Goal: Task Accomplishment & Management: Complete application form

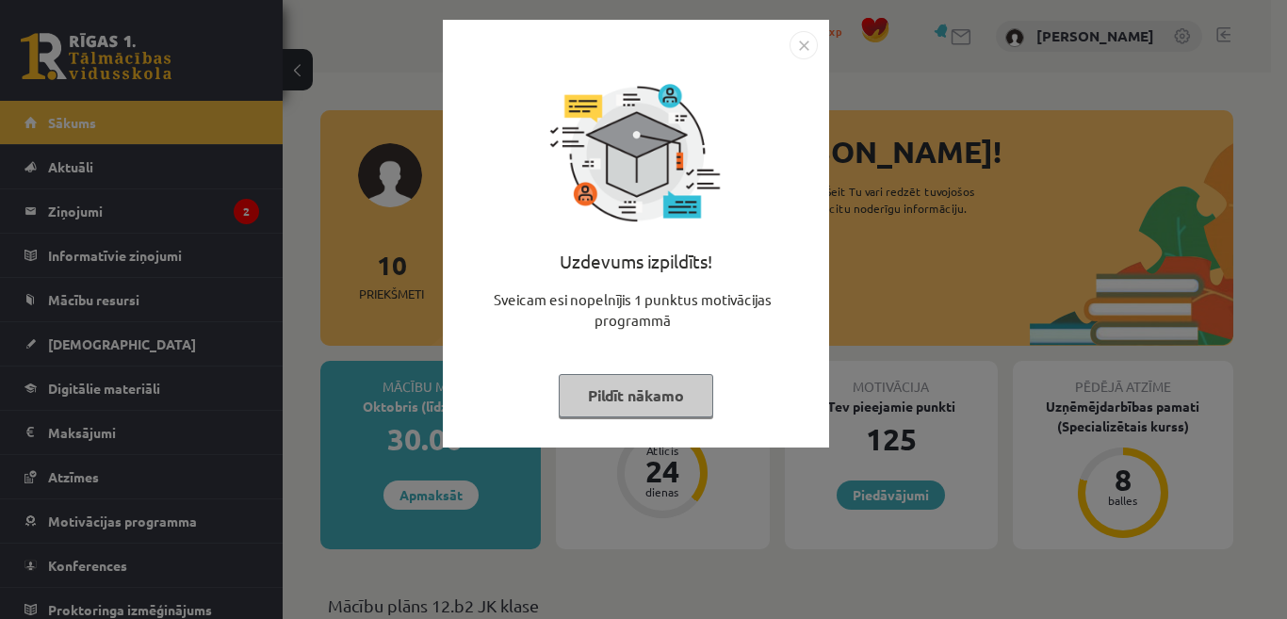
click at [570, 389] on button "Pildīt nākamo" at bounding box center [636, 395] width 155 height 43
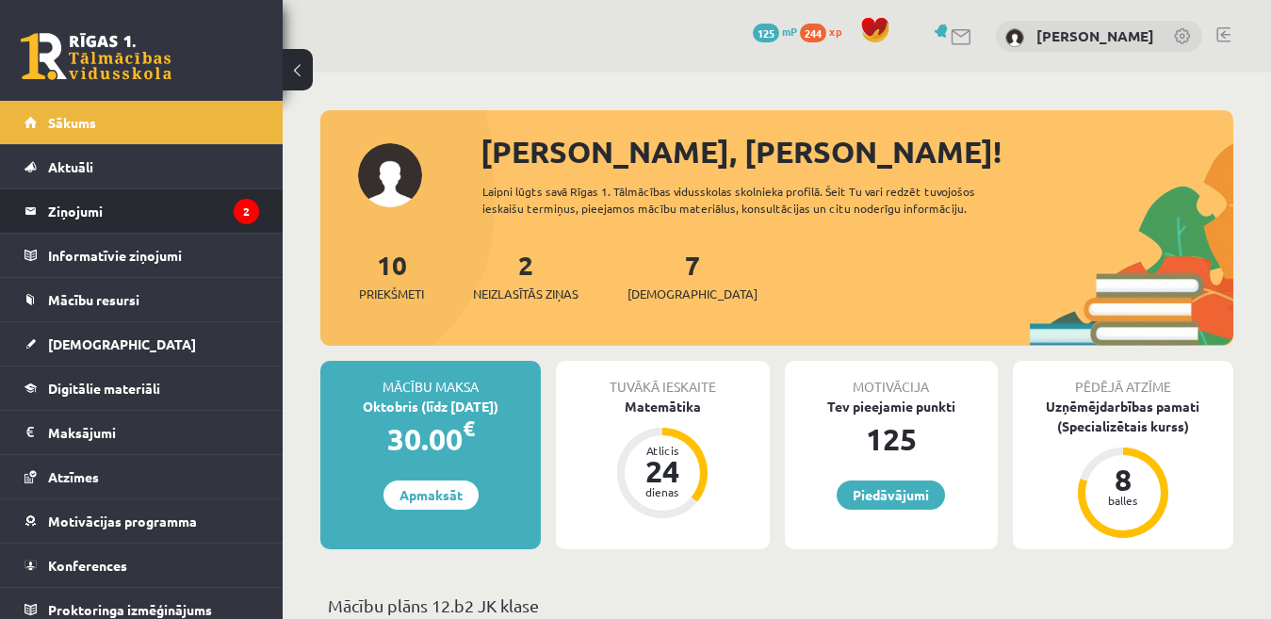
click at [263, 204] on li "Ziņojumi 2" at bounding box center [141, 210] width 283 height 45
click at [246, 203] on li "Ziņojumi 2" at bounding box center [141, 210] width 283 height 45
click at [199, 203] on legend "Ziņojumi 2" at bounding box center [153, 210] width 211 height 43
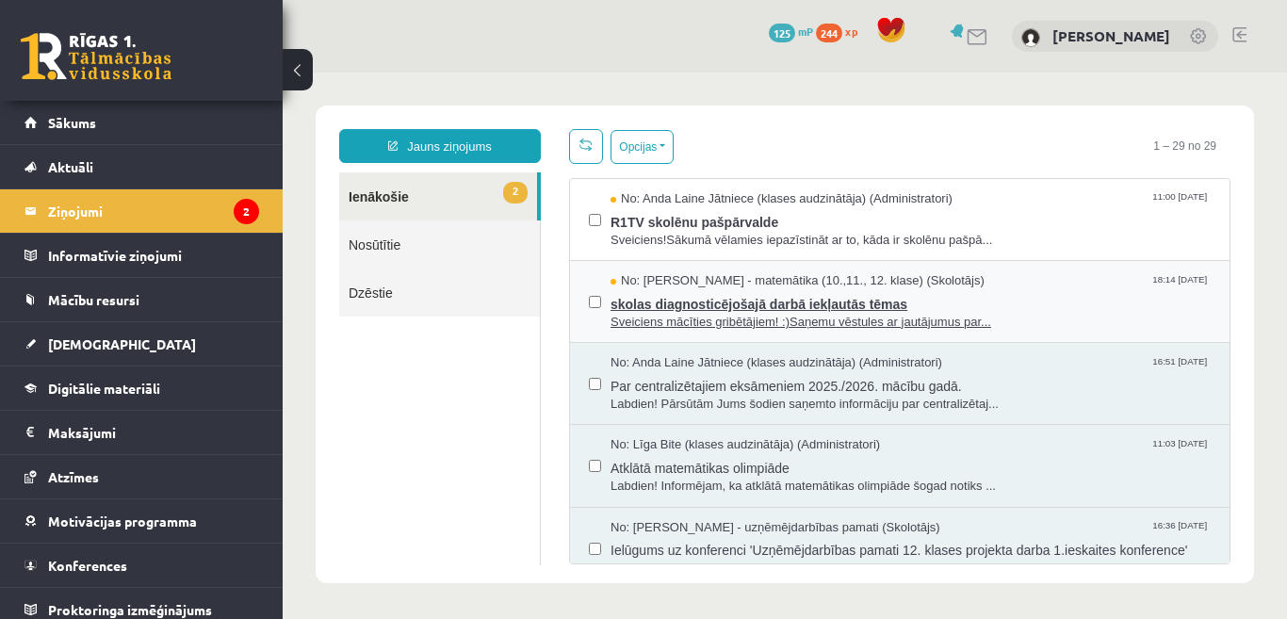
click at [710, 319] on span "Sveiciens mācīties gribētājiem! :)Saņemu vēstules ar jautājumus par..." at bounding box center [911, 323] width 600 height 18
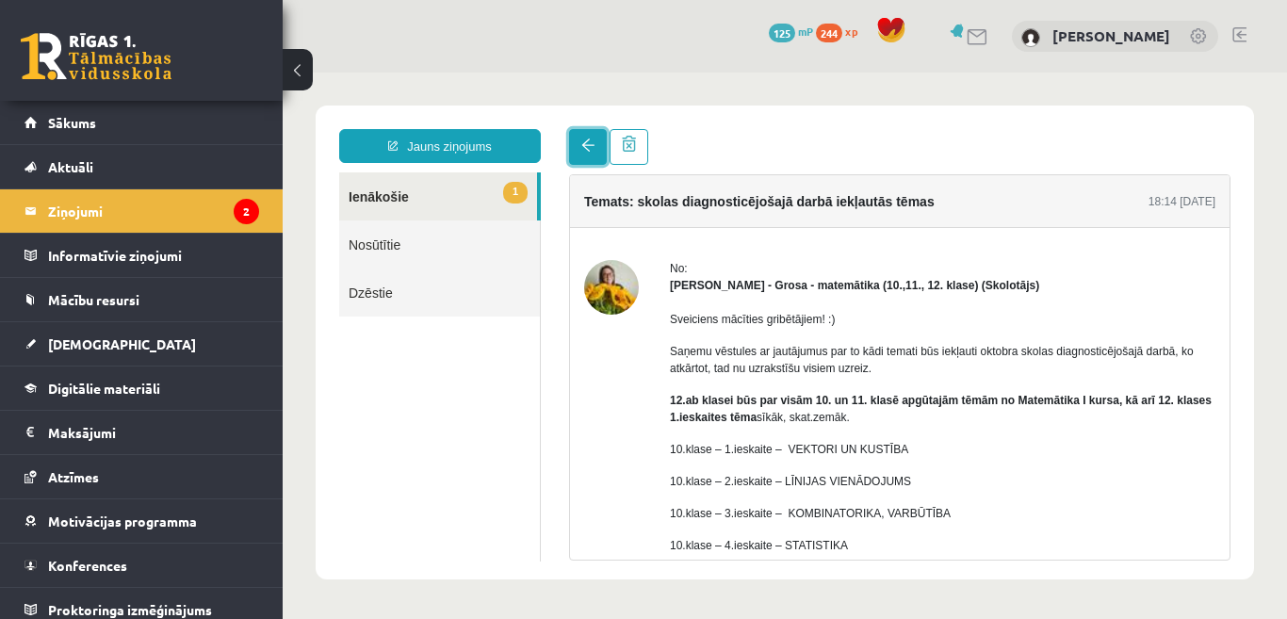
click at [587, 141] on span at bounding box center [587, 145] width 13 height 13
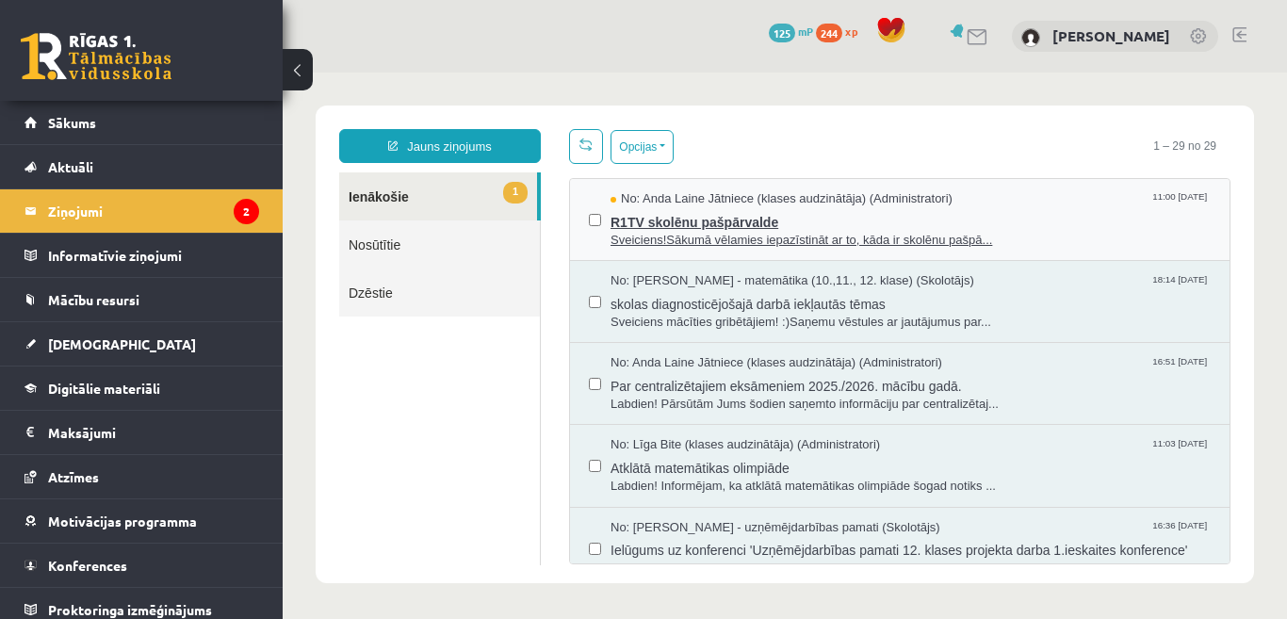
click at [646, 221] on span "R1TV skolēnu pašpārvalde" at bounding box center [911, 220] width 600 height 24
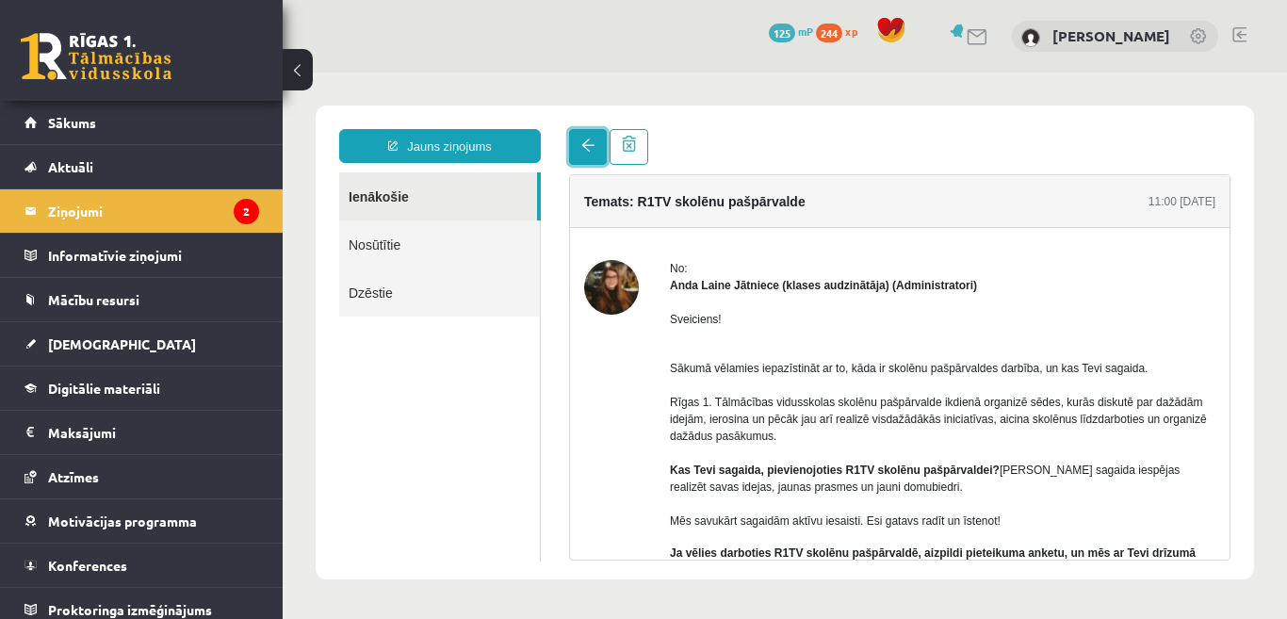
click at [589, 159] on link at bounding box center [588, 147] width 38 height 36
click at [589, 154] on link at bounding box center [588, 147] width 38 height 36
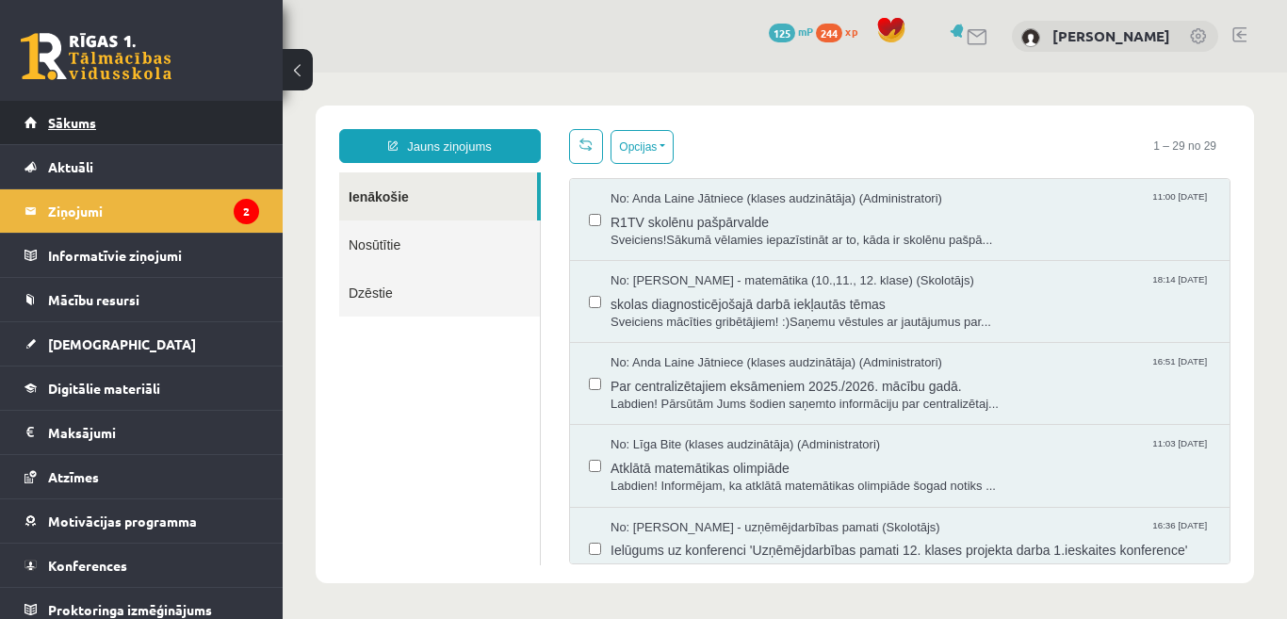
click at [185, 121] on link "Sākums" at bounding box center [142, 122] width 235 height 43
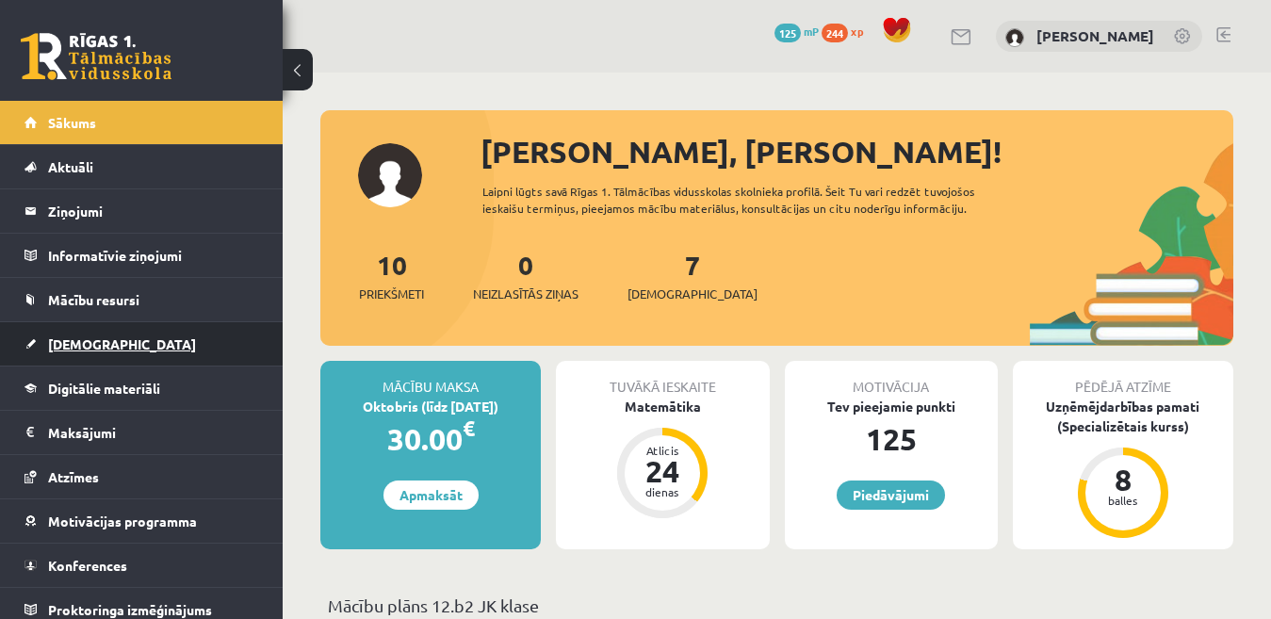
click at [97, 343] on span "[DEMOGRAPHIC_DATA]" at bounding box center [122, 344] width 148 height 17
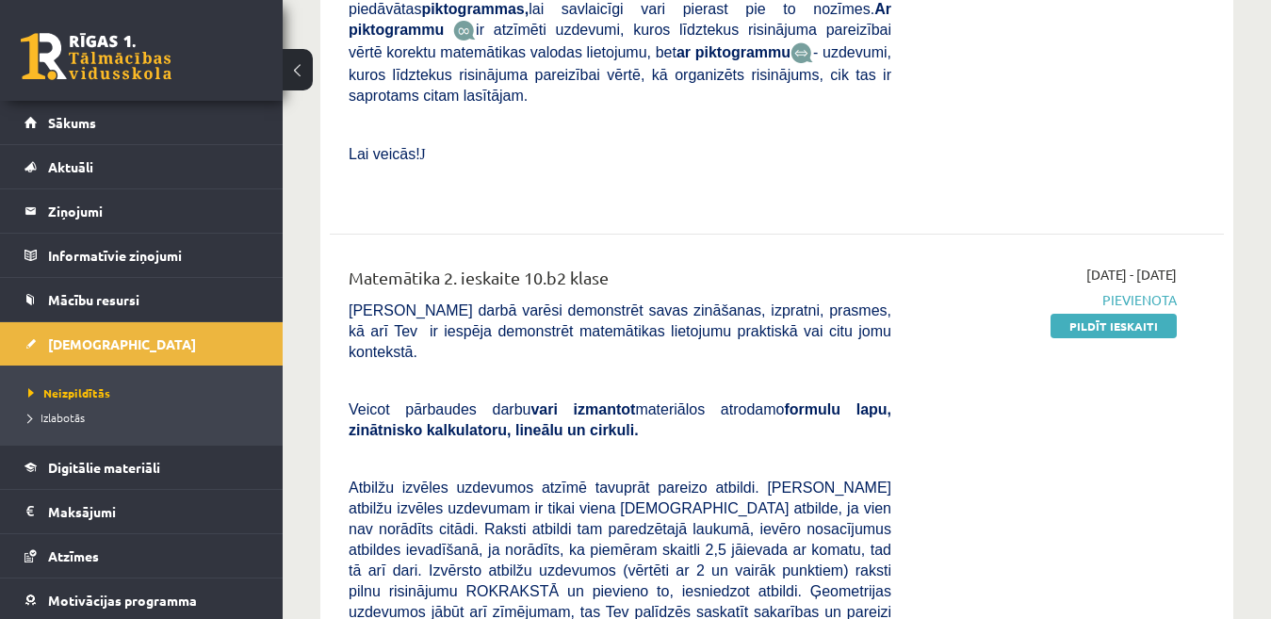
scroll to position [942, 0]
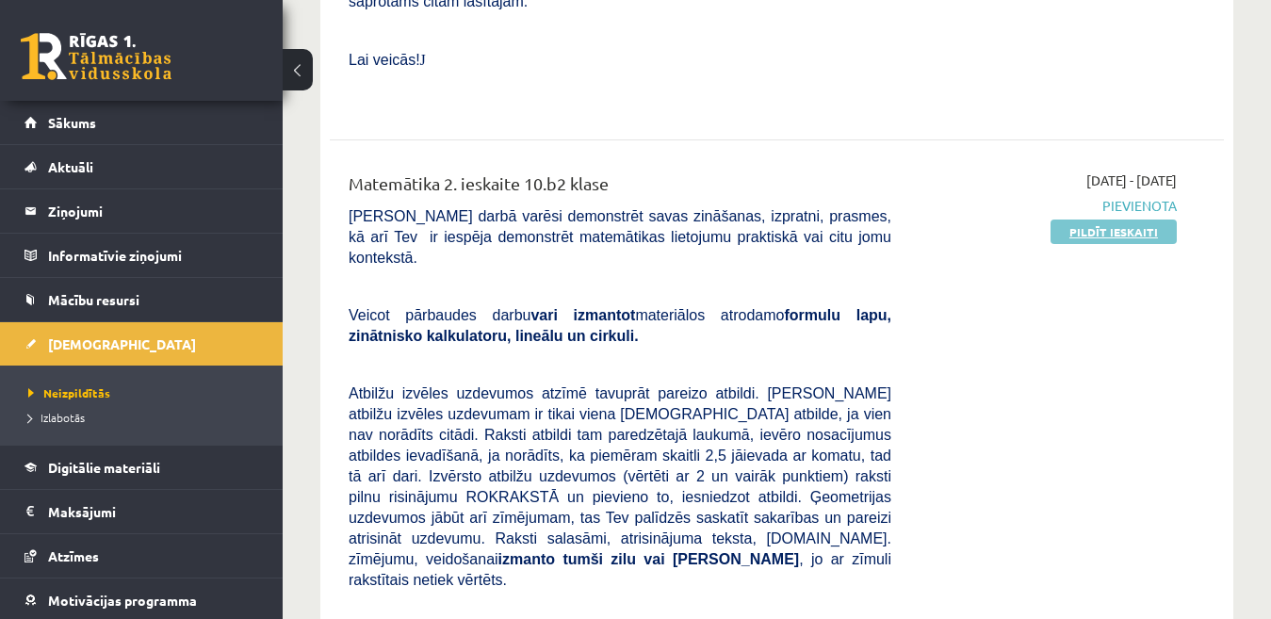
click at [1147, 220] on link "Pildīt ieskaiti" at bounding box center [1114, 232] width 126 height 25
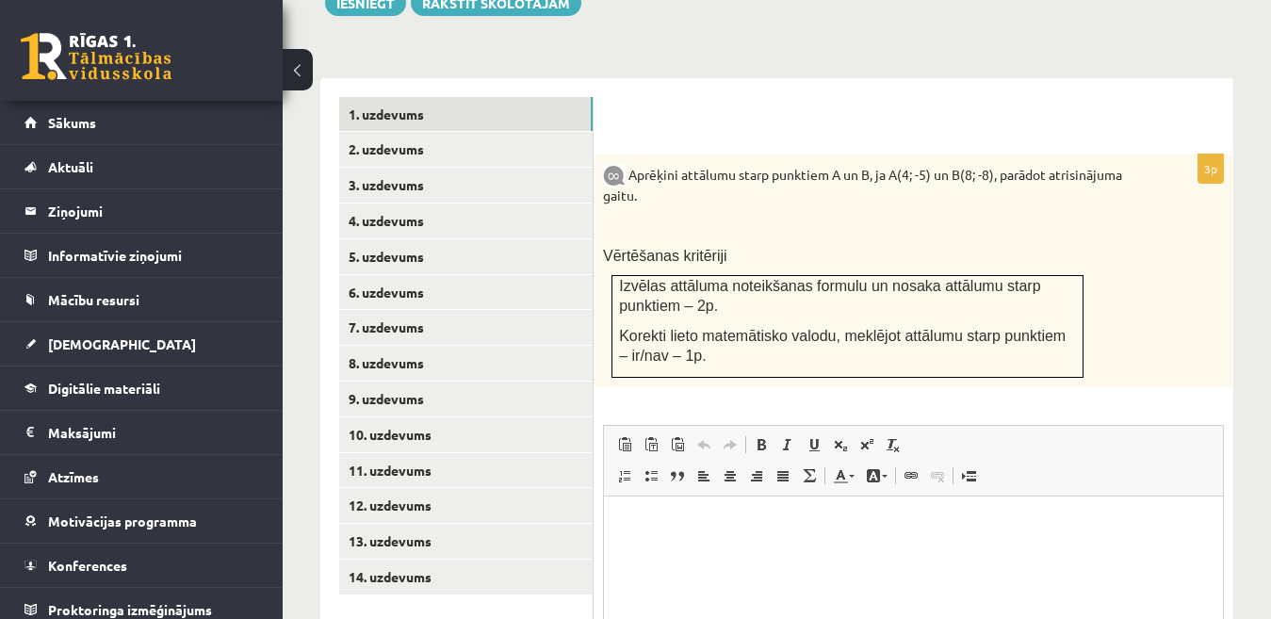
scroll to position [760, 0]
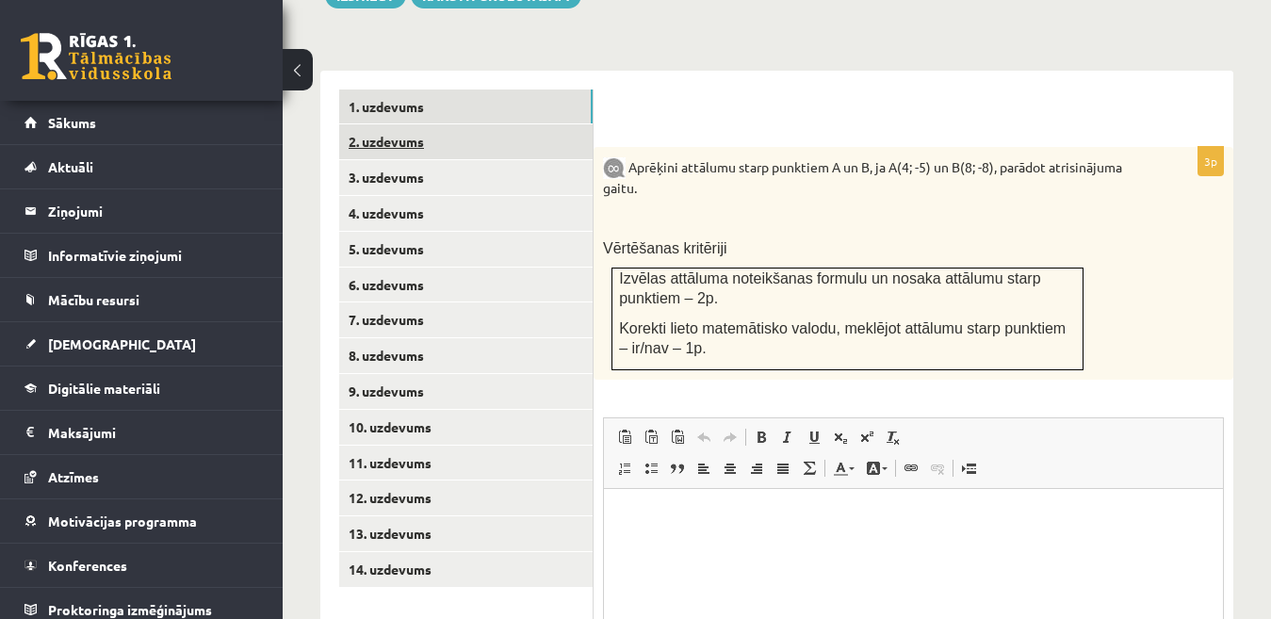
click at [516, 129] on link "2. uzdevums" at bounding box center [466, 141] width 254 height 35
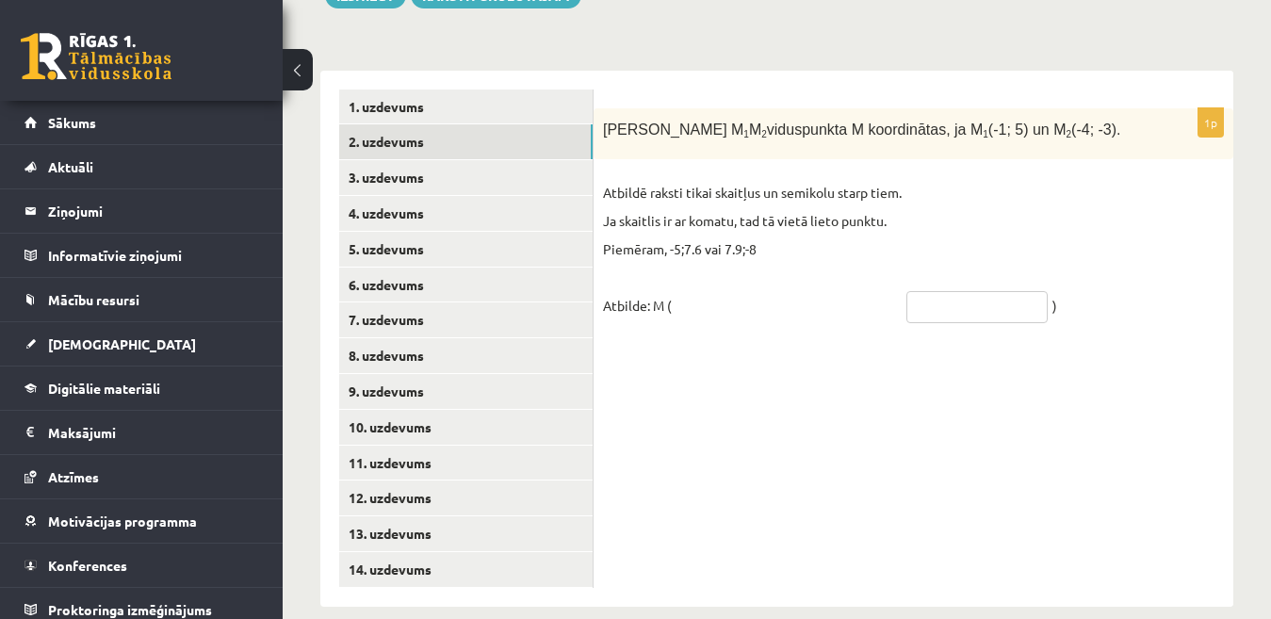
click at [941, 294] on input "text" at bounding box center [977, 307] width 141 height 32
type input "******"
click at [959, 336] on div "1p Nosaki nogriežņa M 1 M 2 viduspunkta M koordinātas, ja M 1 (-1; 5) un M 2 (-…" at bounding box center [914, 339] width 640 height 536
click at [575, 160] on link "3. uzdevums" at bounding box center [466, 177] width 254 height 35
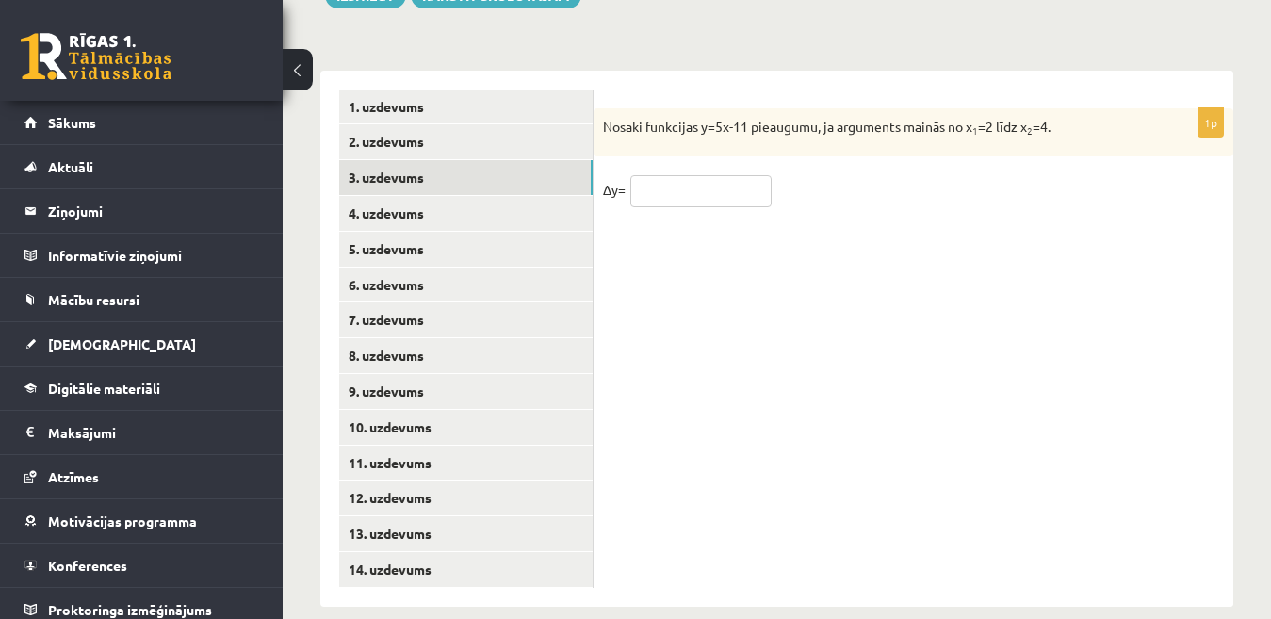
click at [682, 185] on input "text" at bounding box center [700, 191] width 141 height 32
type input "**"
click at [709, 212] on div "1p Nosaki funkcijas y=5x-11 pieaugumu, ja arguments mainās no x 1 =2 līdz x 2 =…" at bounding box center [914, 339] width 640 height 536
click at [524, 196] on link "4. uzdevums" at bounding box center [466, 213] width 254 height 35
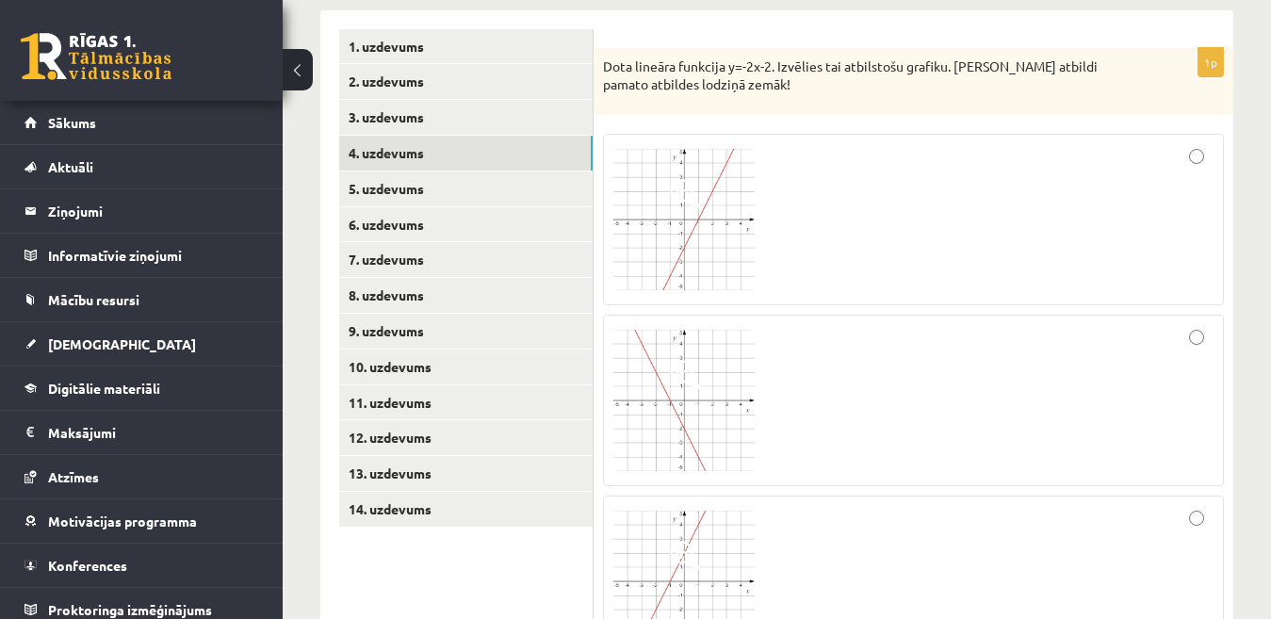
scroll to position [830, 0]
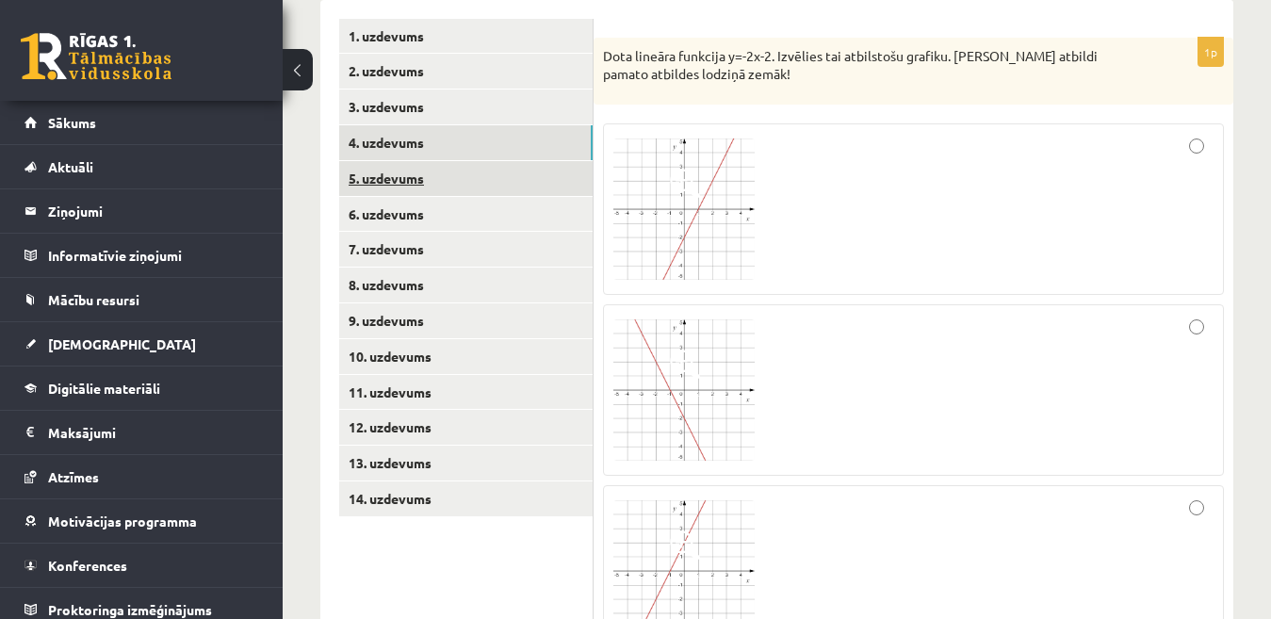
click at [489, 161] on link "5. uzdevums" at bounding box center [466, 178] width 254 height 35
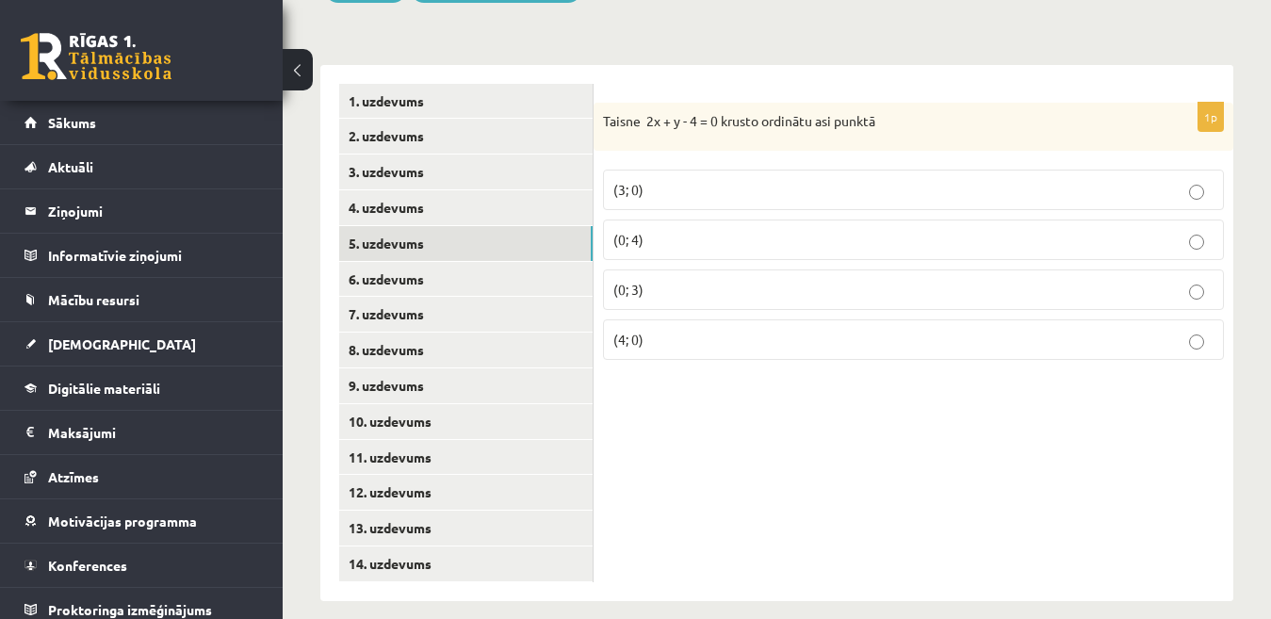
click at [762, 230] on p "(0; 4)" at bounding box center [914, 240] width 600 height 20
click at [769, 400] on div "1p Taisne 2x + y - 4 = 0 krusto ordinātu asi punktā (3; 0) (0; 4) (0; 3) (4; 0)" at bounding box center [914, 333] width 640 height 536
click at [540, 262] on link "6. uzdevums" at bounding box center [466, 279] width 254 height 35
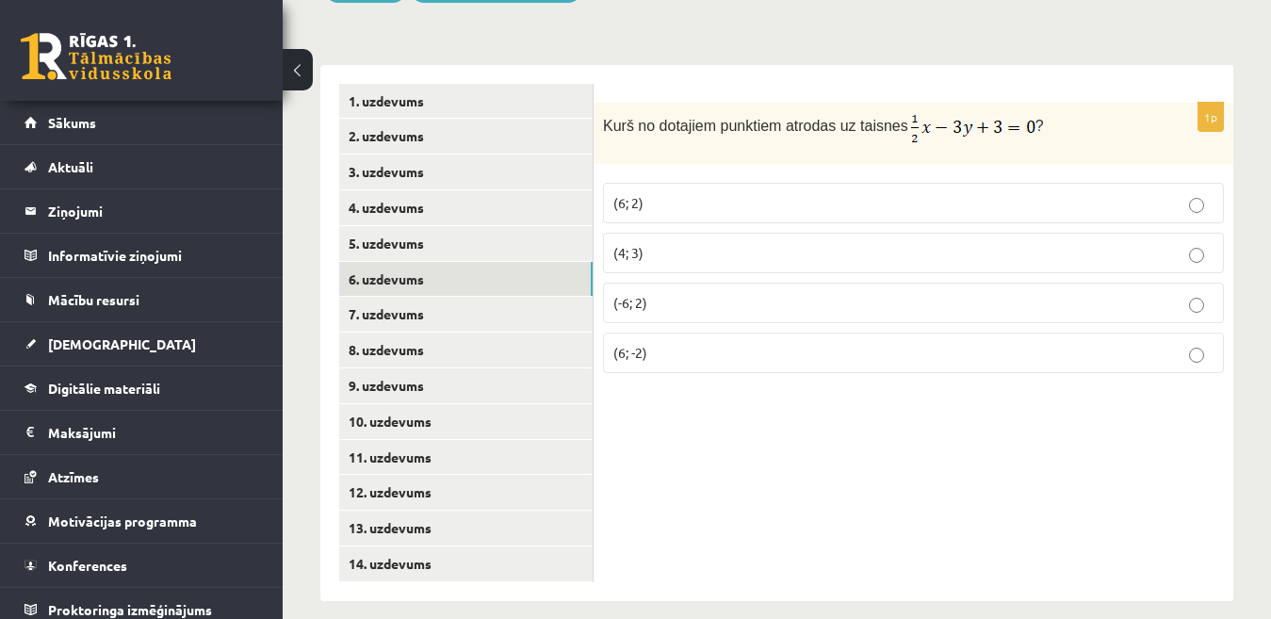
click at [751, 193] on p "(6; 2)" at bounding box center [914, 203] width 600 height 20
click at [574, 297] on link "7. uzdevums" at bounding box center [466, 314] width 254 height 35
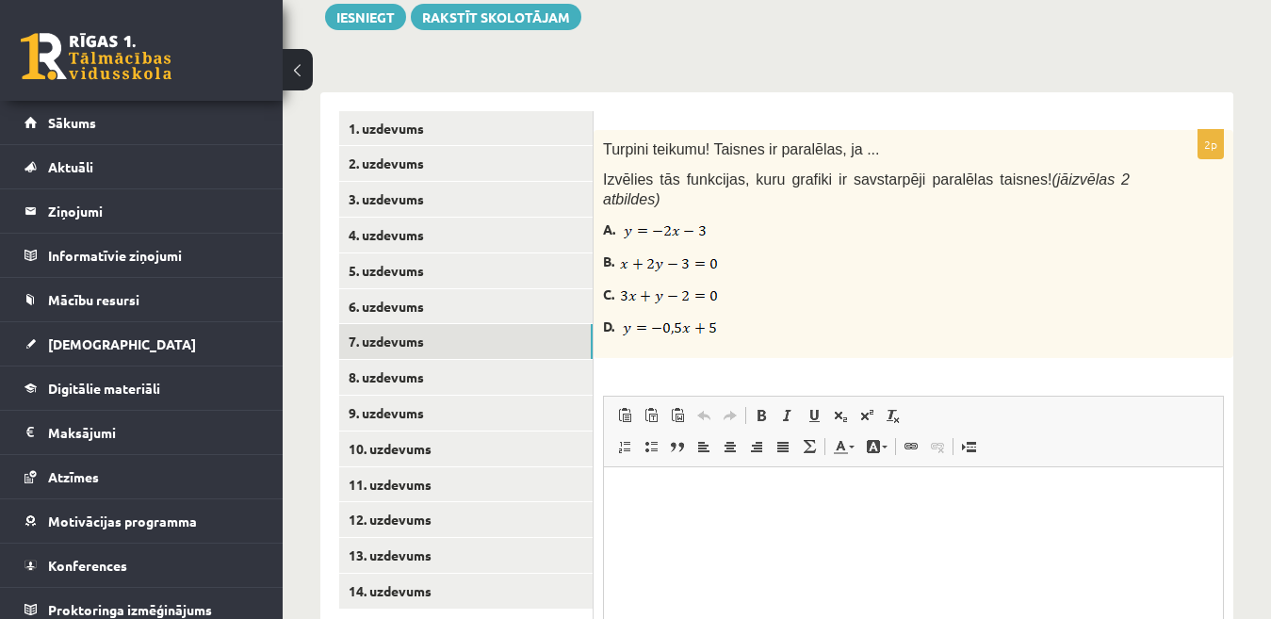
scroll to position [756, 0]
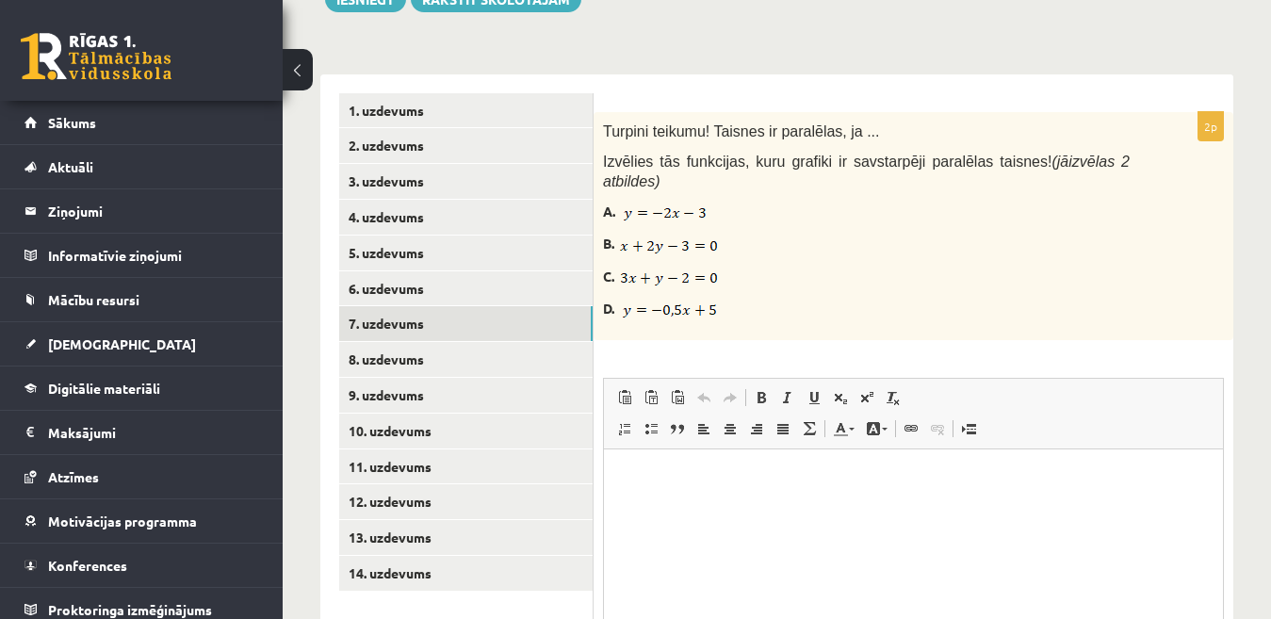
click at [1140, 506] on html at bounding box center [913, 477] width 619 height 57
click at [866, 492] on body "**********" at bounding box center [913, 492] width 581 height 51
click at [807, 481] on p "**********" at bounding box center [913, 477] width 581 height 20
click at [842, 390] on span at bounding box center [840, 397] width 15 height 15
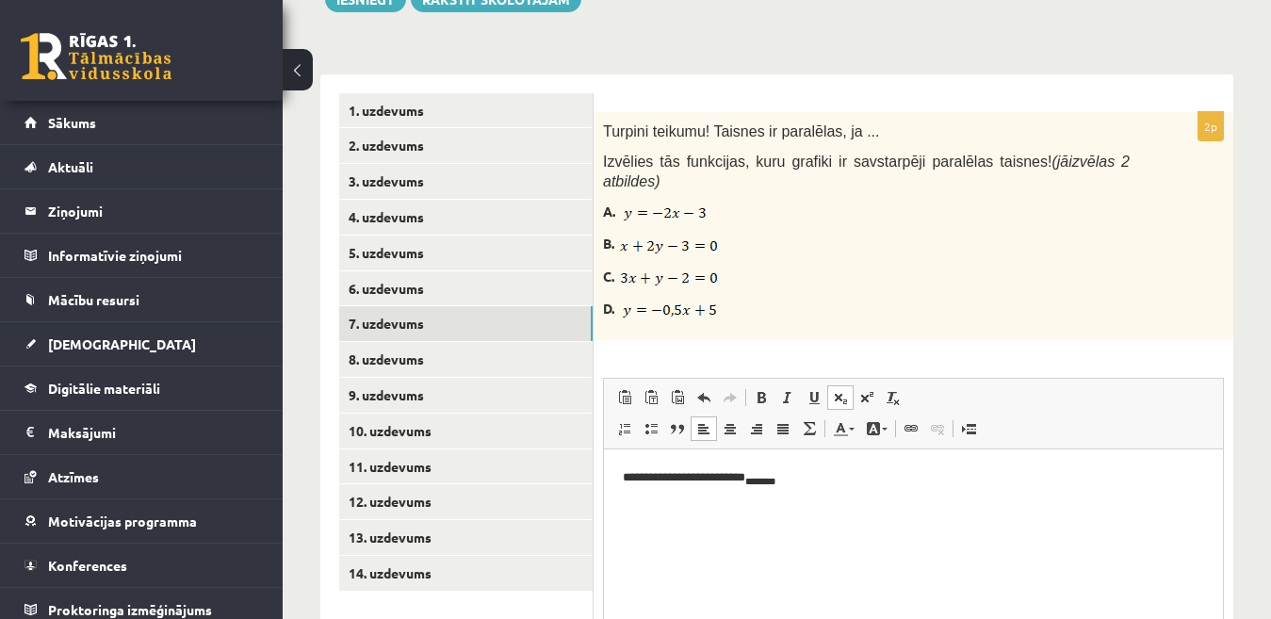
click at [842, 390] on span at bounding box center [840, 397] width 15 height 15
click at [842, 485] on p "**********" at bounding box center [913, 478] width 581 height 22
click at [838, 390] on span at bounding box center [840, 397] width 15 height 15
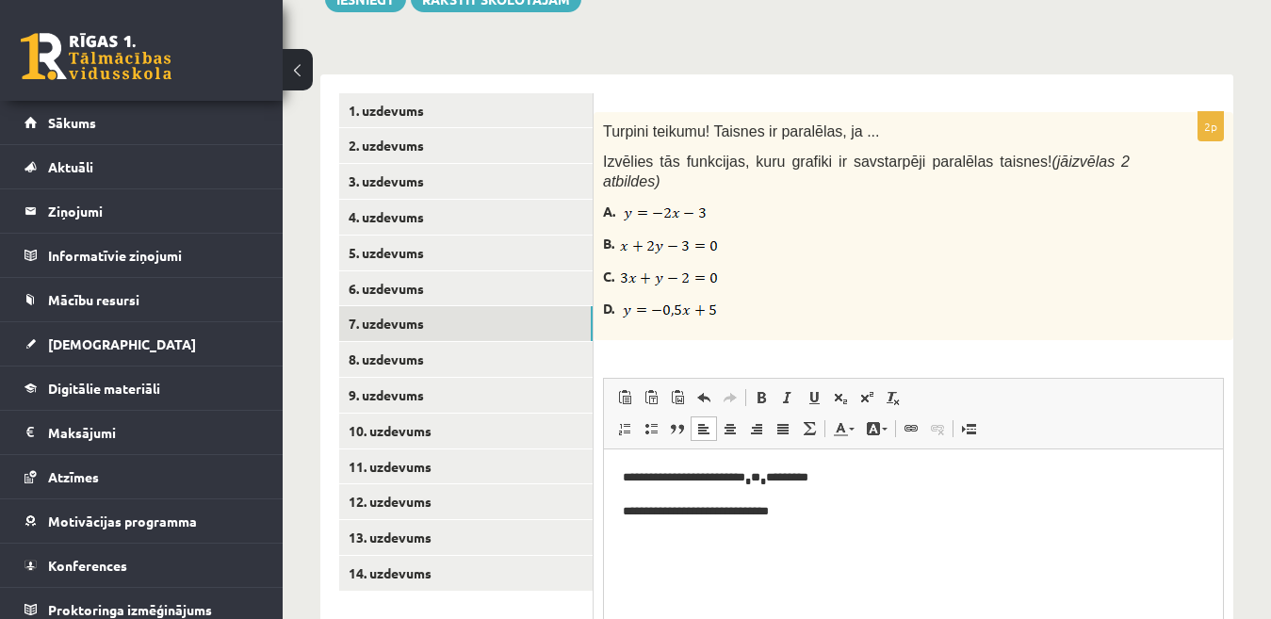
click at [869, 509] on p "**********" at bounding box center [913, 511] width 581 height 20
click at [506, 342] on link "8. uzdevums" at bounding box center [466, 359] width 254 height 35
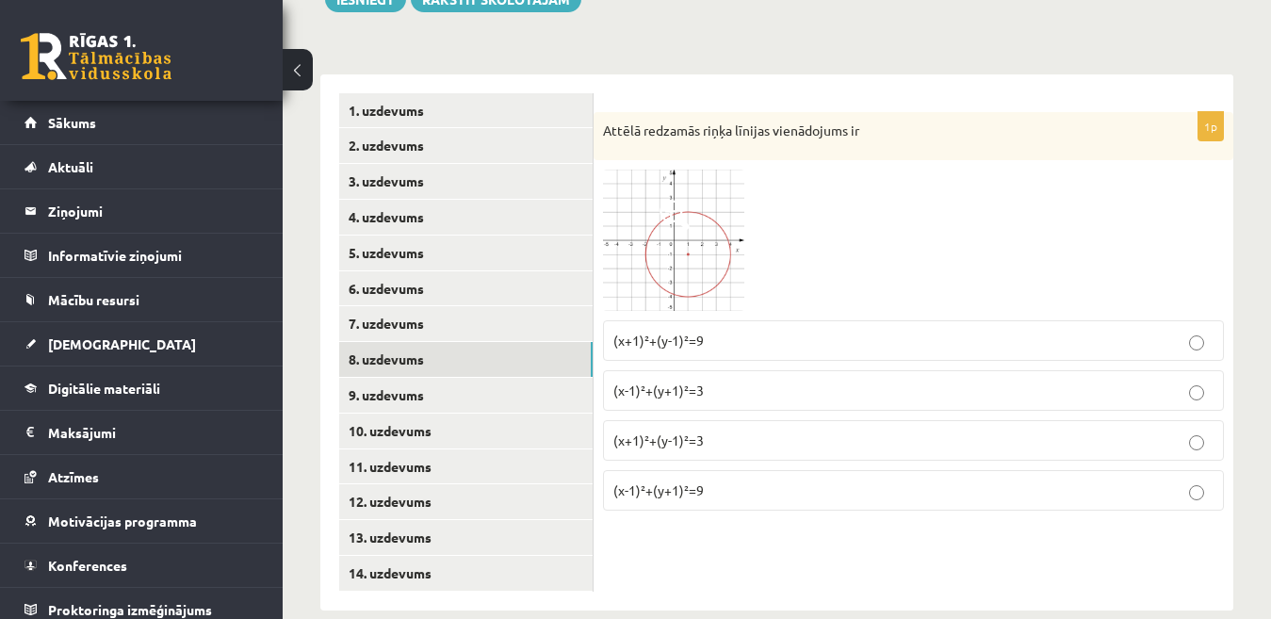
click at [798, 331] on p "(x+1)²+(y-1)²=9" at bounding box center [914, 341] width 600 height 20
click at [576, 378] on link "9. uzdevums" at bounding box center [466, 395] width 254 height 35
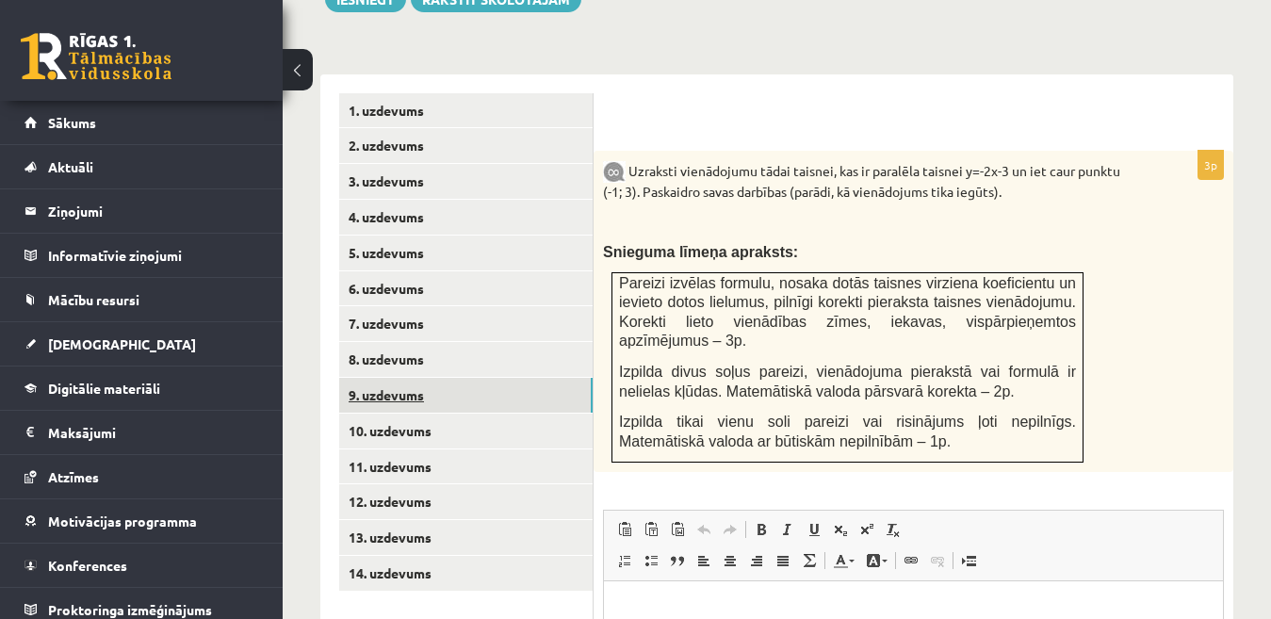
scroll to position [0, 0]
click at [573, 414] on link "10. uzdevums" at bounding box center [466, 431] width 254 height 35
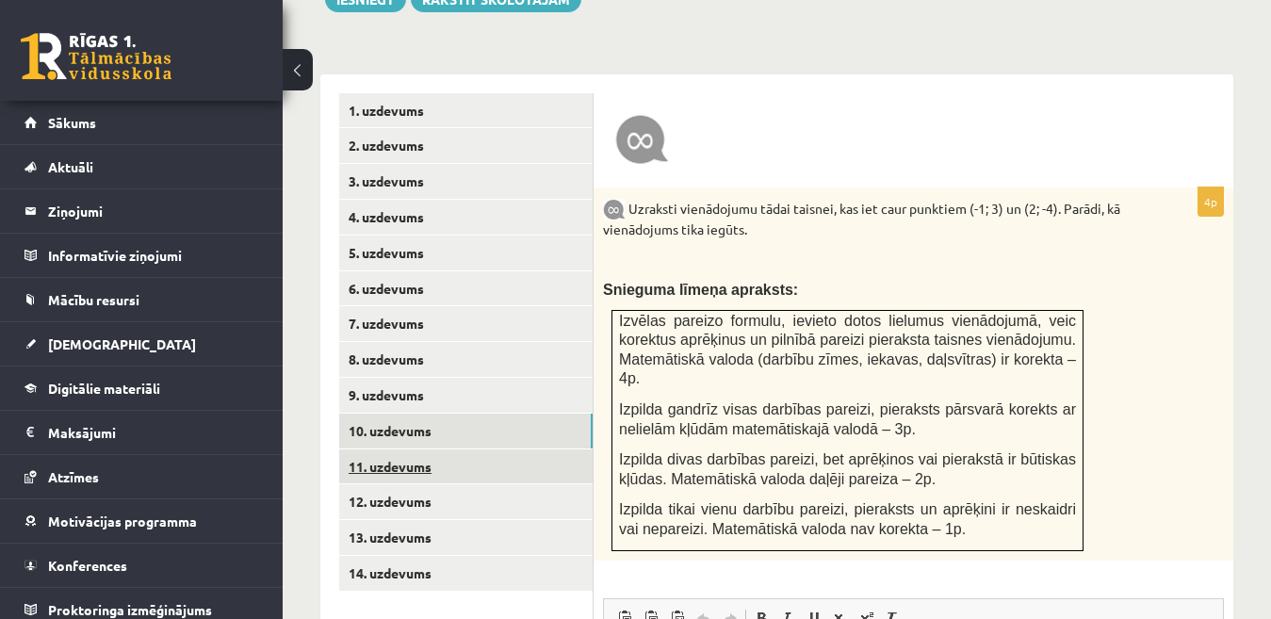
click at [563, 450] on link "11. uzdevums" at bounding box center [466, 467] width 254 height 35
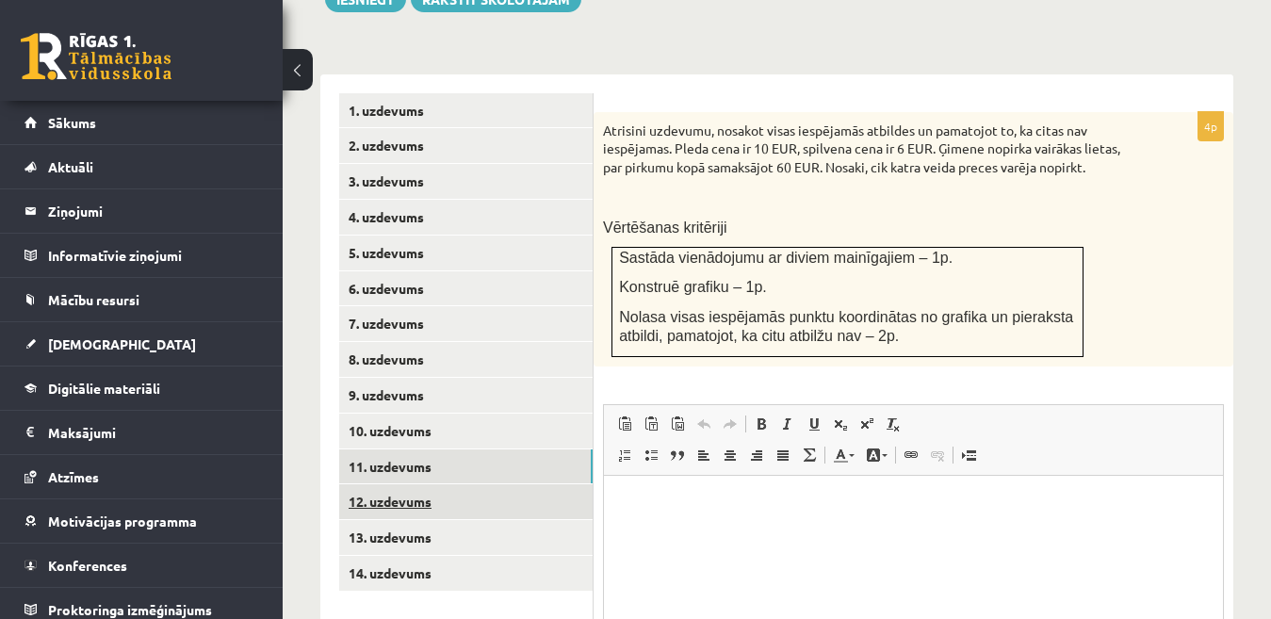
click at [559, 484] on link "12. uzdevums" at bounding box center [466, 501] width 254 height 35
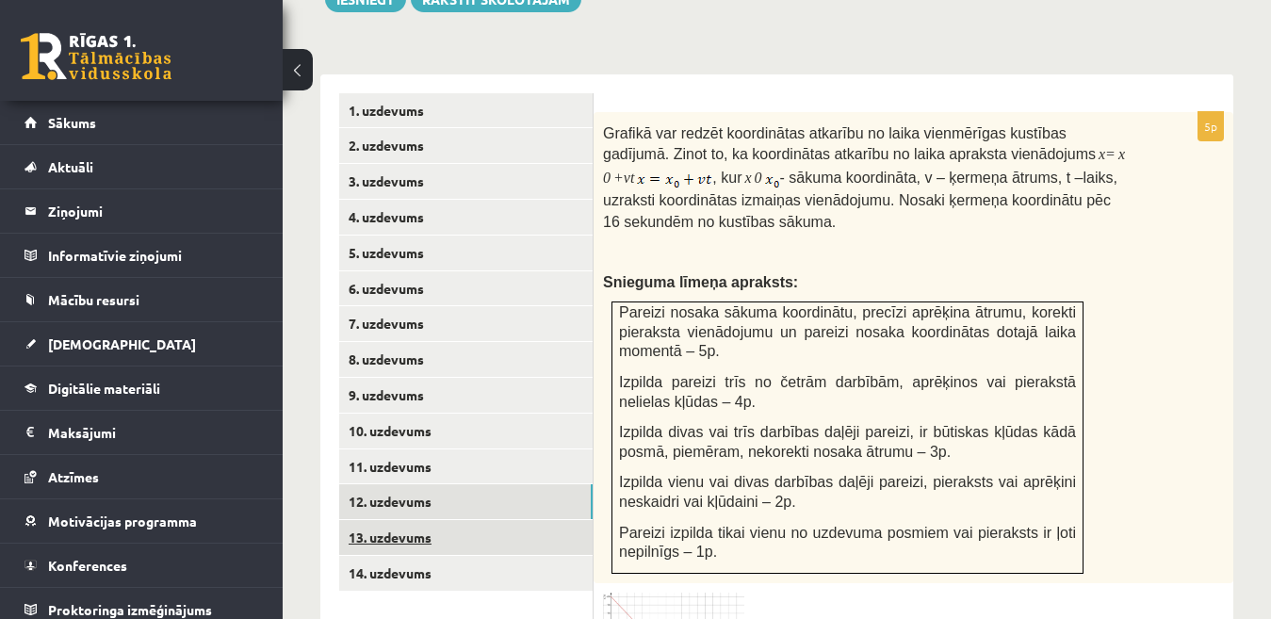
click at [567, 520] on link "13. uzdevums" at bounding box center [466, 537] width 254 height 35
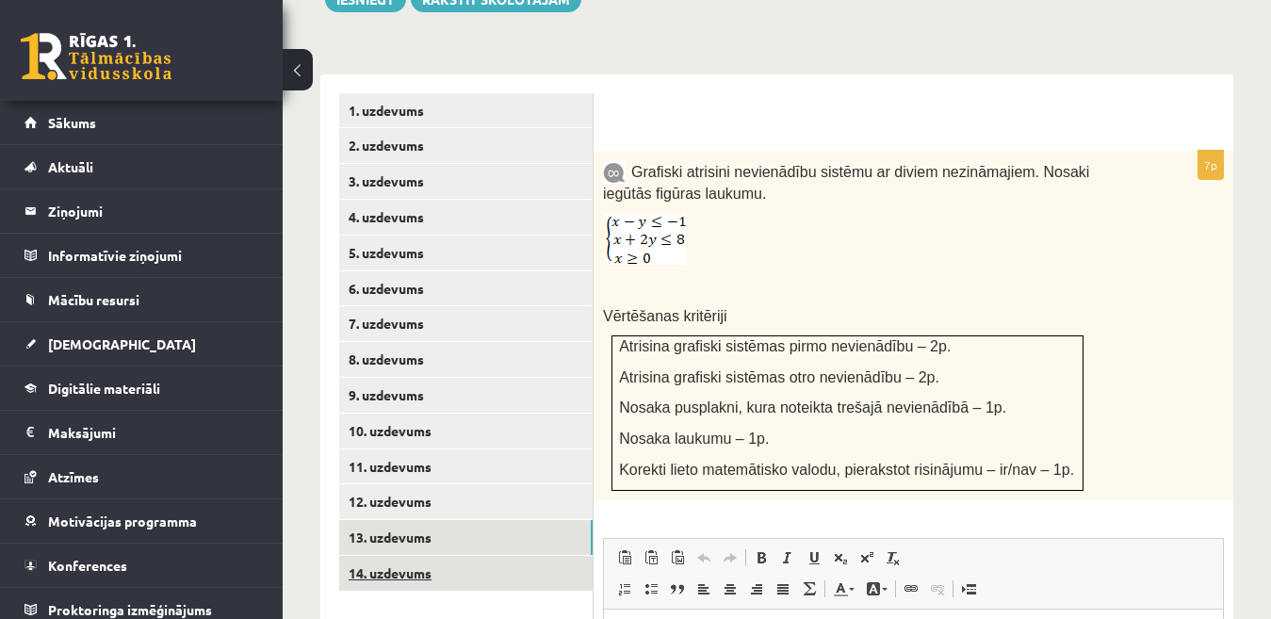
click at [573, 556] on link "14. uzdevums" at bounding box center [466, 573] width 254 height 35
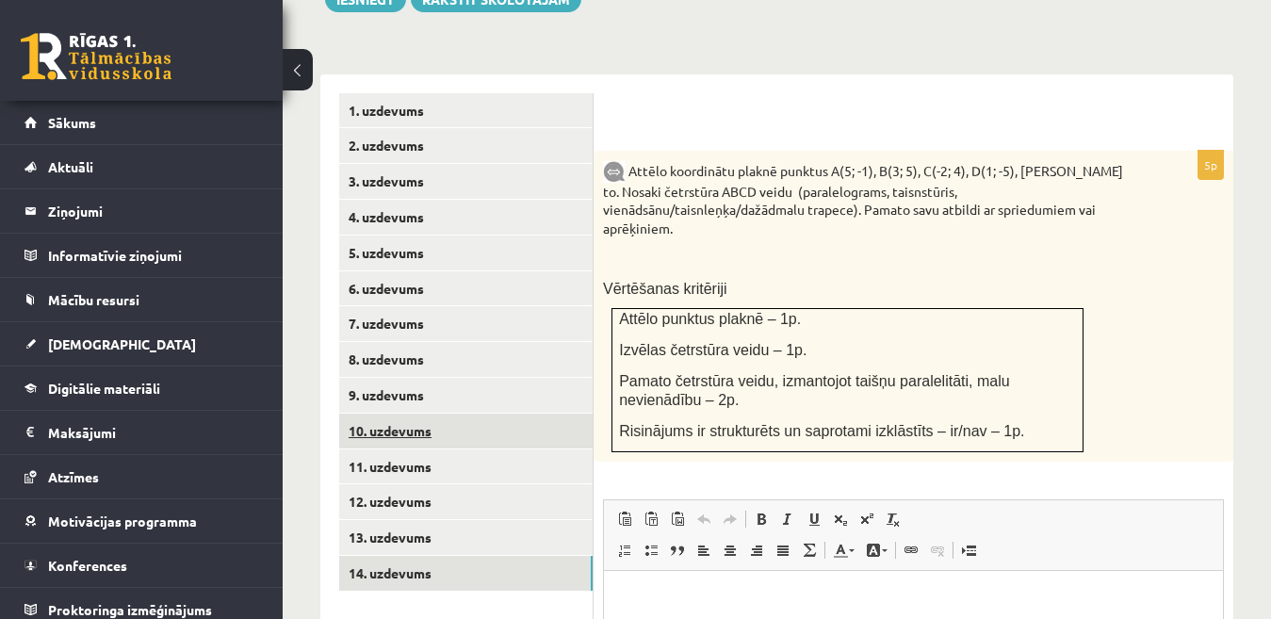
click at [532, 417] on link "10. uzdevums" at bounding box center [466, 431] width 254 height 35
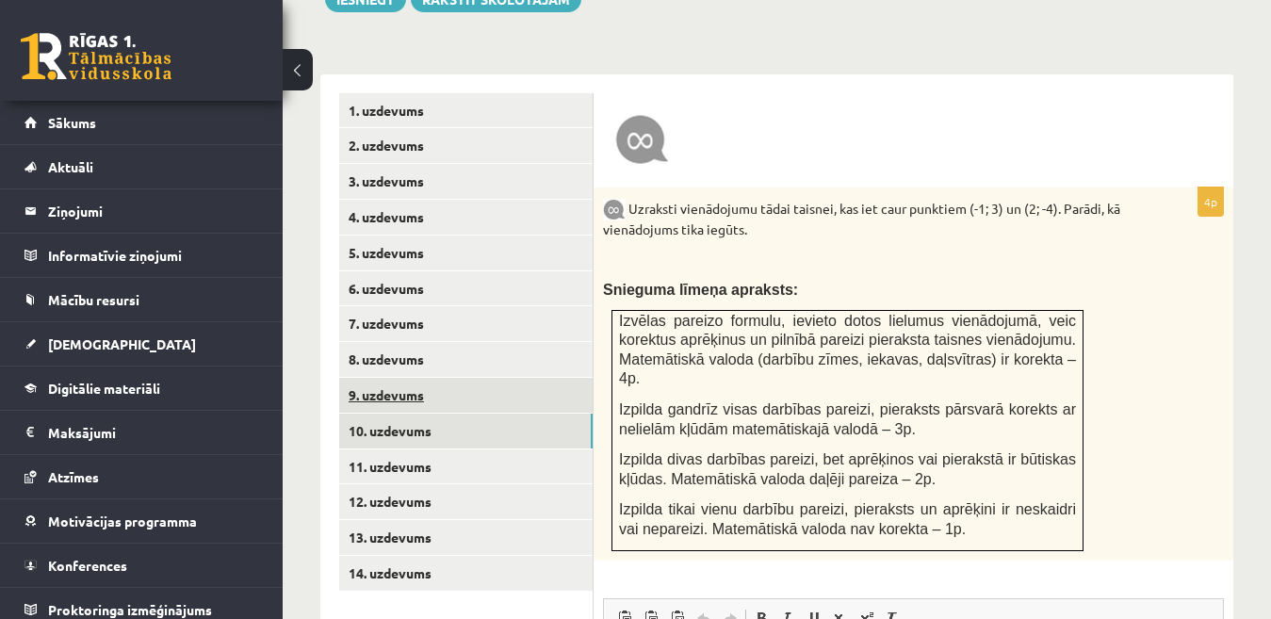
click at [518, 378] on link "9. uzdevums" at bounding box center [466, 395] width 254 height 35
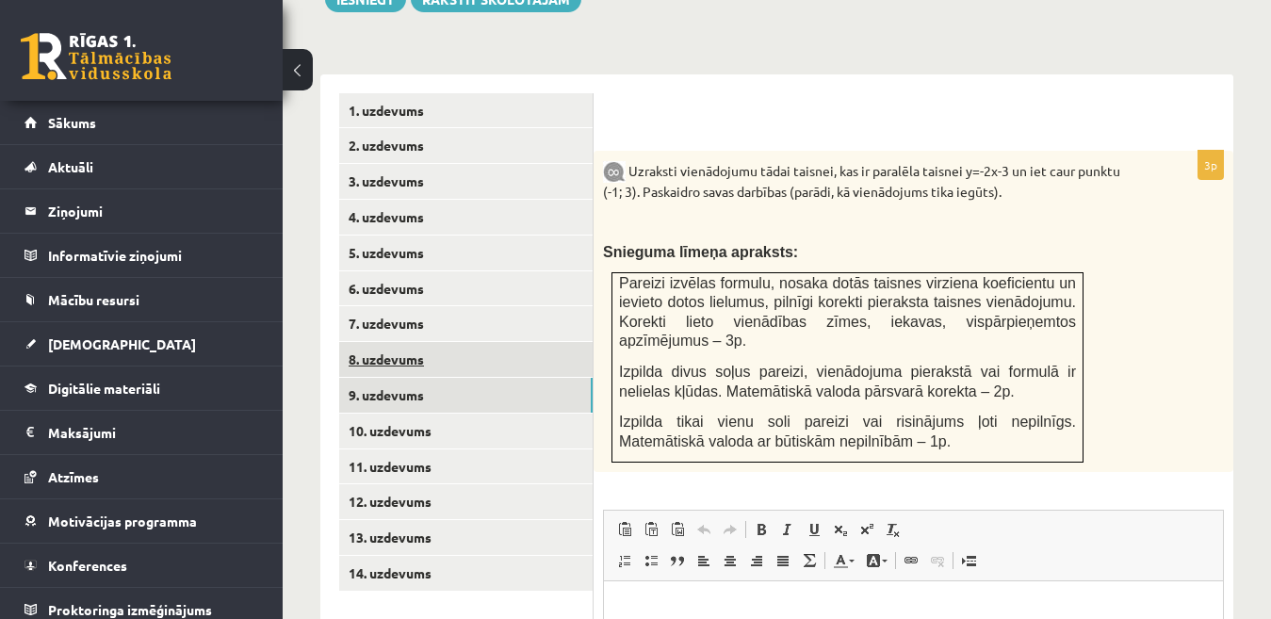
click at [521, 343] on link "8. uzdevums" at bounding box center [466, 359] width 254 height 35
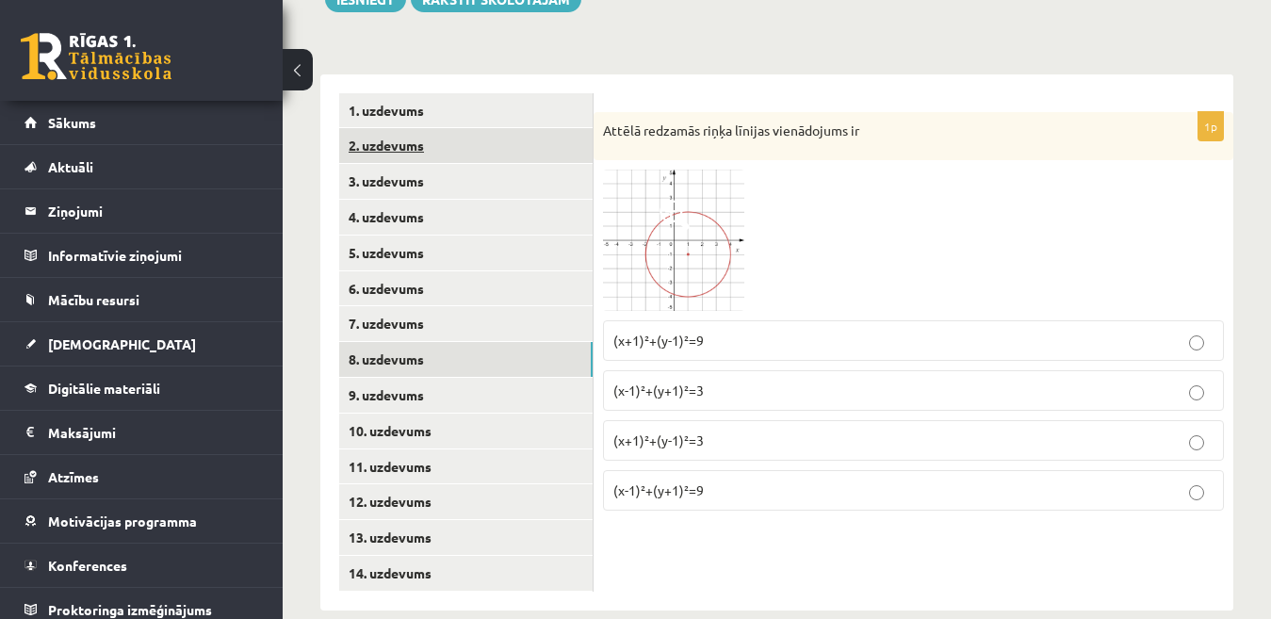
click at [514, 128] on link "2. uzdevums" at bounding box center [466, 145] width 254 height 35
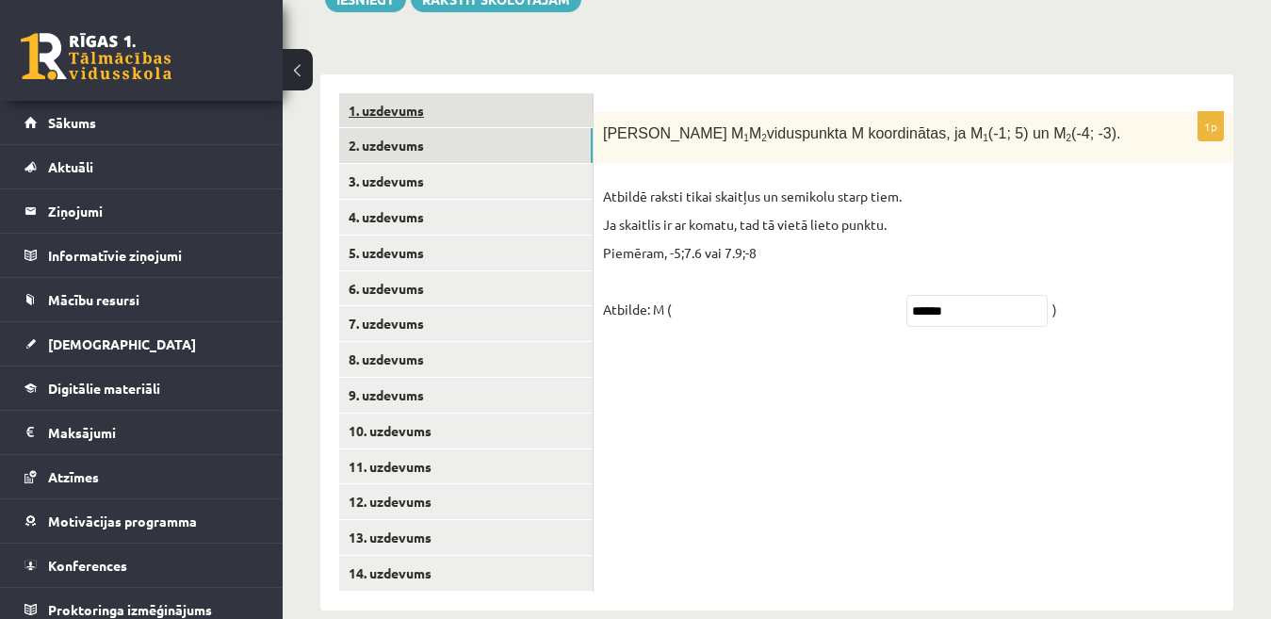
click at [526, 93] on link "1. uzdevums" at bounding box center [466, 110] width 254 height 35
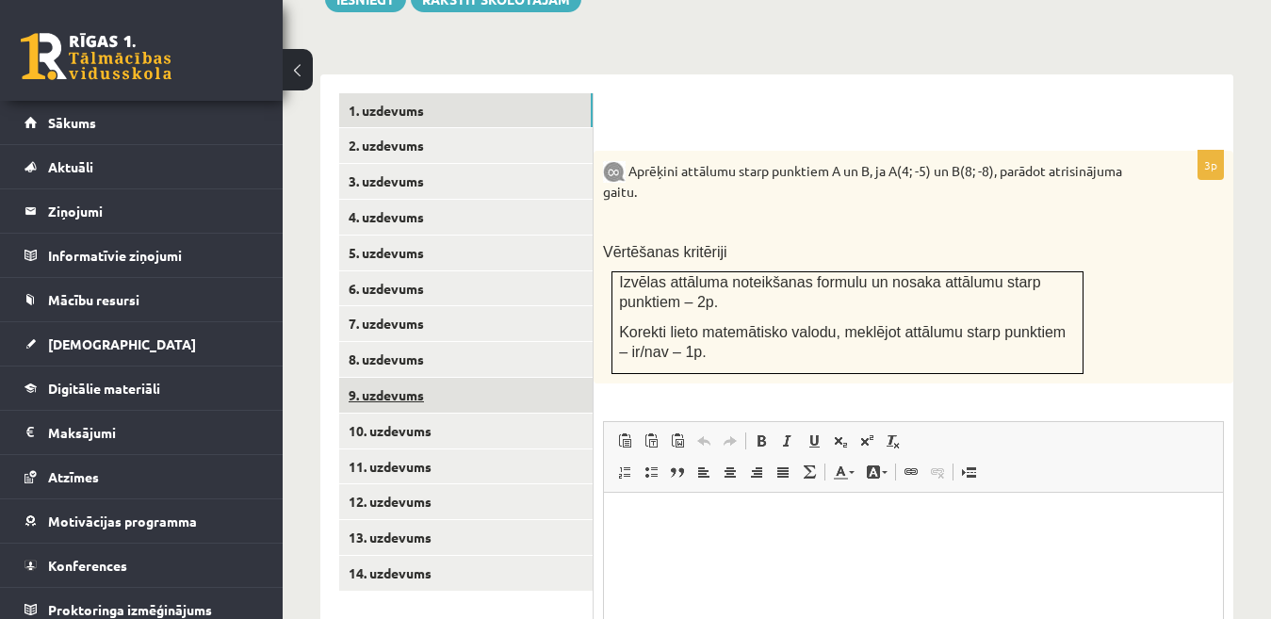
click at [444, 378] on link "9. uzdevums" at bounding box center [466, 395] width 254 height 35
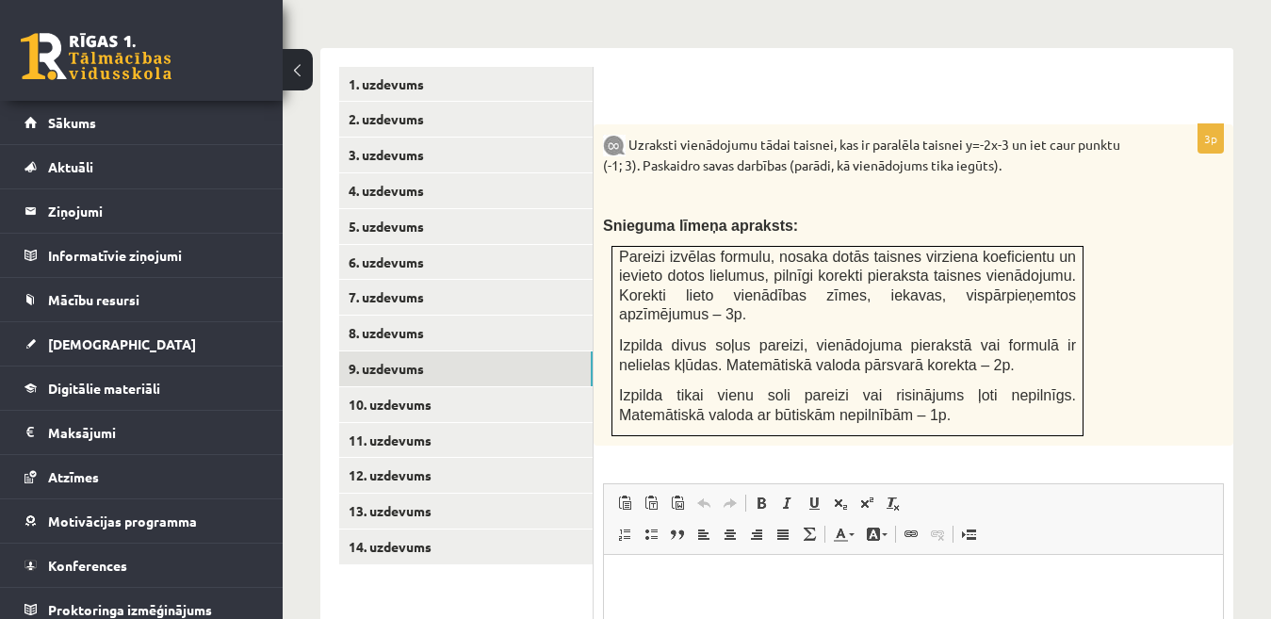
scroll to position [785, 0]
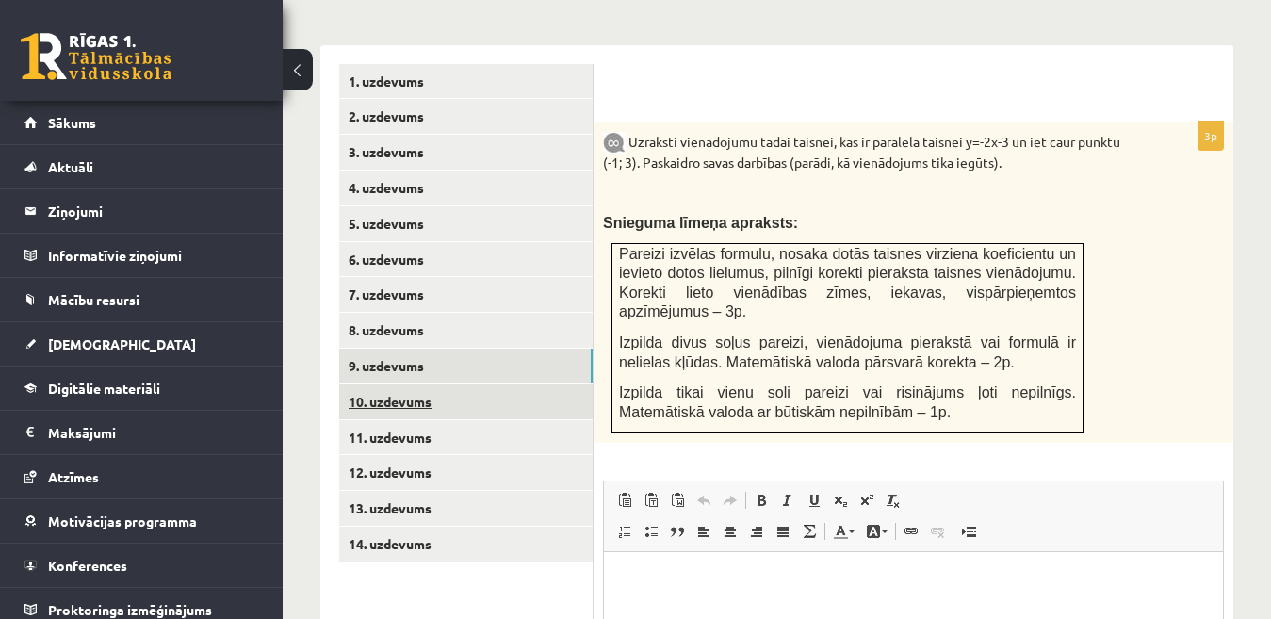
click at [527, 389] on link "10. uzdevums" at bounding box center [466, 402] width 254 height 35
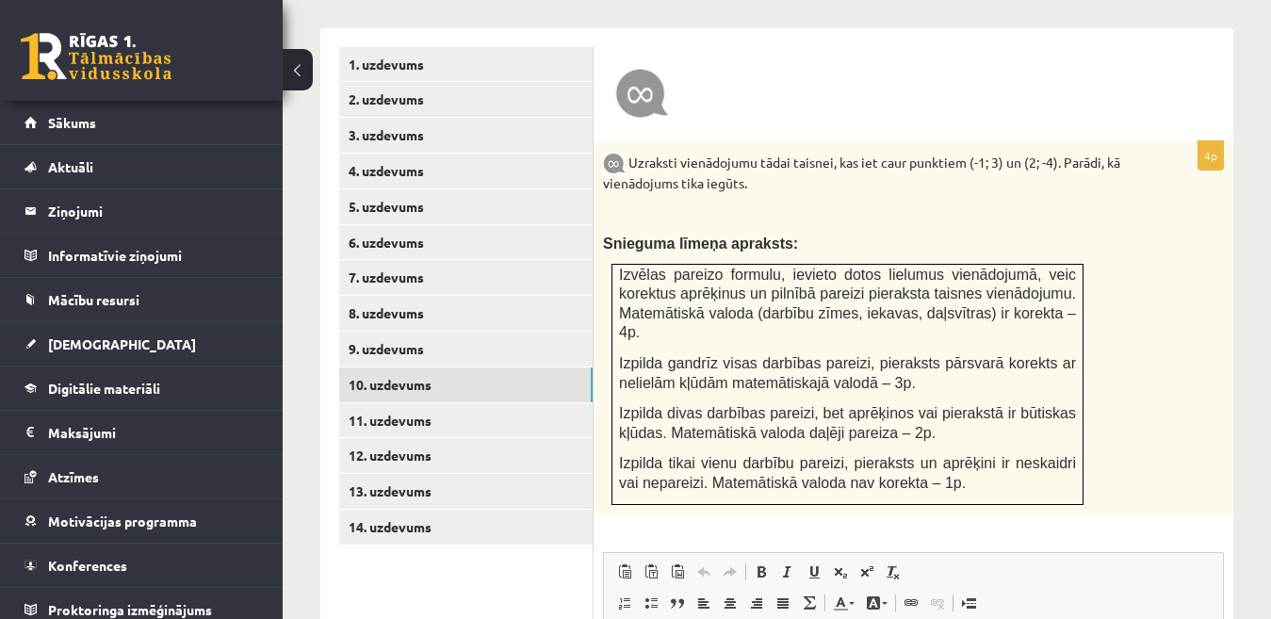
scroll to position [808, 0]
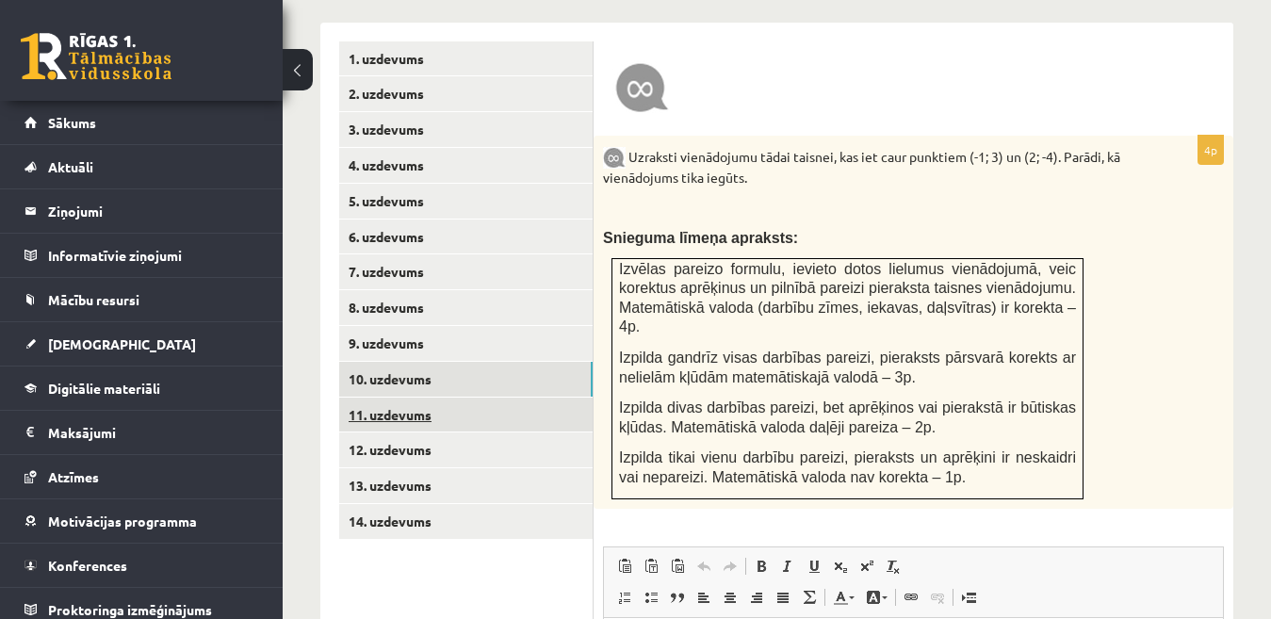
click at [399, 398] on link "11. uzdevums" at bounding box center [466, 415] width 254 height 35
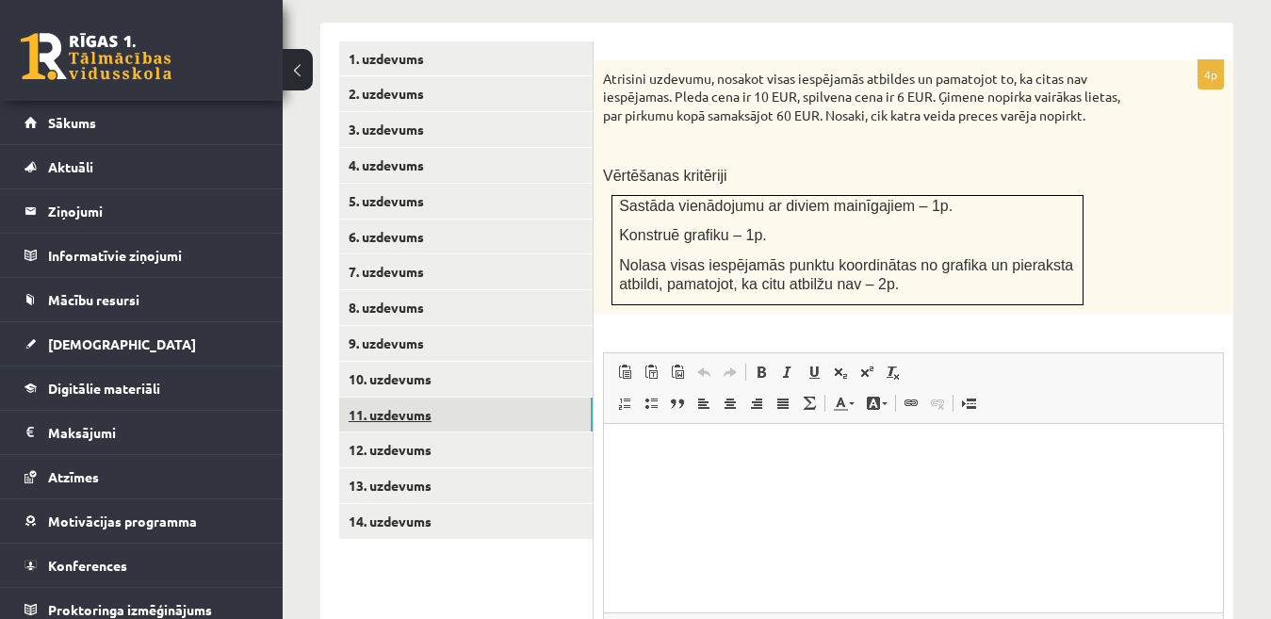
scroll to position [0, 0]
click at [427, 433] on link "12. uzdevums" at bounding box center [466, 450] width 254 height 35
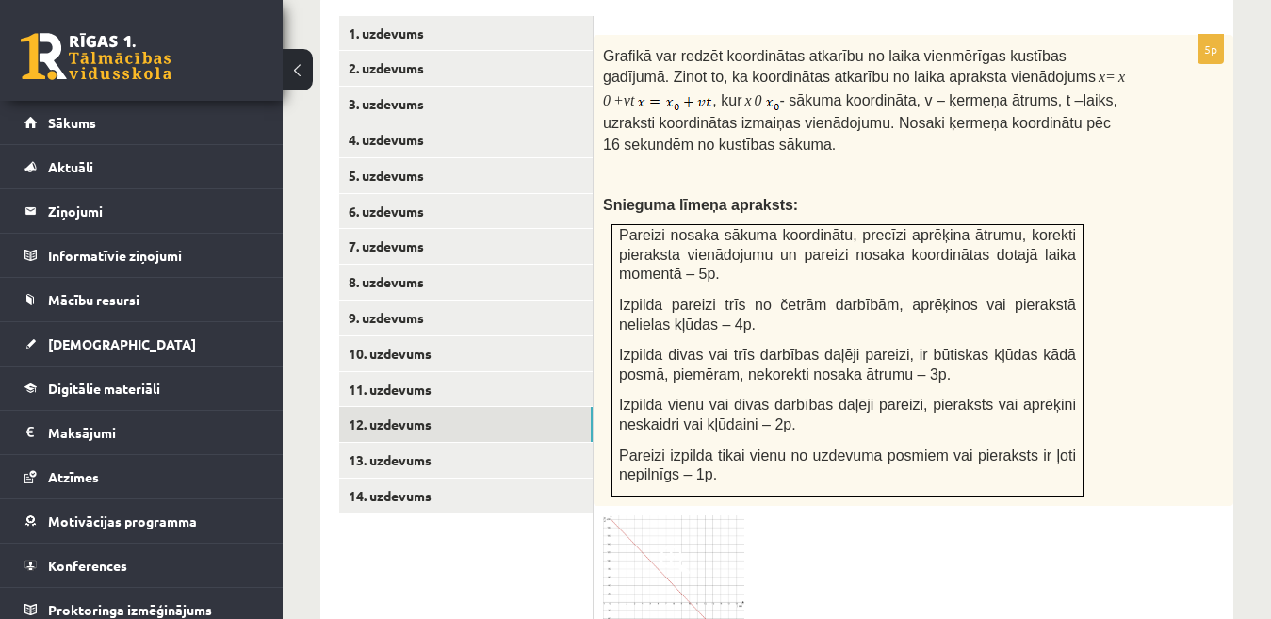
scroll to position [845, 0]
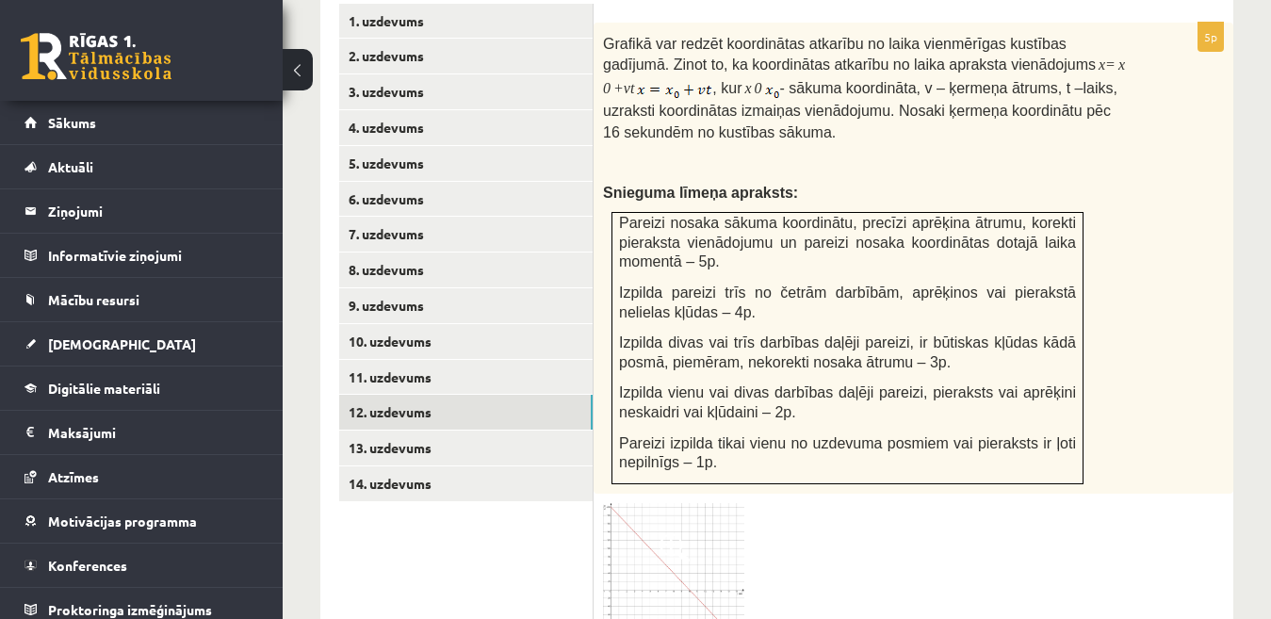
click at [646, 581] on img at bounding box center [673, 573] width 141 height 140
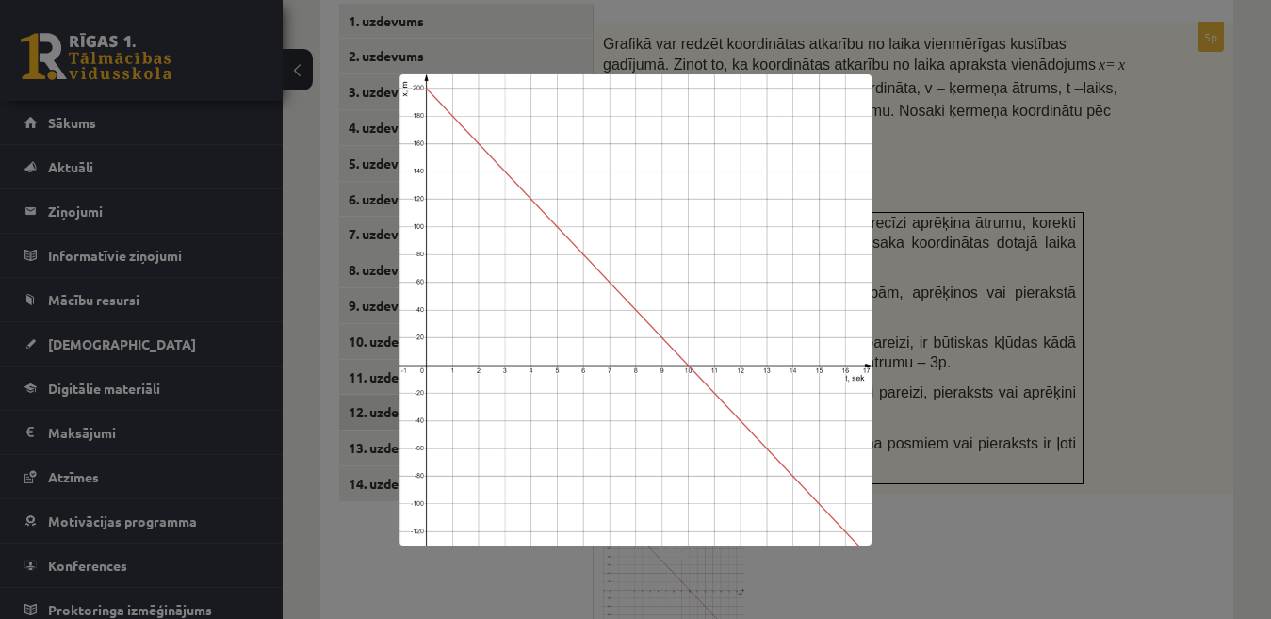
click at [1042, 424] on div at bounding box center [635, 309] width 1271 height 619
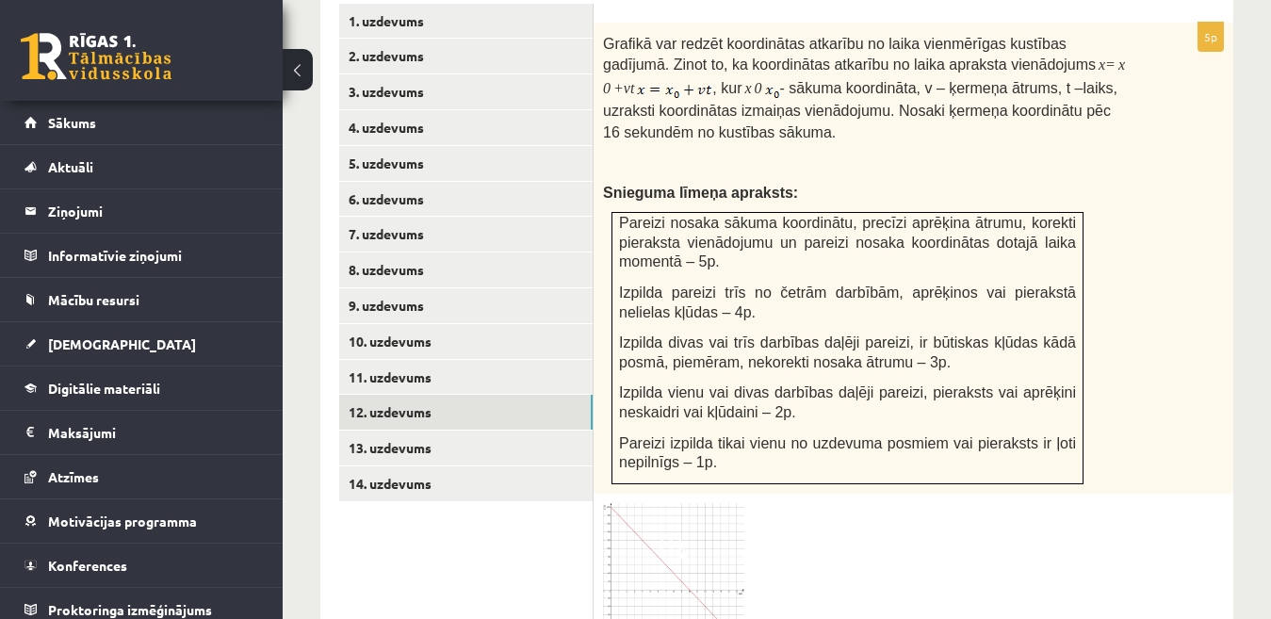
click at [637, 547] on img at bounding box center [673, 573] width 141 height 140
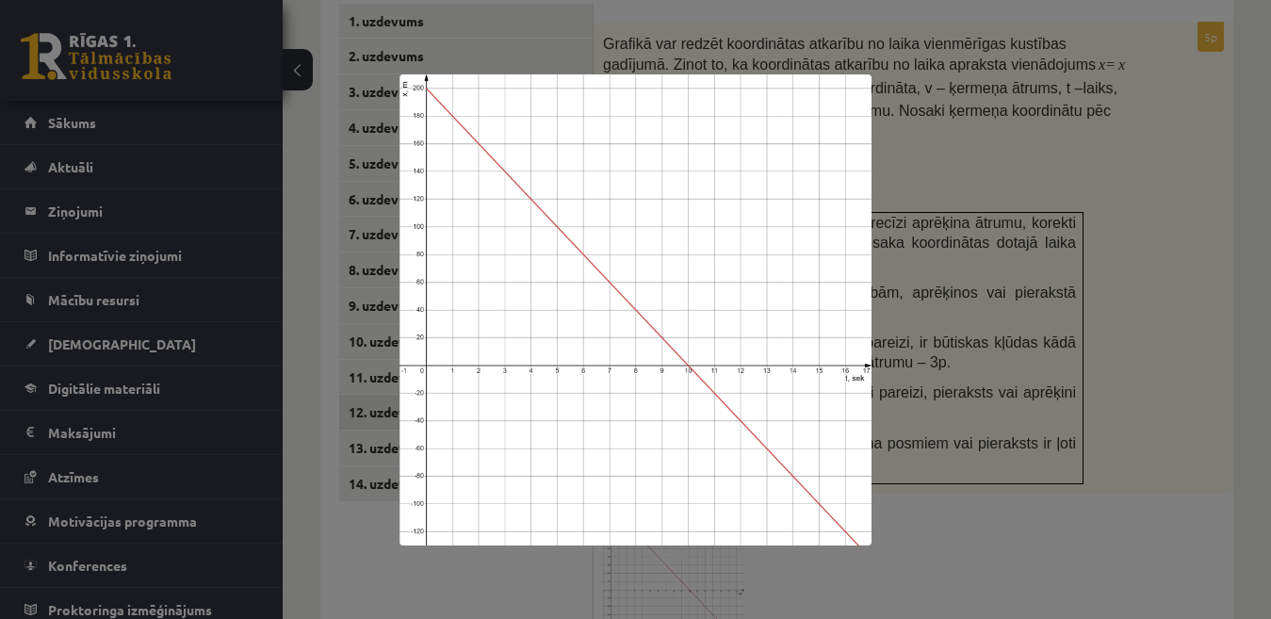
click at [1092, 429] on div at bounding box center [635, 309] width 1271 height 619
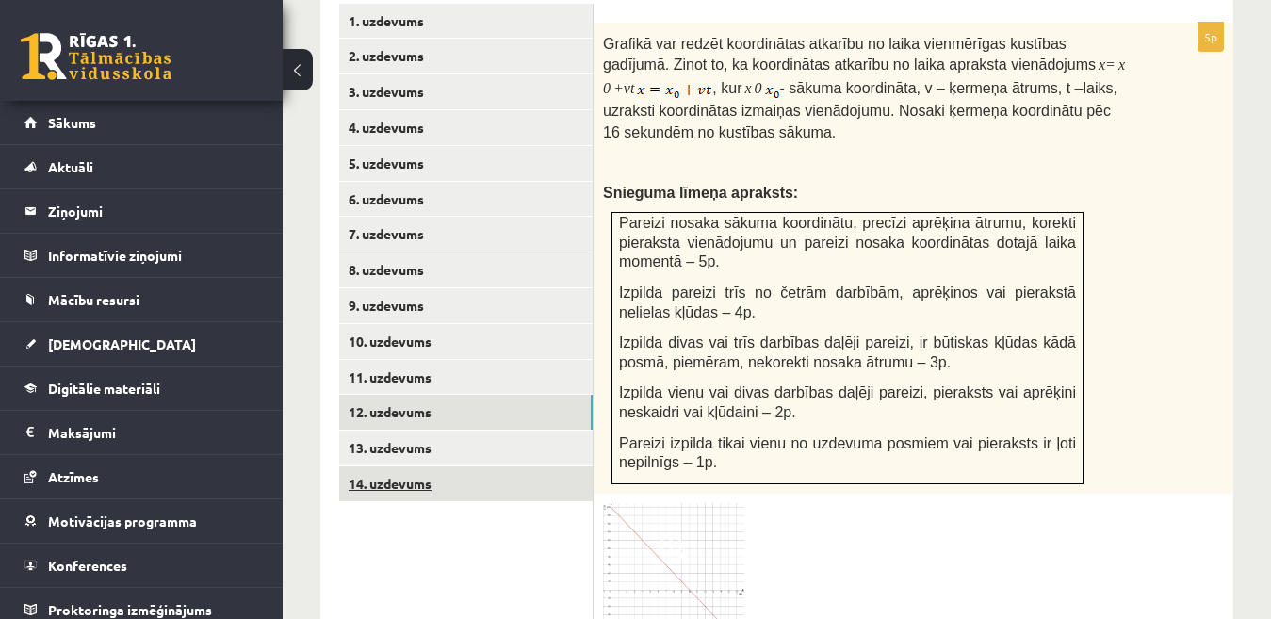
click at [542, 466] on link "14. uzdevums" at bounding box center [466, 483] width 254 height 35
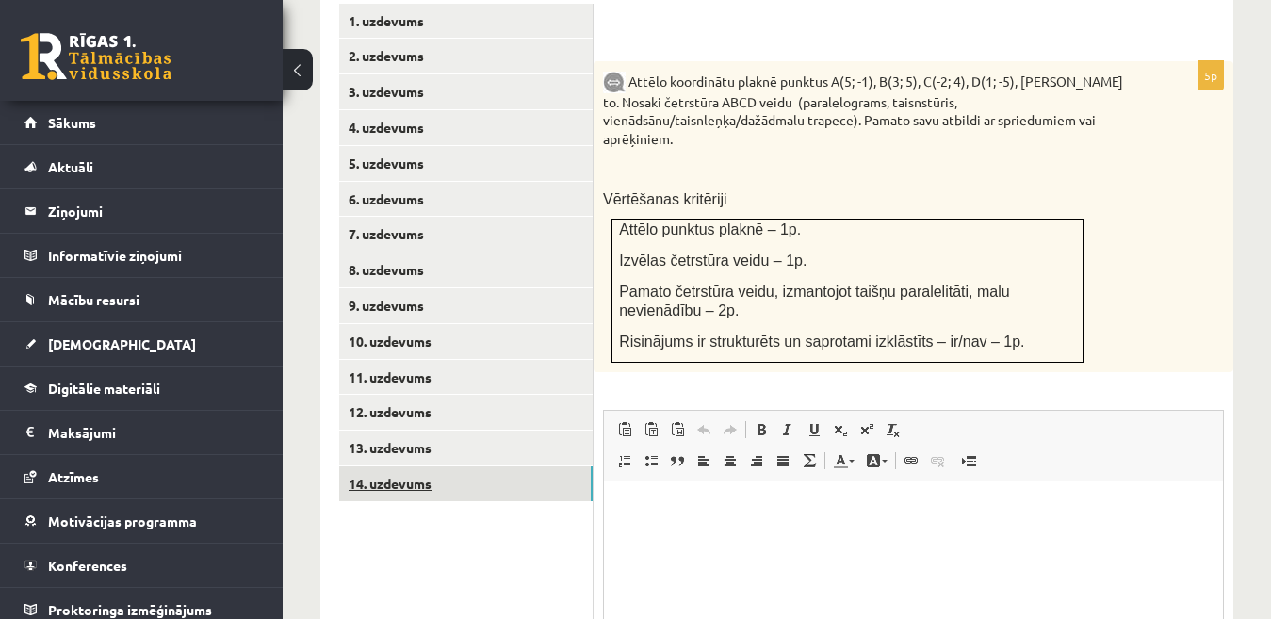
scroll to position [0, 0]
click at [504, 362] on link "11. uzdevums" at bounding box center [466, 377] width 254 height 35
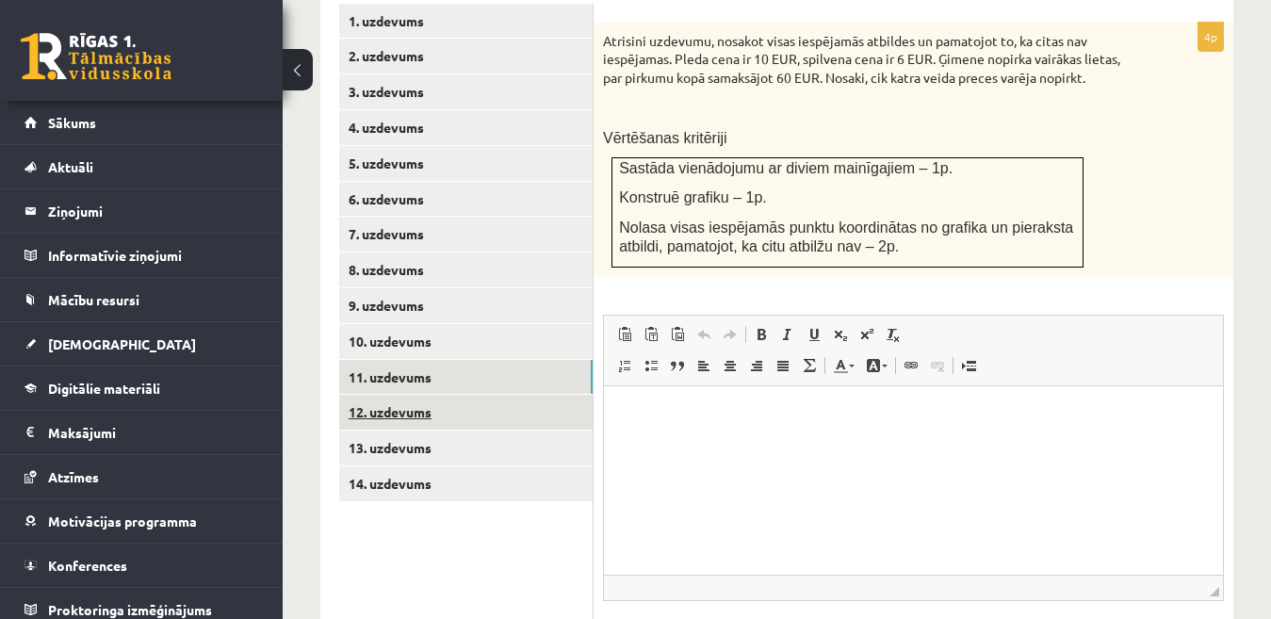
click at [505, 395] on link "12. uzdevums" at bounding box center [466, 412] width 254 height 35
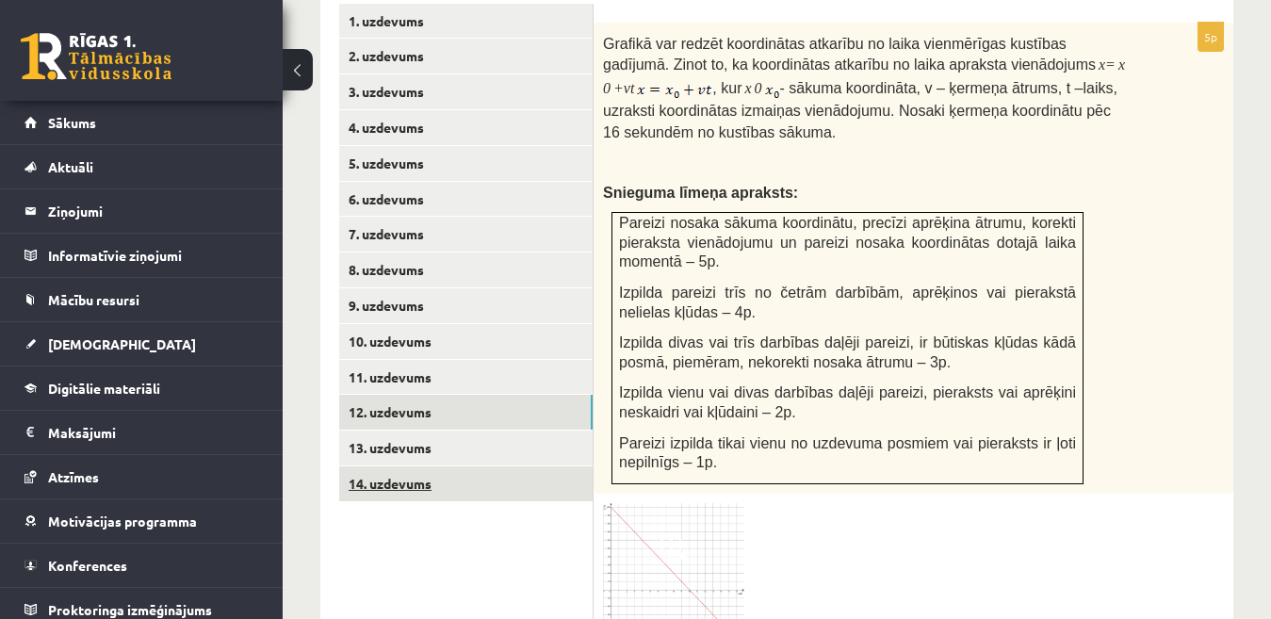
click at [523, 466] on link "14. uzdevums" at bounding box center [466, 483] width 254 height 35
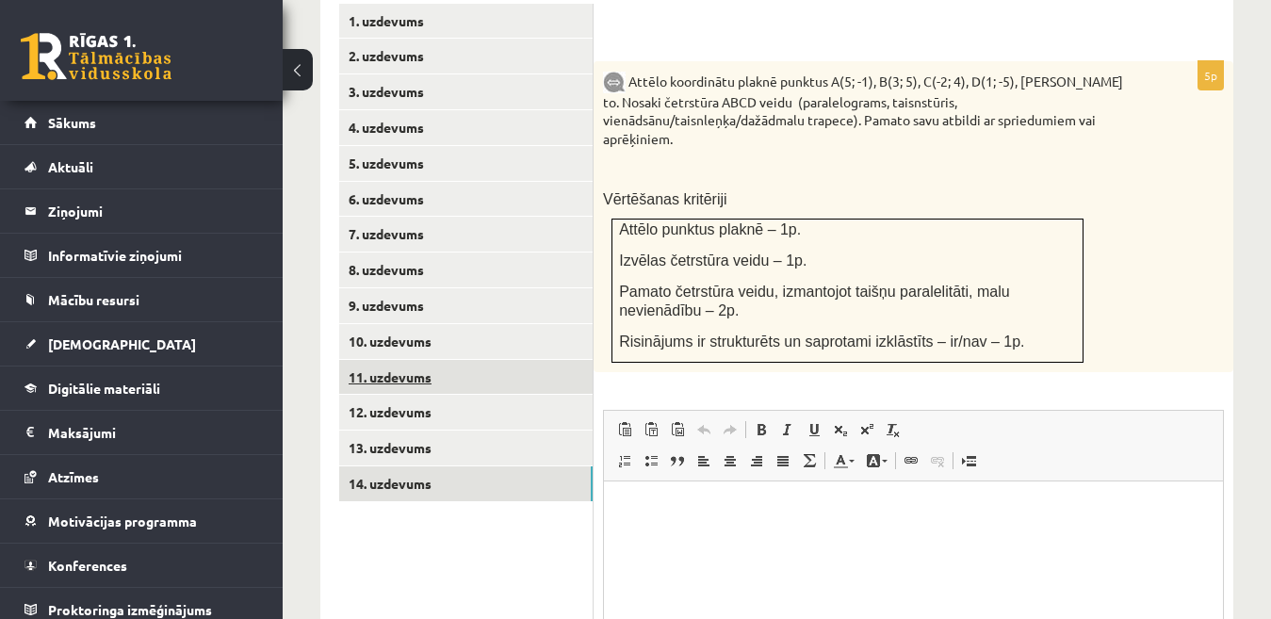
click at [579, 360] on link "11. uzdevums" at bounding box center [466, 377] width 254 height 35
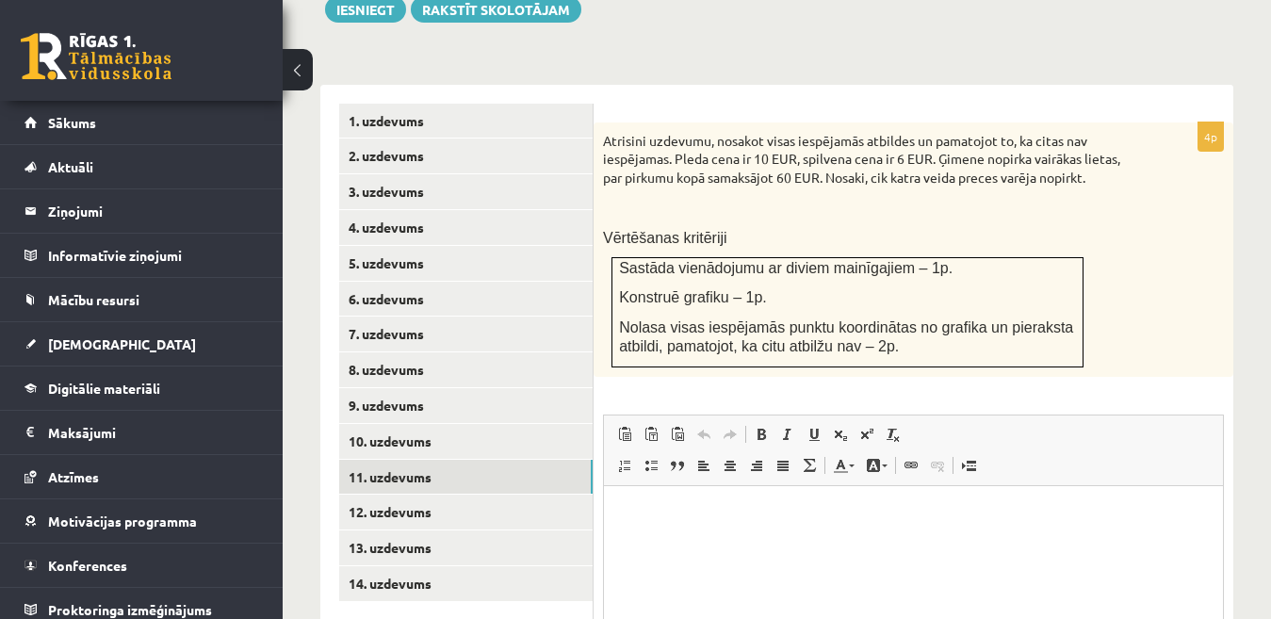
scroll to position [751, 0]
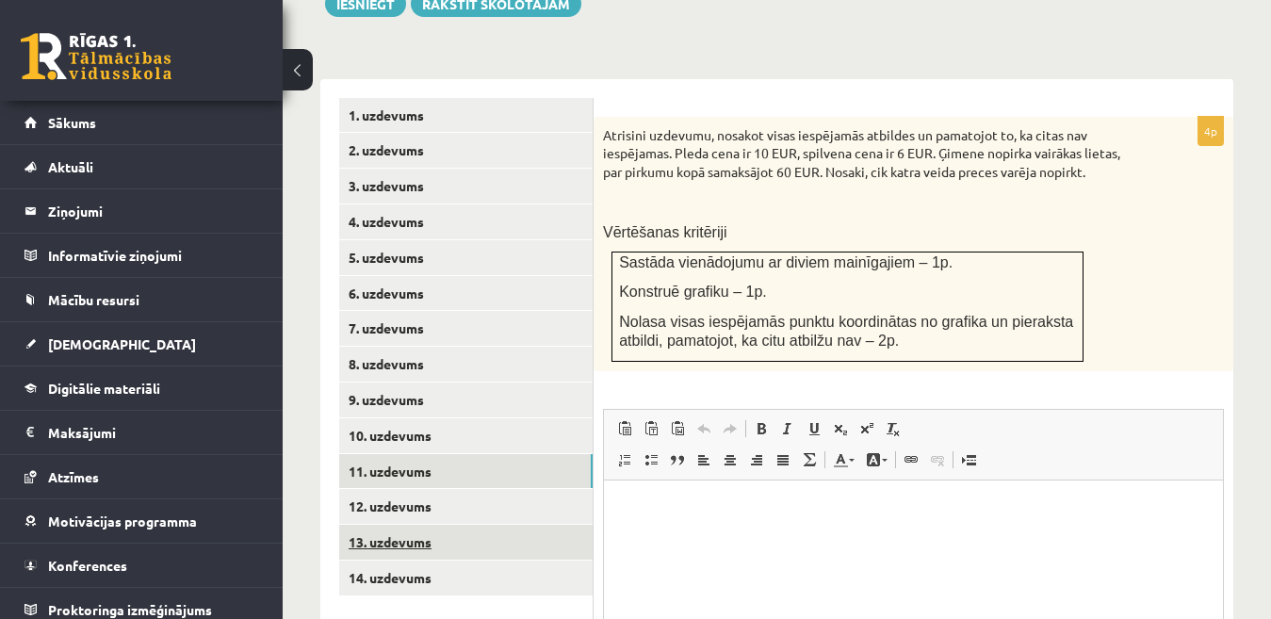
click at [560, 525] on link "13. uzdevums" at bounding box center [466, 542] width 254 height 35
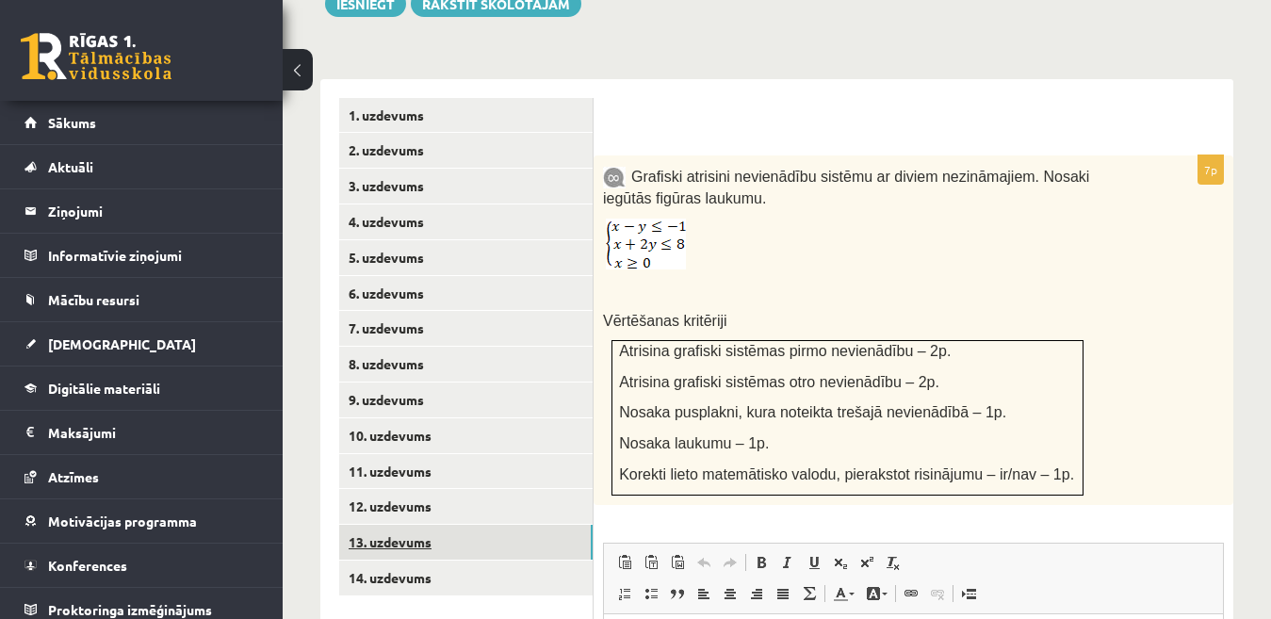
scroll to position [0, 0]
click at [523, 454] on link "11. uzdevums" at bounding box center [466, 471] width 254 height 35
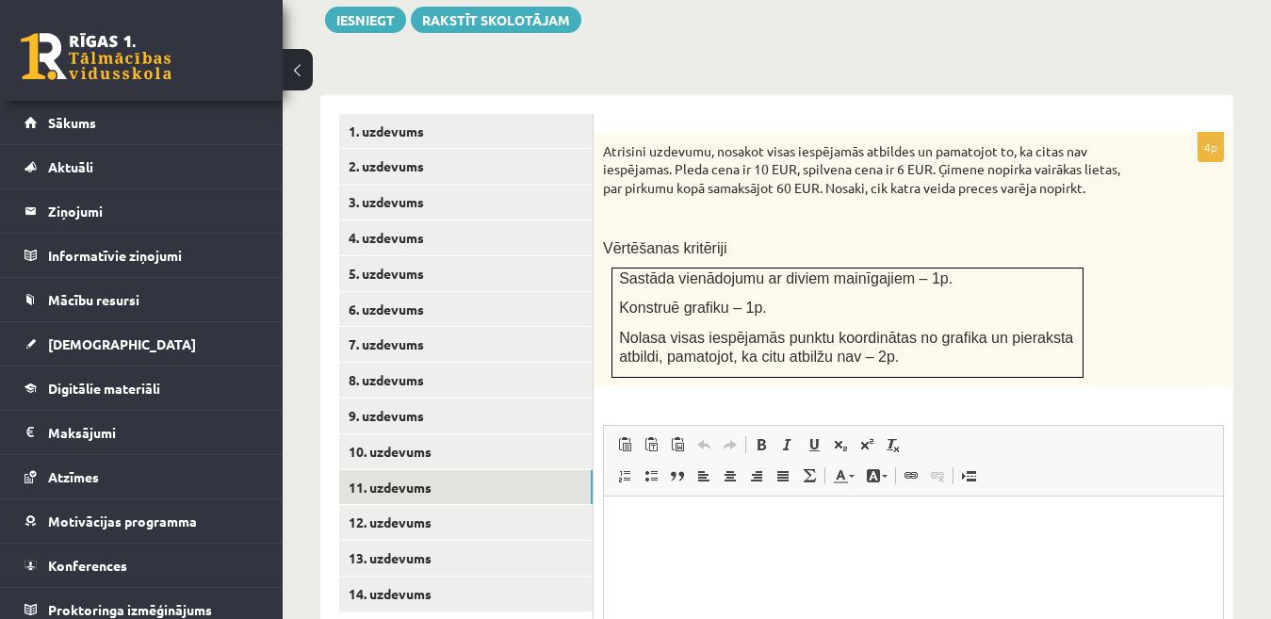
scroll to position [741, 0]
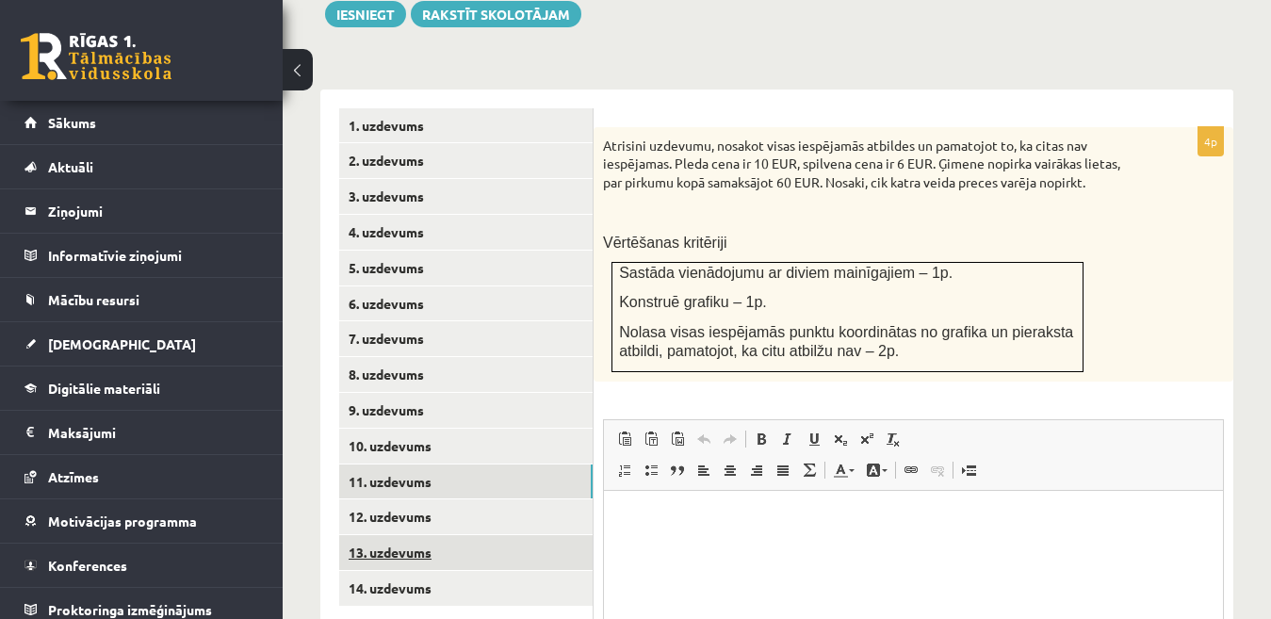
click at [564, 535] on link "13. uzdevums" at bounding box center [466, 552] width 254 height 35
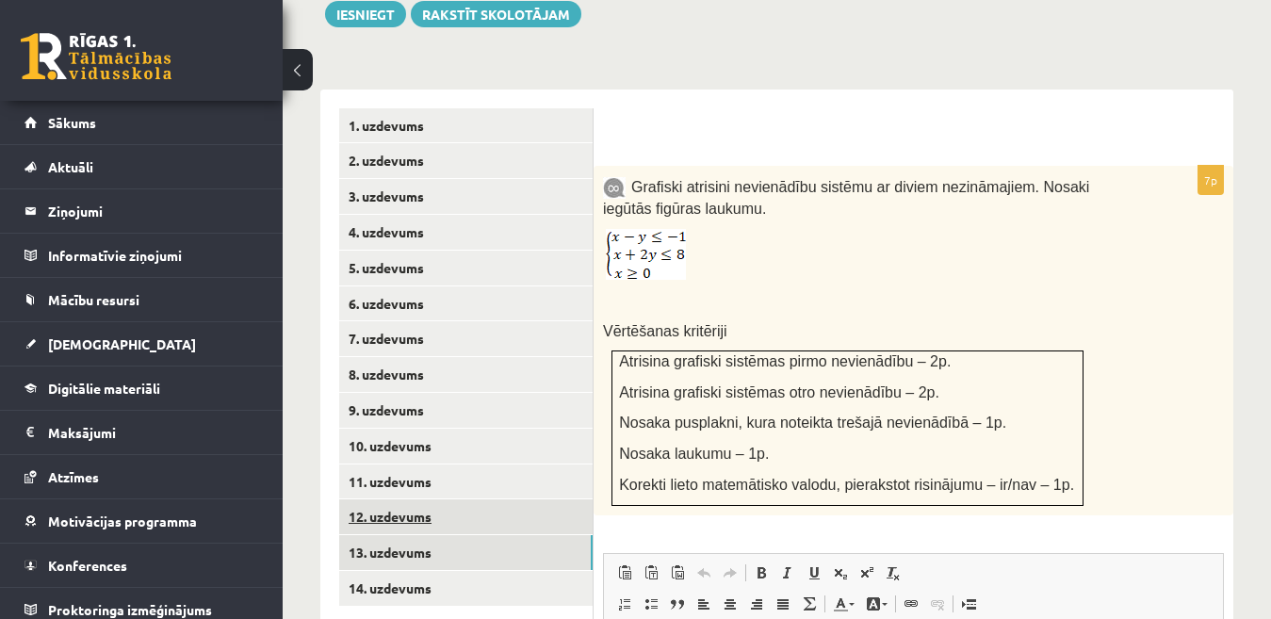
scroll to position [0, 0]
click at [549, 510] on link "12. uzdevums" at bounding box center [466, 516] width 254 height 35
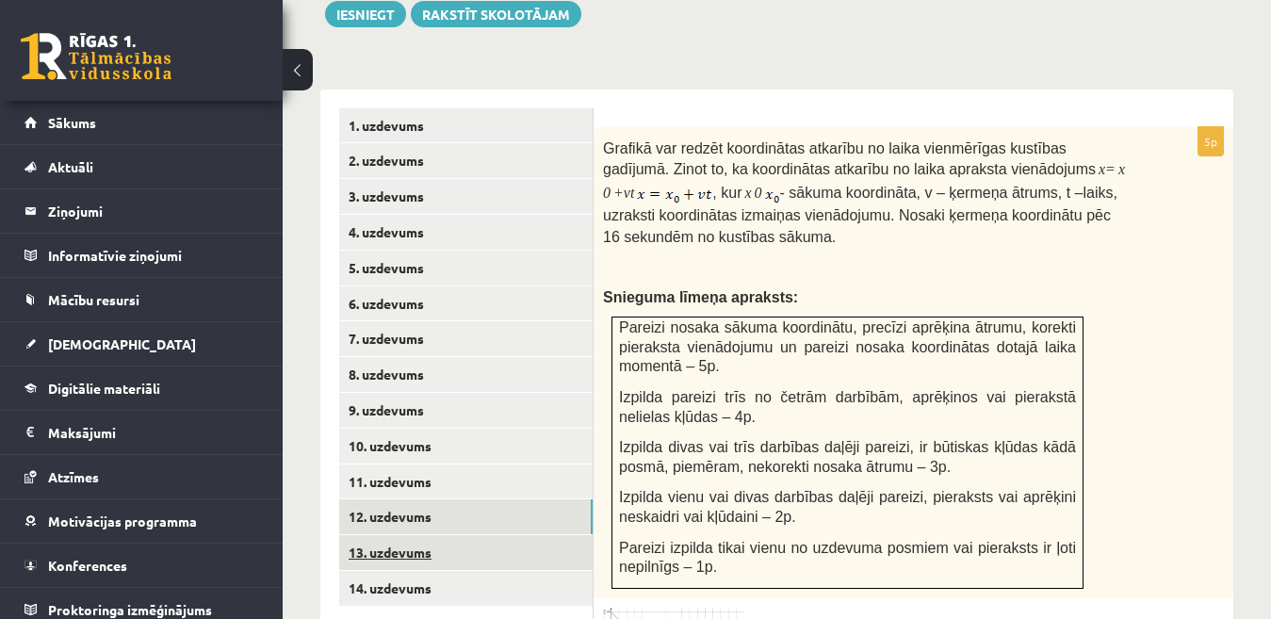
click at [548, 535] on link "13. uzdevums" at bounding box center [466, 552] width 254 height 35
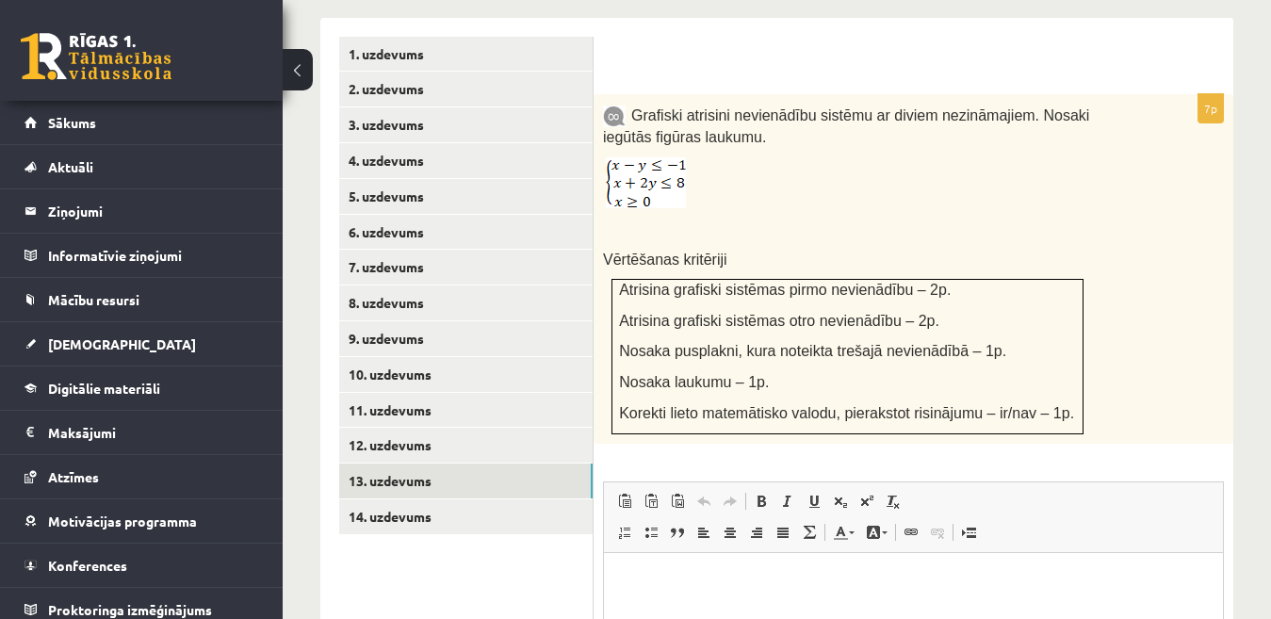
scroll to position [815, 0]
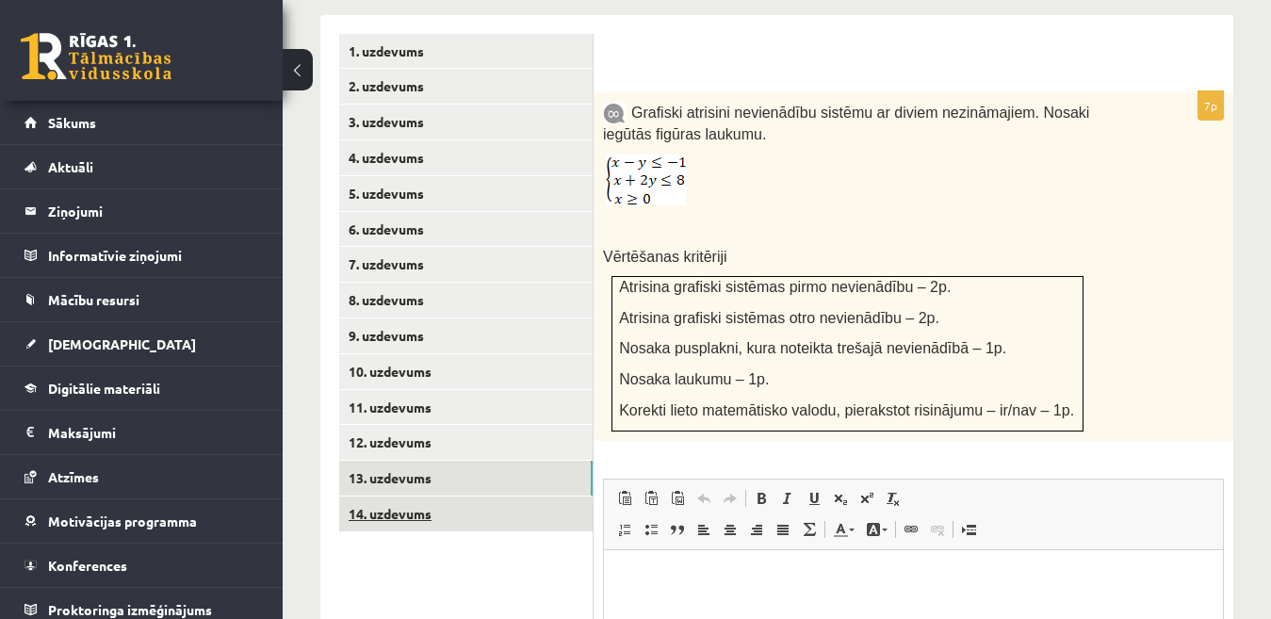
click at [513, 497] on link "14. uzdevums" at bounding box center [466, 514] width 254 height 35
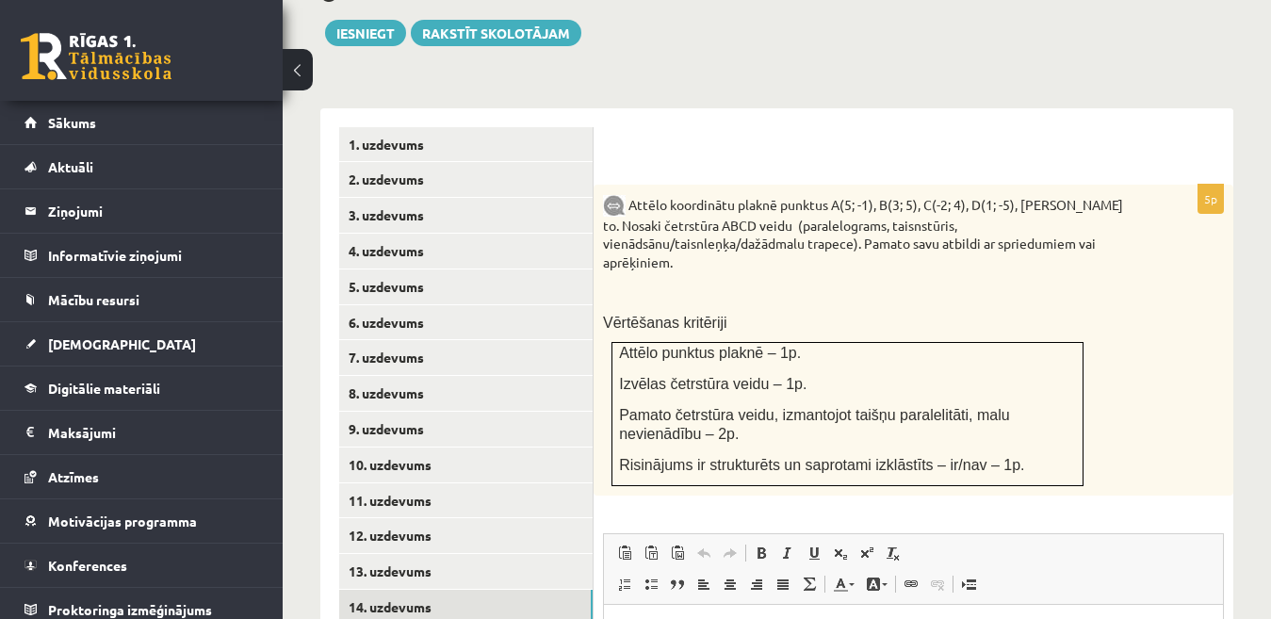
scroll to position [729, 0]
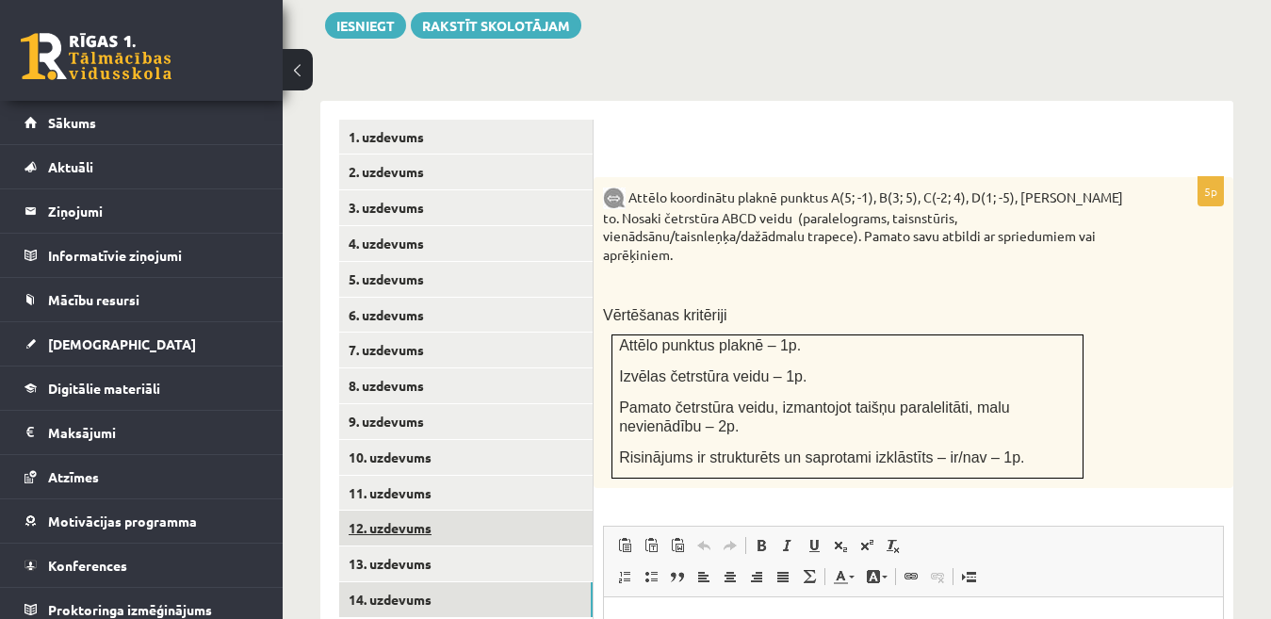
click at [546, 511] on link "12. uzdevums" at bounding box center [466, 528] width 254 height 35
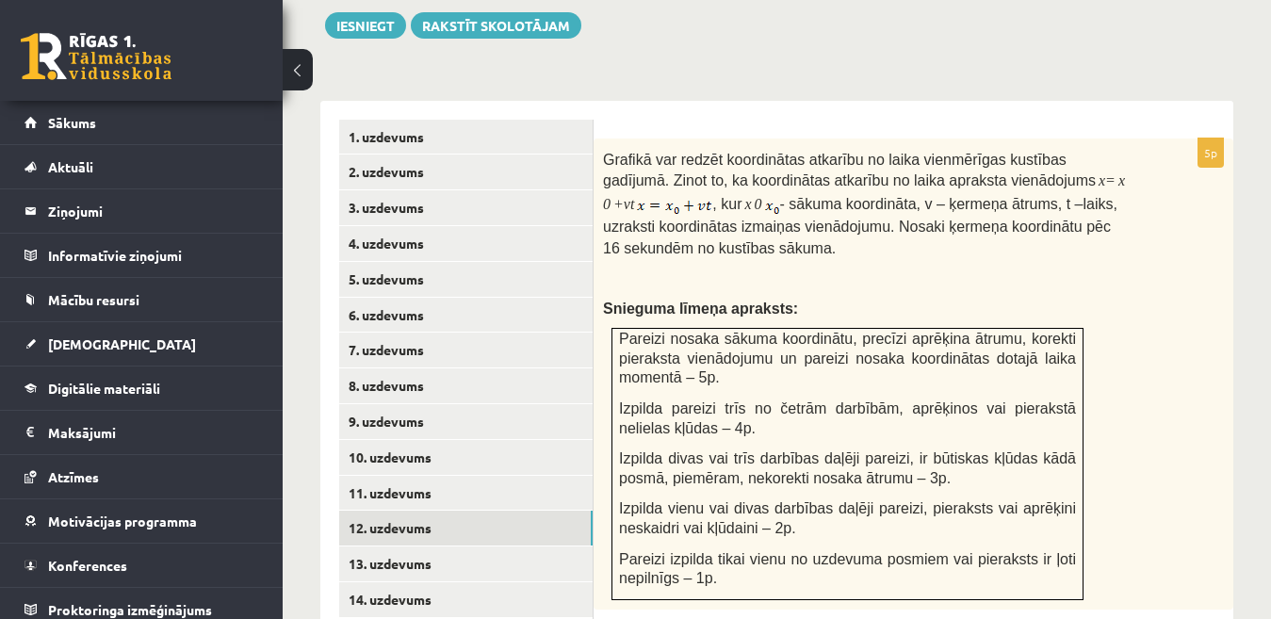
scroll to position [1271, 0]
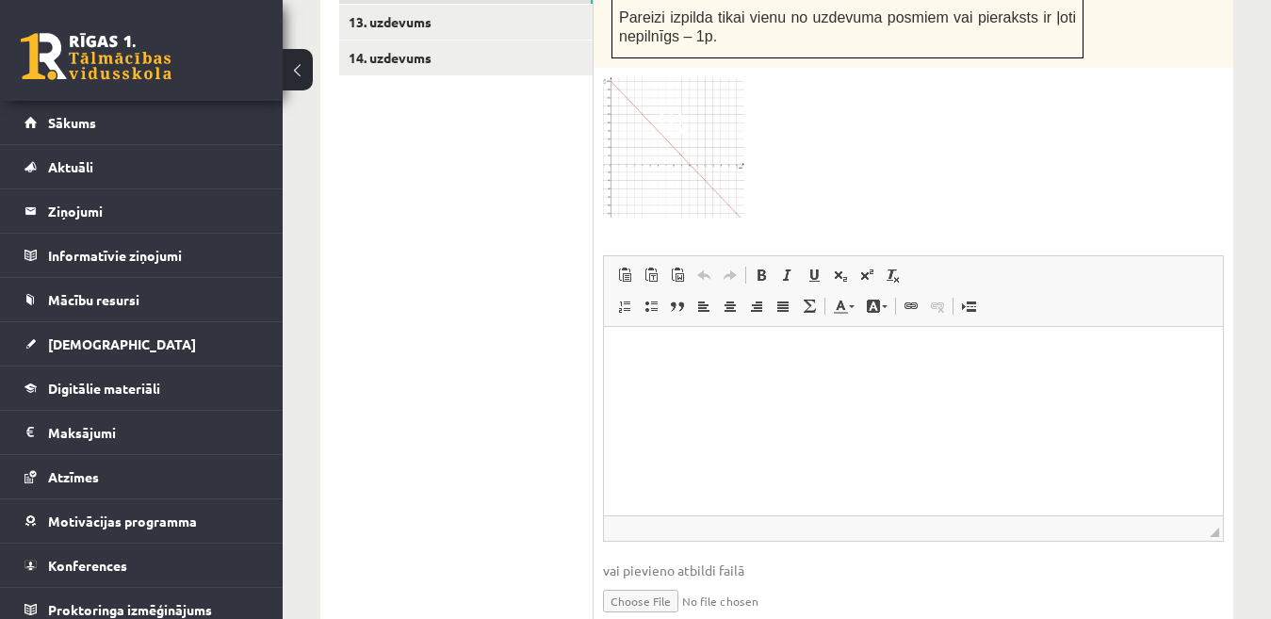
click at [653, 581] on input "file" at bounding box center [913, 600] width 621 height 39
type input "**********"
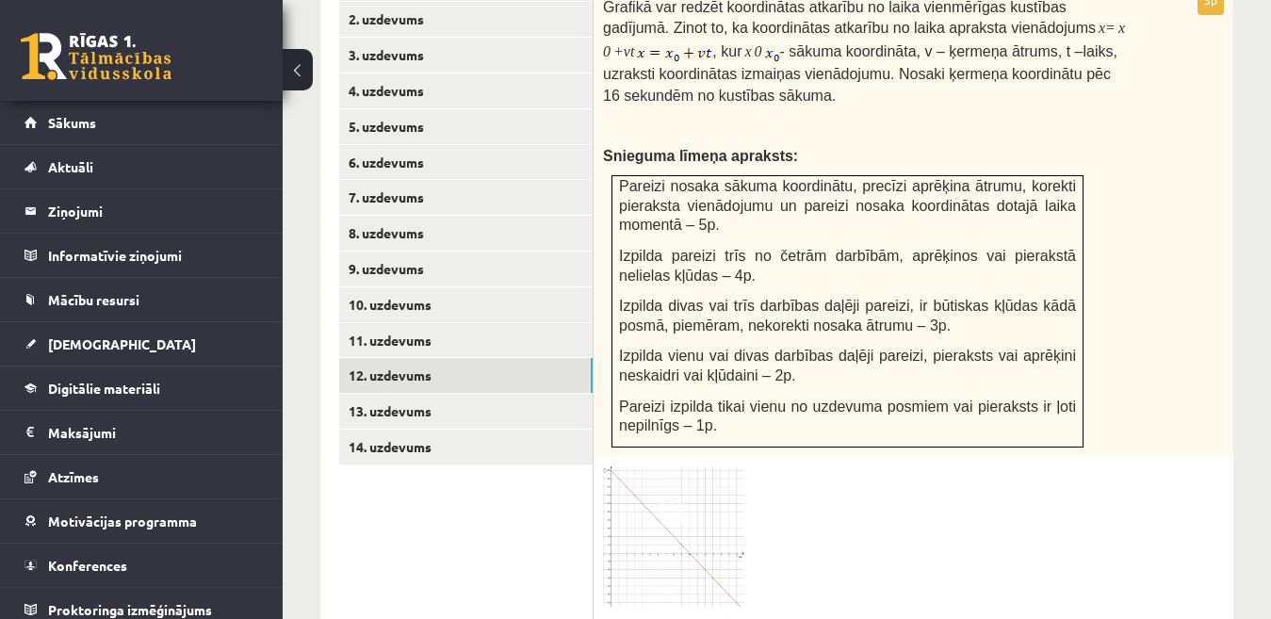
scroll to position [878, 0]
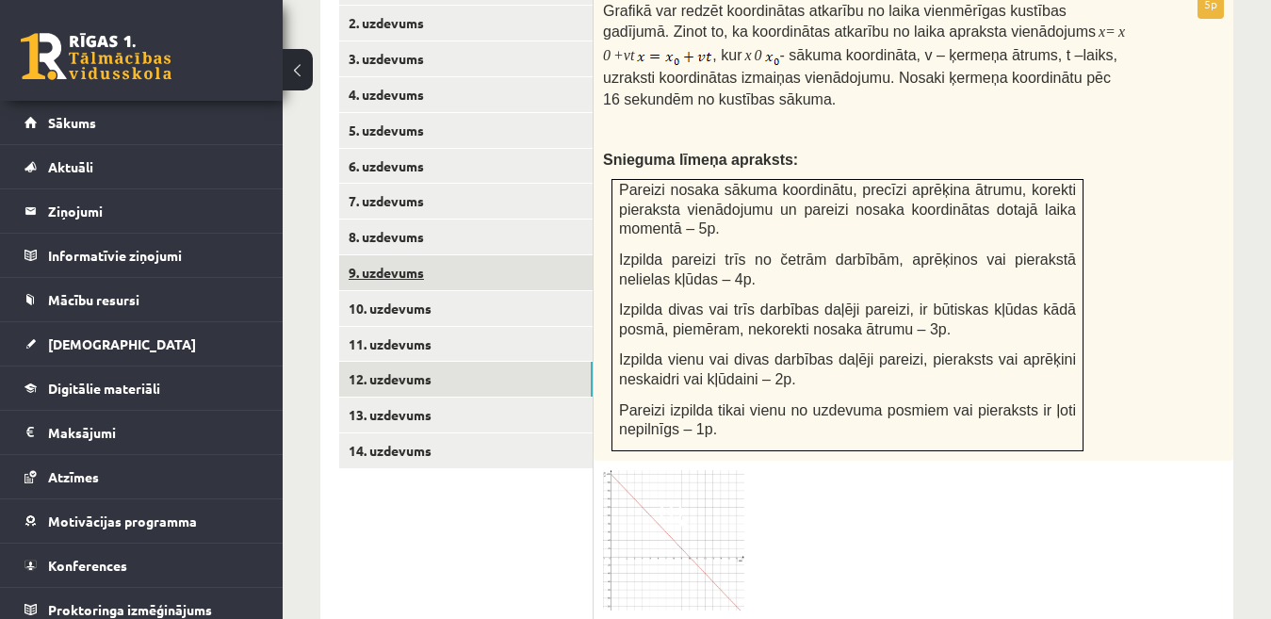
click at [512, 255] on link "9. uzdevums" at bounding box center [466, 272] width 254 height 35
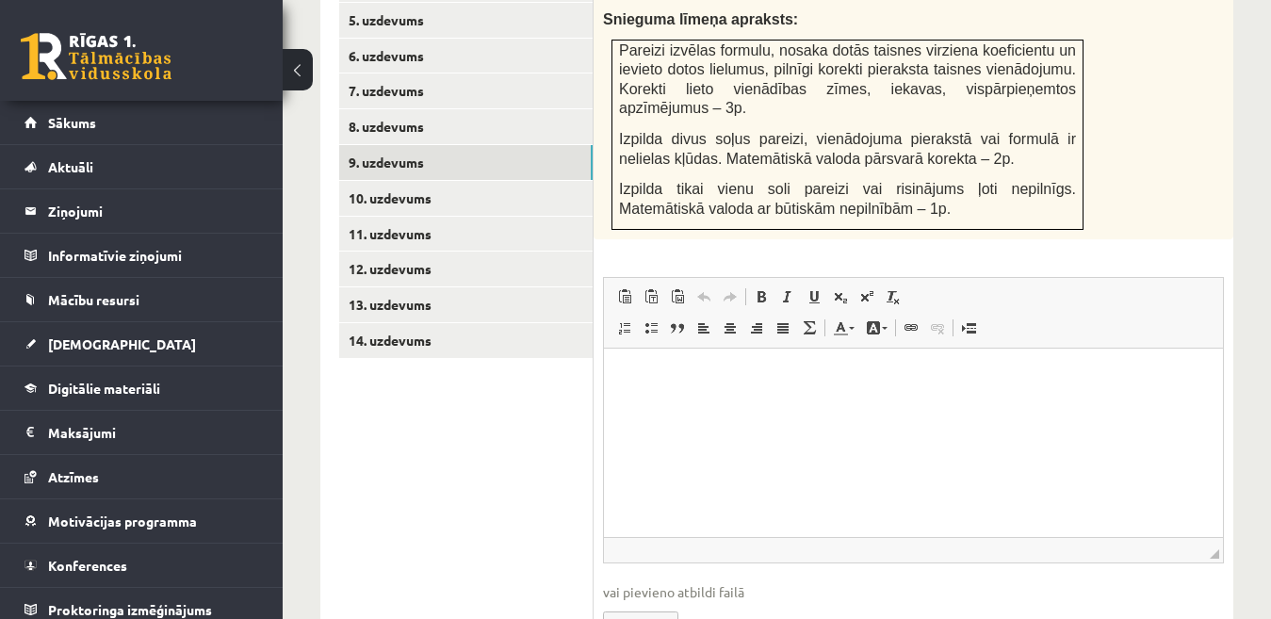
scroll to position [1056, 0]
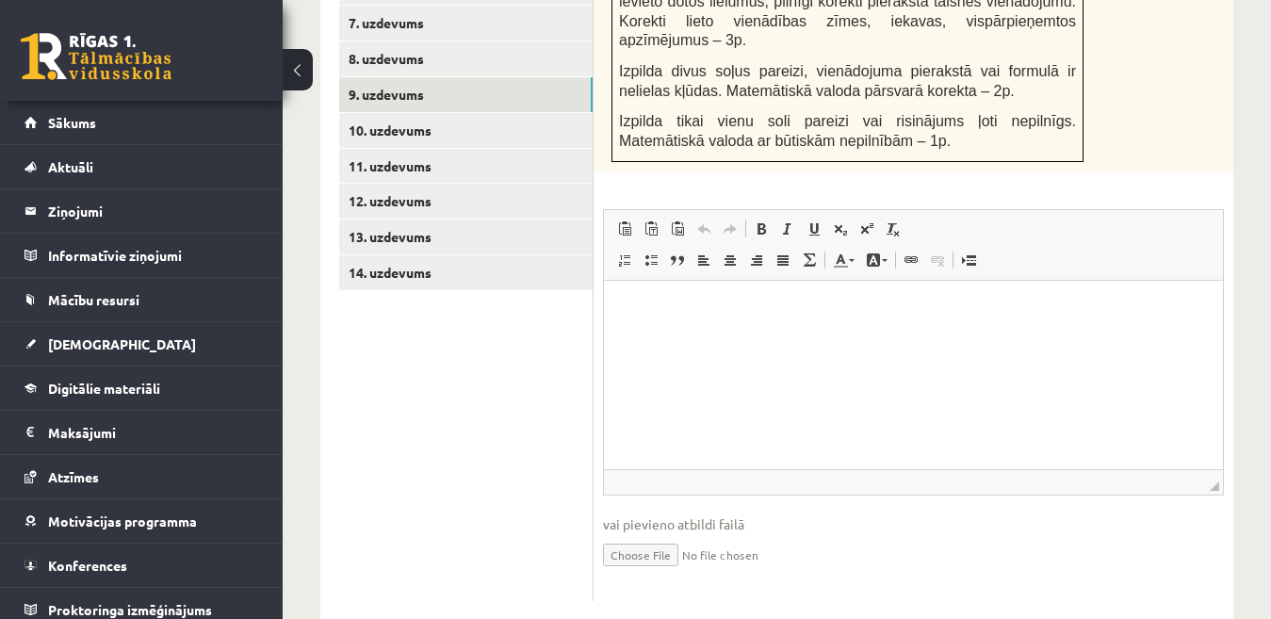
click at [670, 534] on input "file" at bounding box center [913, 553] width 621 height 39
type input "**********"
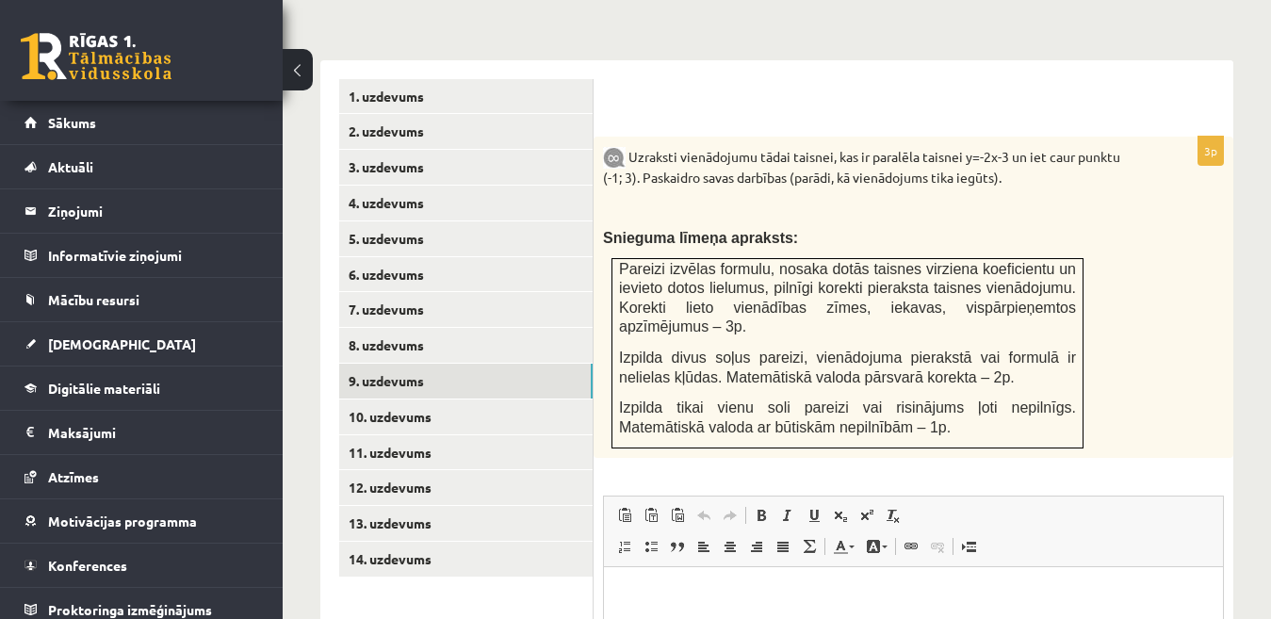
scroll to position [825, 0]
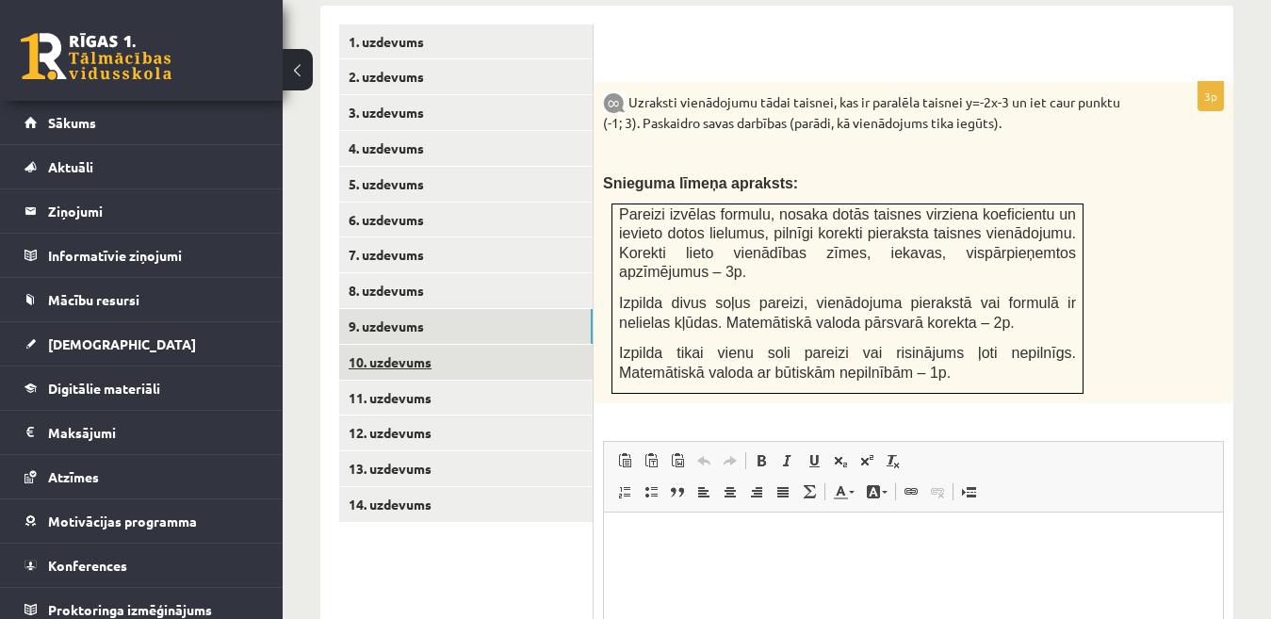
click at [578, 345] on link "10. uzdevums" at bounding box center [466, 362] width 254 height 35
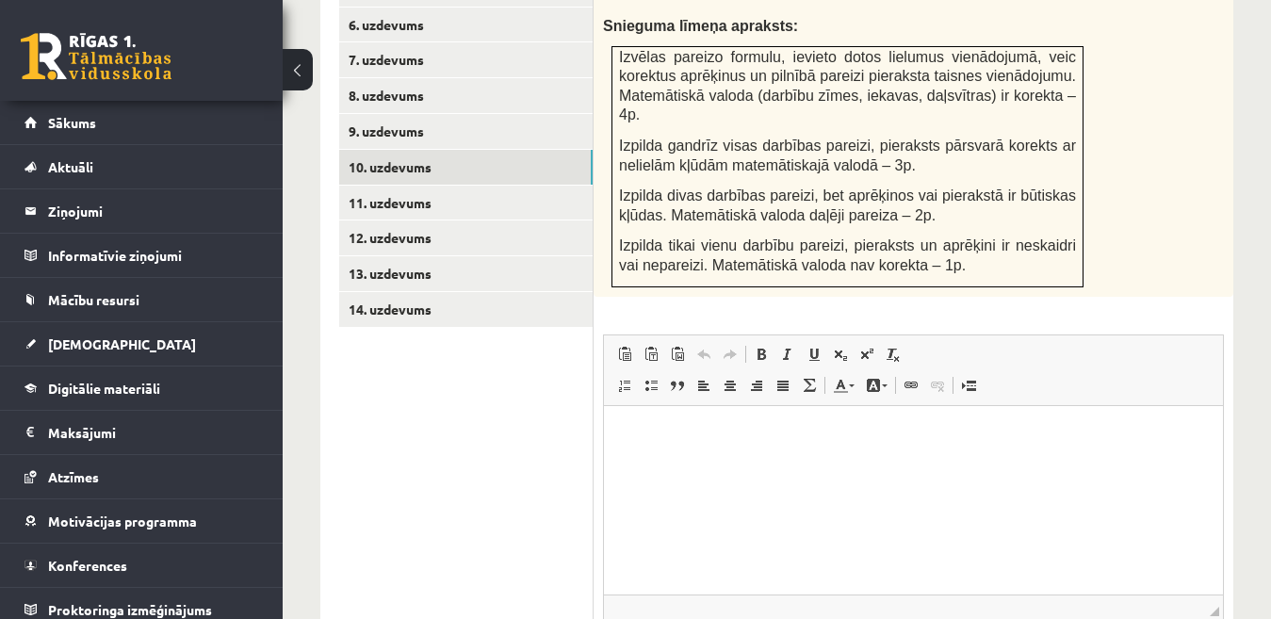
scroll to position [1143, 0]
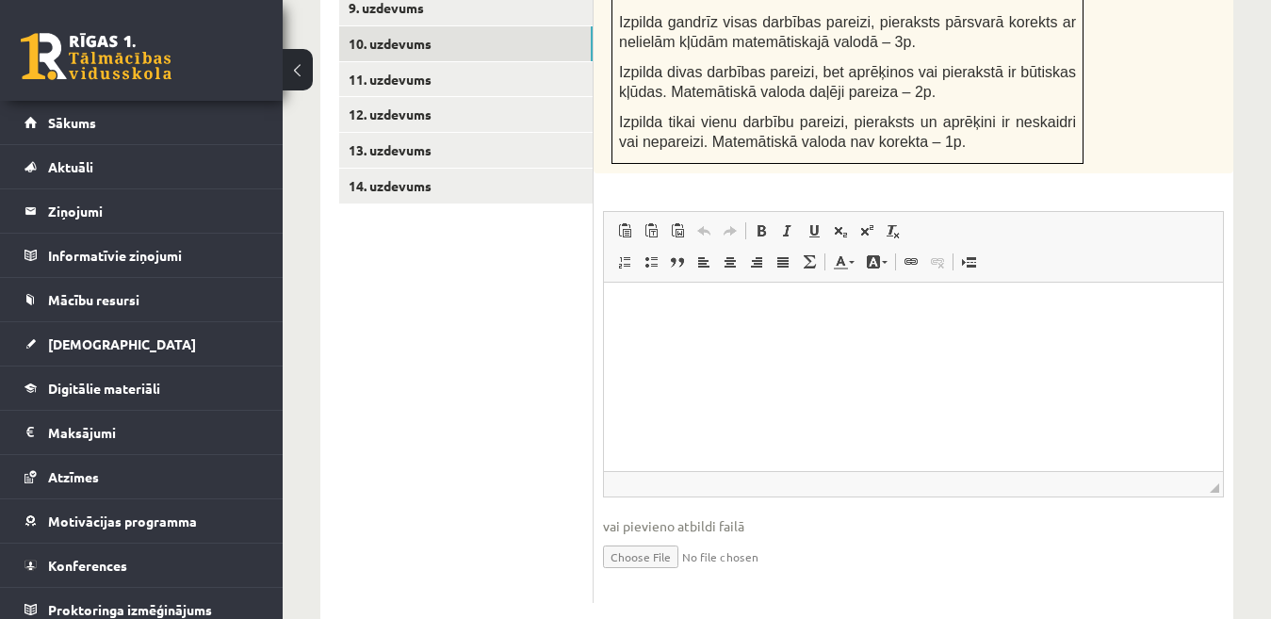
click at [668, 536] on input "file" at bounding box center [913, 555] width 621 height 39
type input "**********"
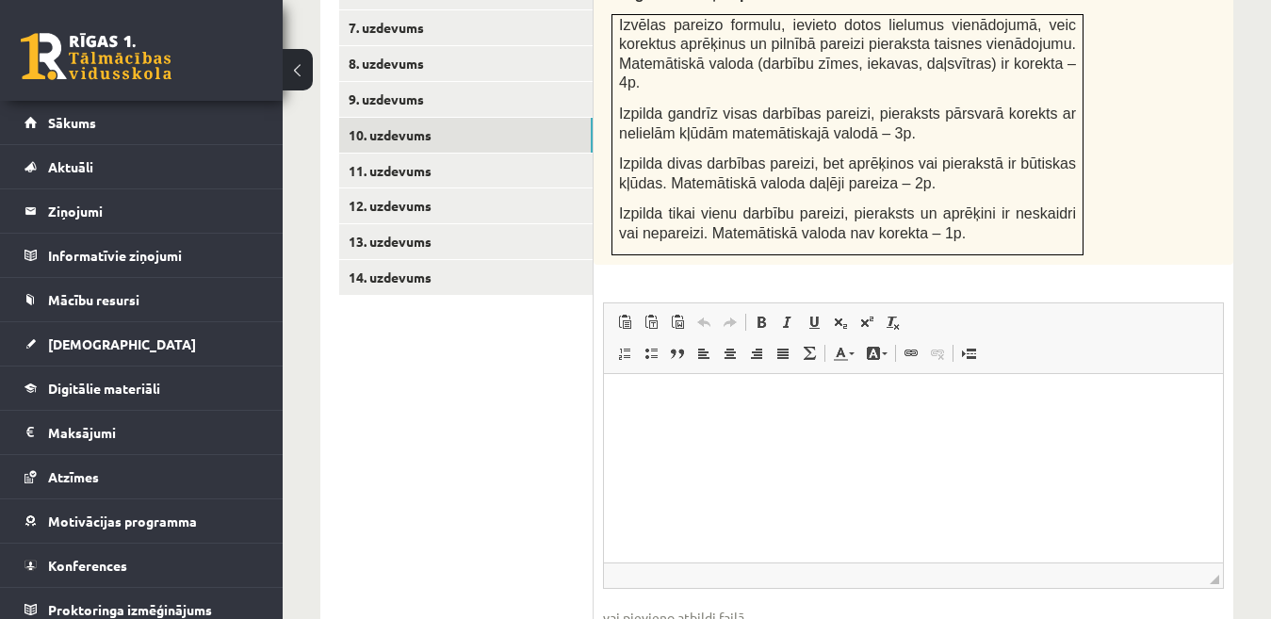
scroll to position [1032, 0]
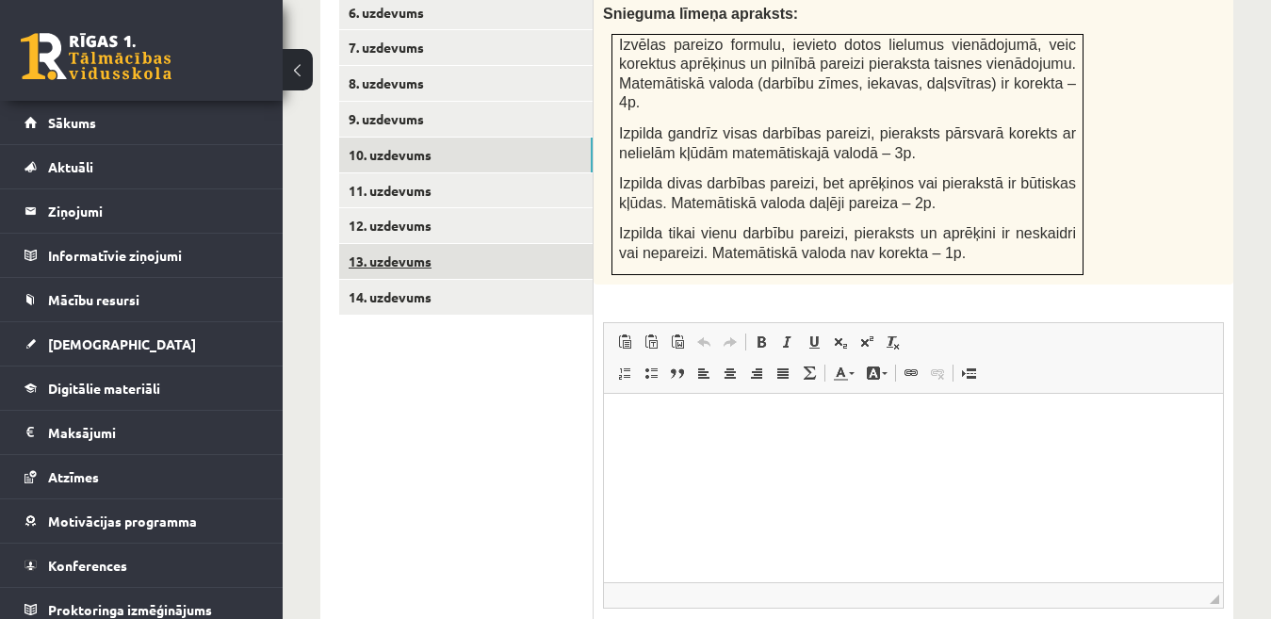
click at [583, 244] on link "13. uzdevums" at bounding box center [466, 261] width 254 height 35
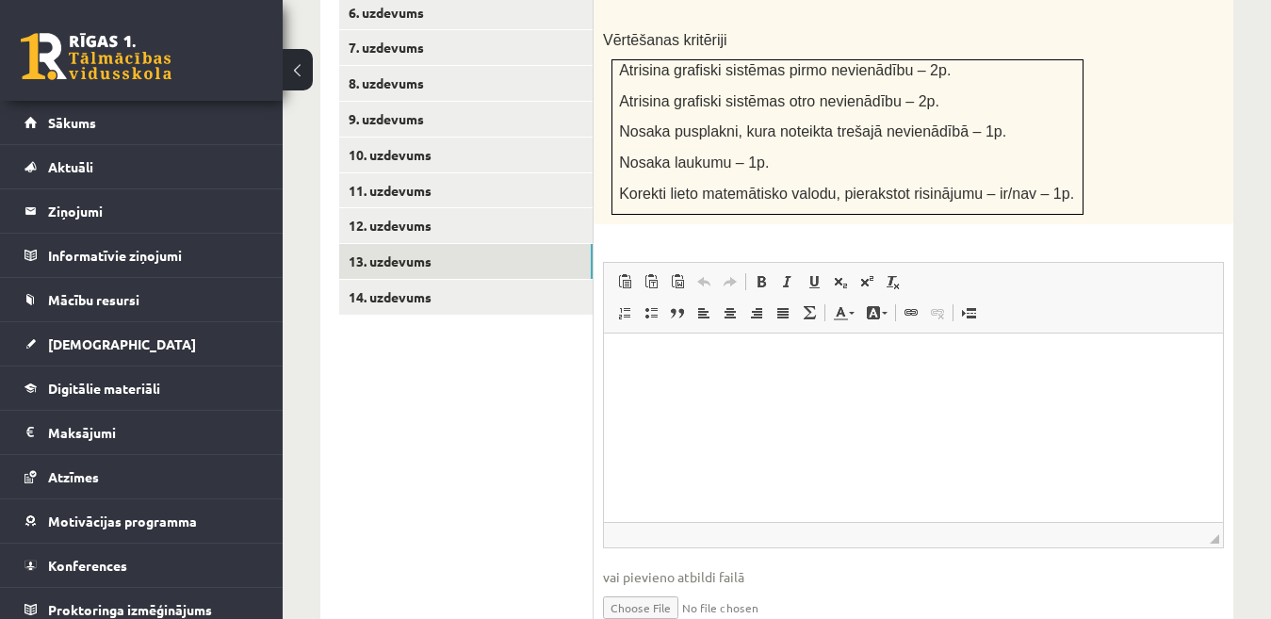
scroll to position [0, 0]
click at [665, 587] on input "file" at bounding box center [913, 606] width 621 height 39
type input "**********"
click at [501, 280] on link "14. uzdevums" at bounding box center [466, 297] width 254 height 35
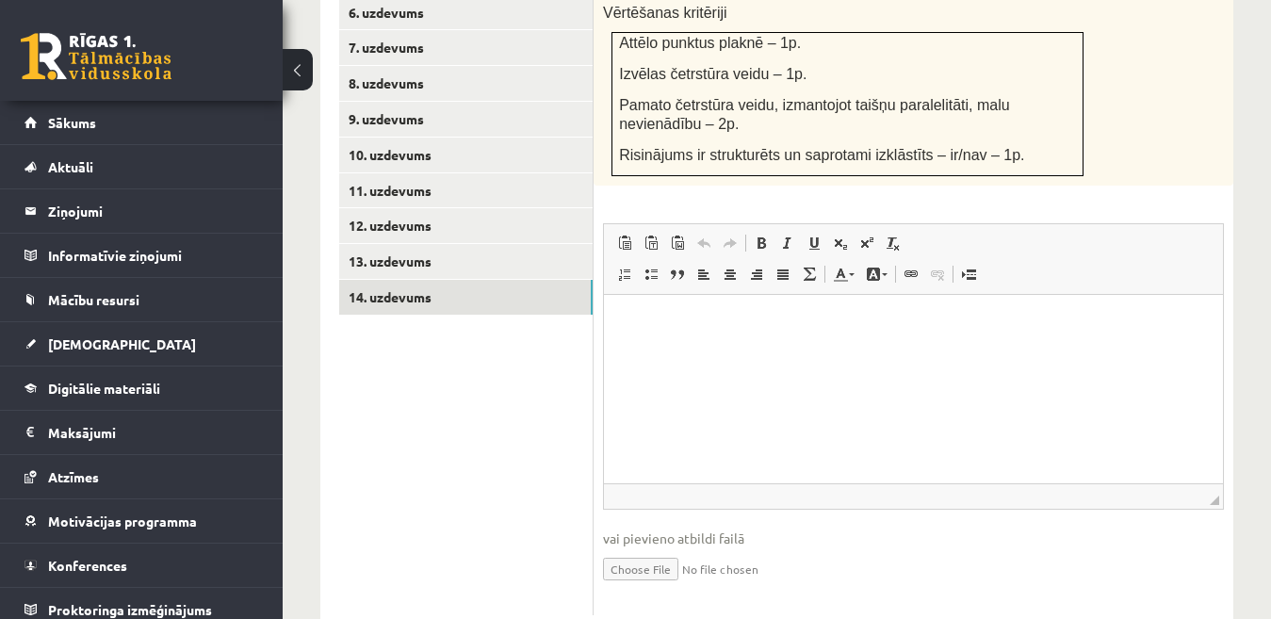
click at [618, 552] on input "file" at bounding box center [913, 567] width 621 height 39
type input "**********"
click at [482, 208] on link "12. uzdevums" at bounding box center [466, 225] width 254 height 35
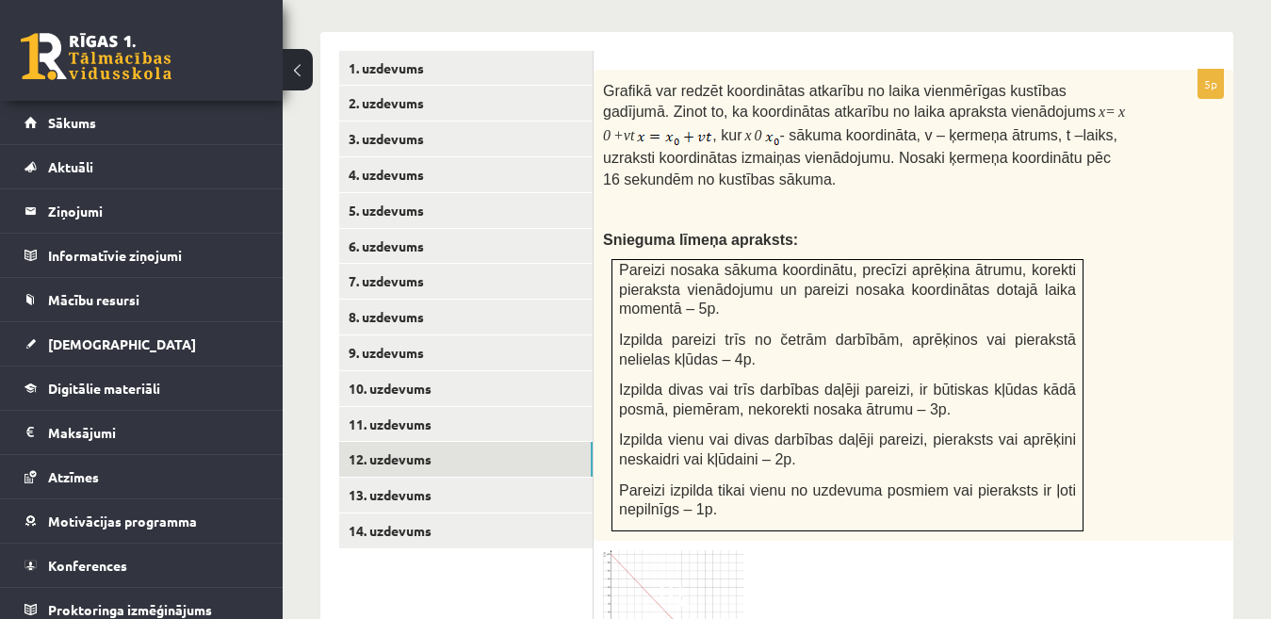
scroll to position [792, 0]
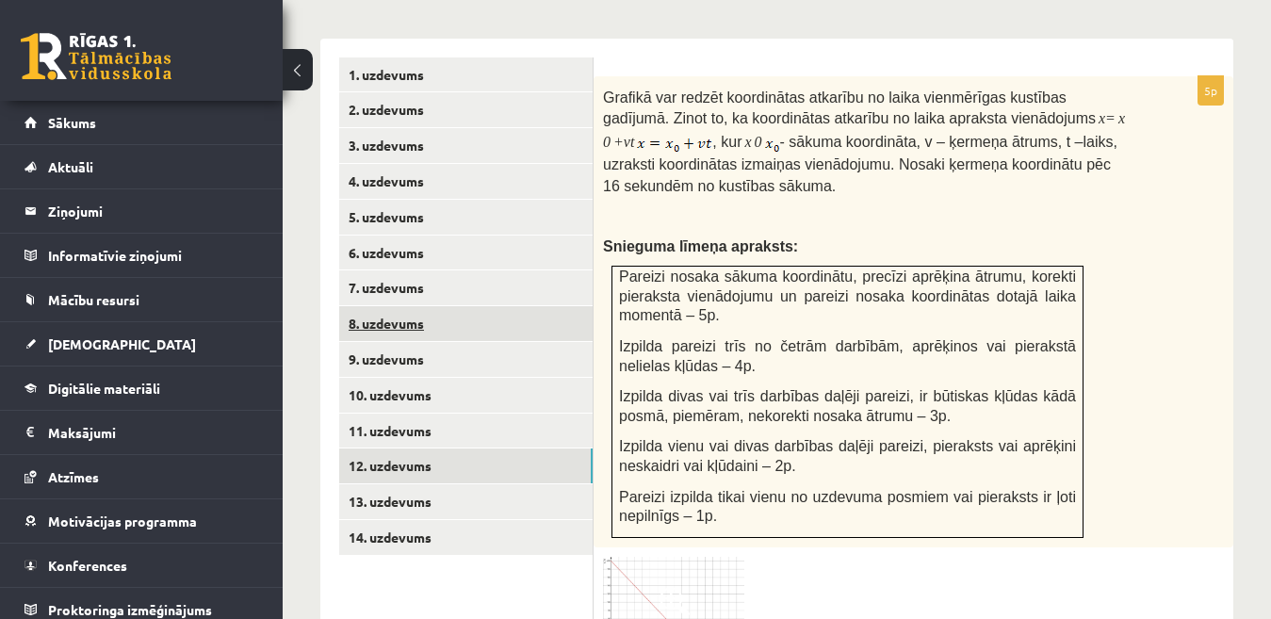
click at [570, 309] on link "8. uzdevums" at bounding box center [466, 323] width 254 height 35
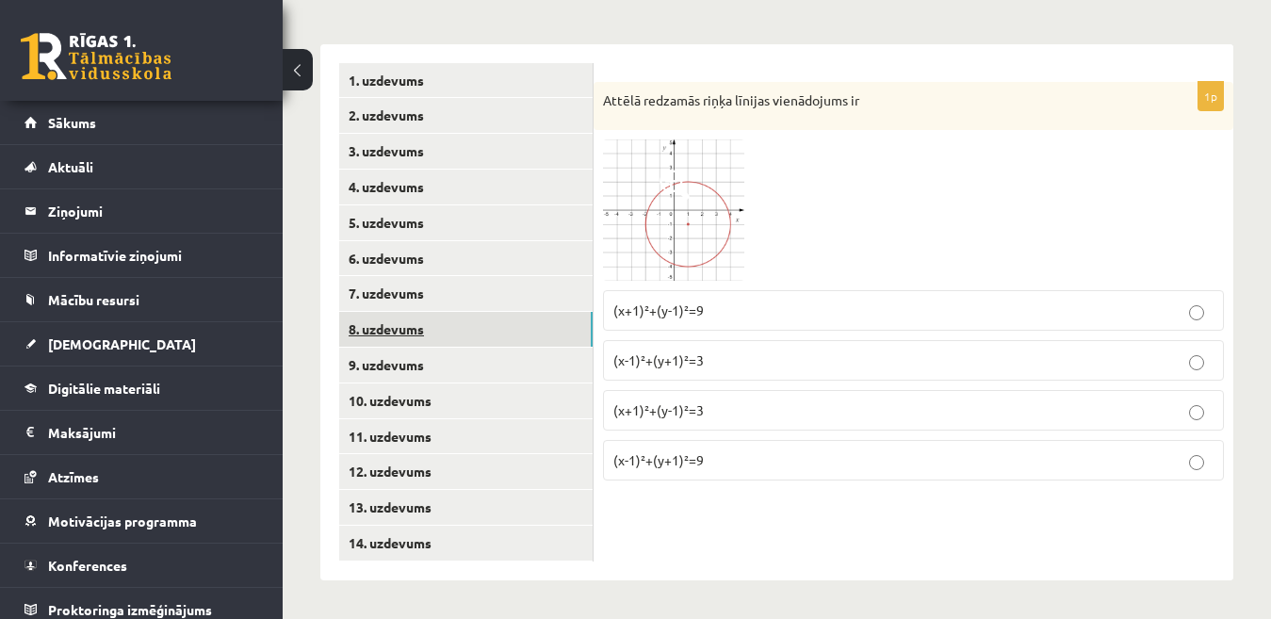
scroll to position [765, 0]
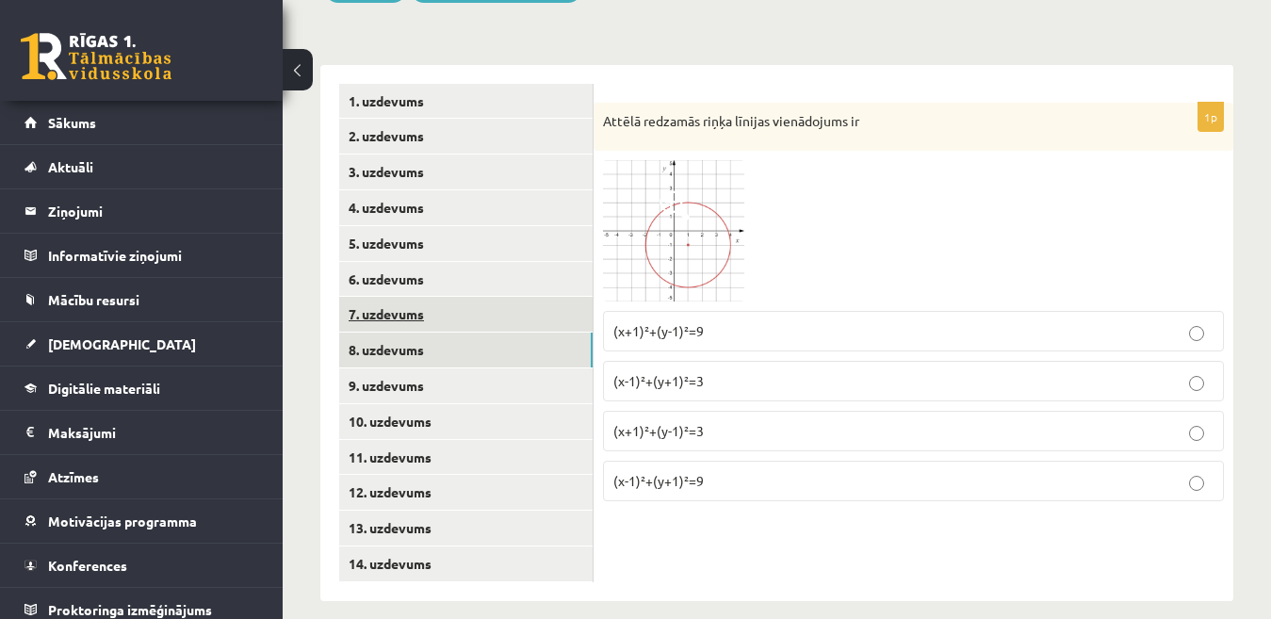
click at [551, 297] on link "7. uzdevums" at bounding box center [466, 314] width 254 height 35
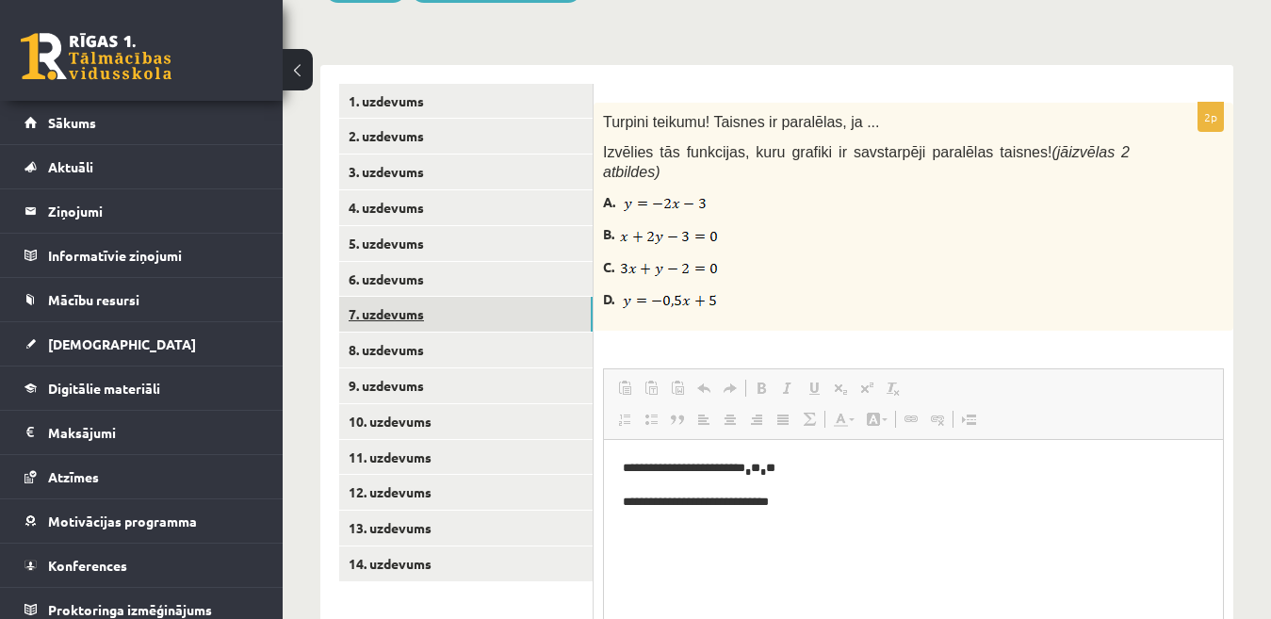
scroll to position [0, 0]
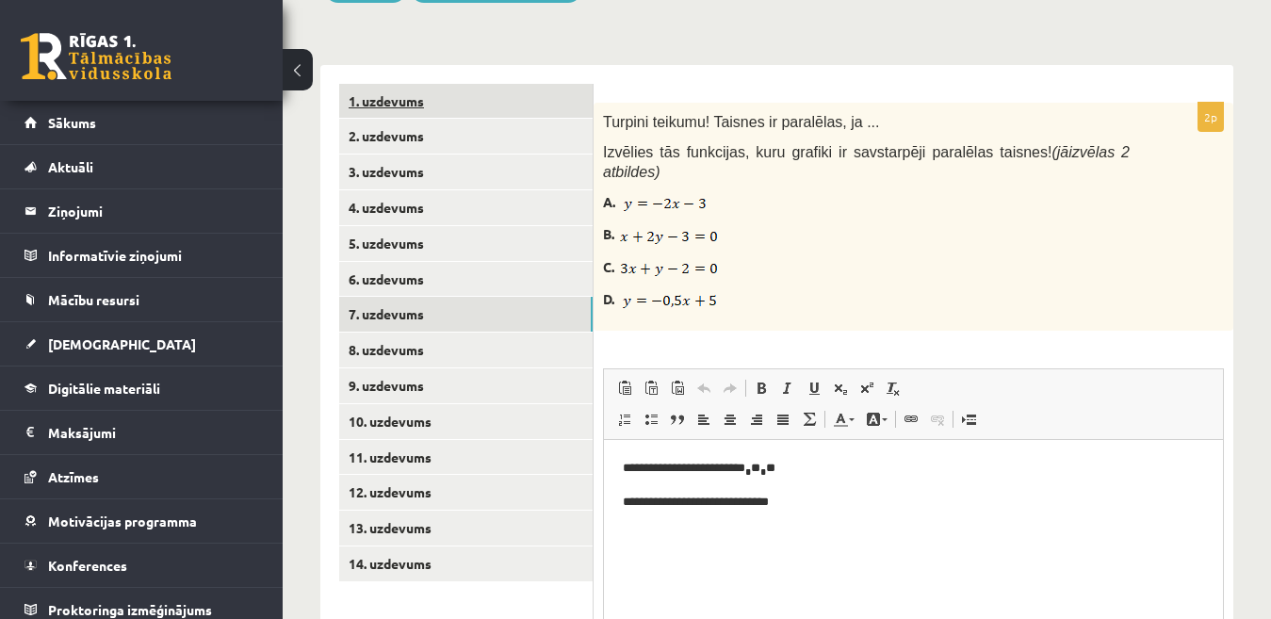
click at [509, 84] on link "1. uzdevums" at bounding box center [466, 101] width 254 height 35
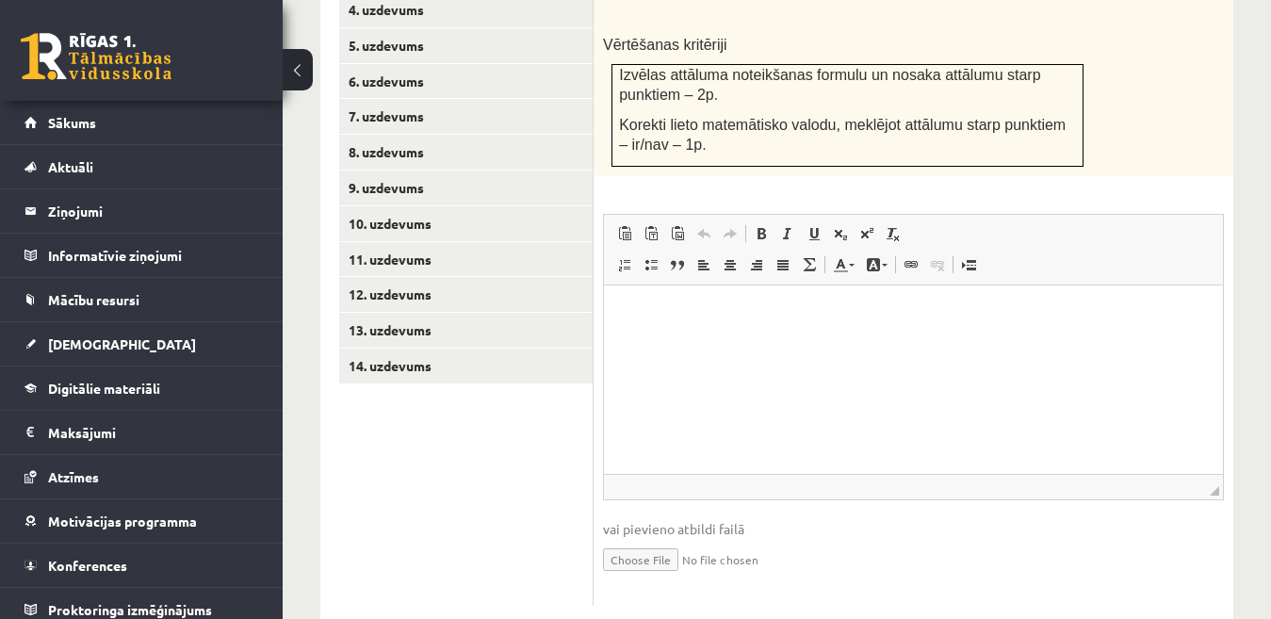
scroll to position [966, 0]
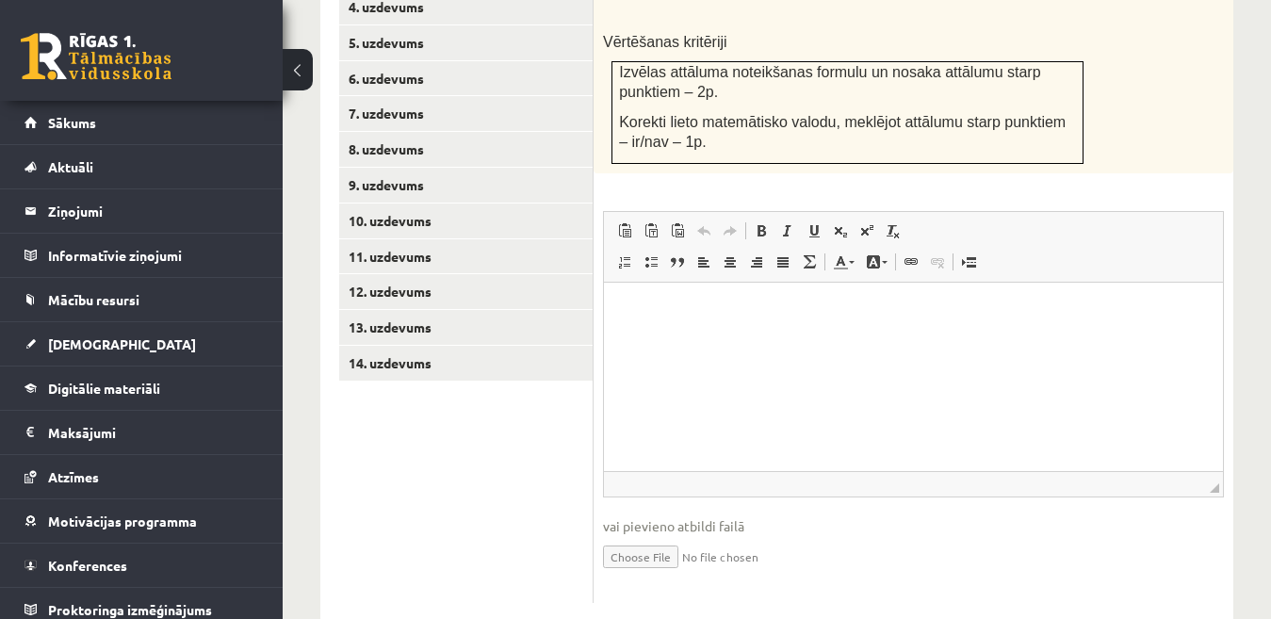
click at [681, 536] on input "file" at bounding box center [913, 555] width 621 height 39
type input "**********"
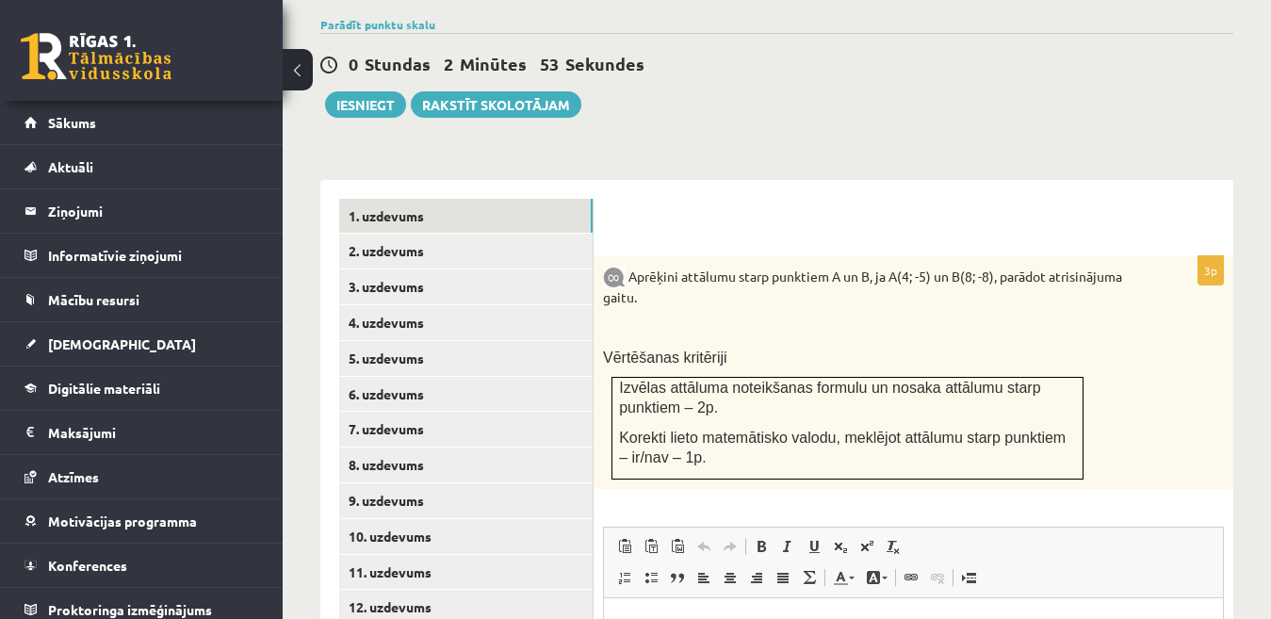
scroll to position [648, 0]
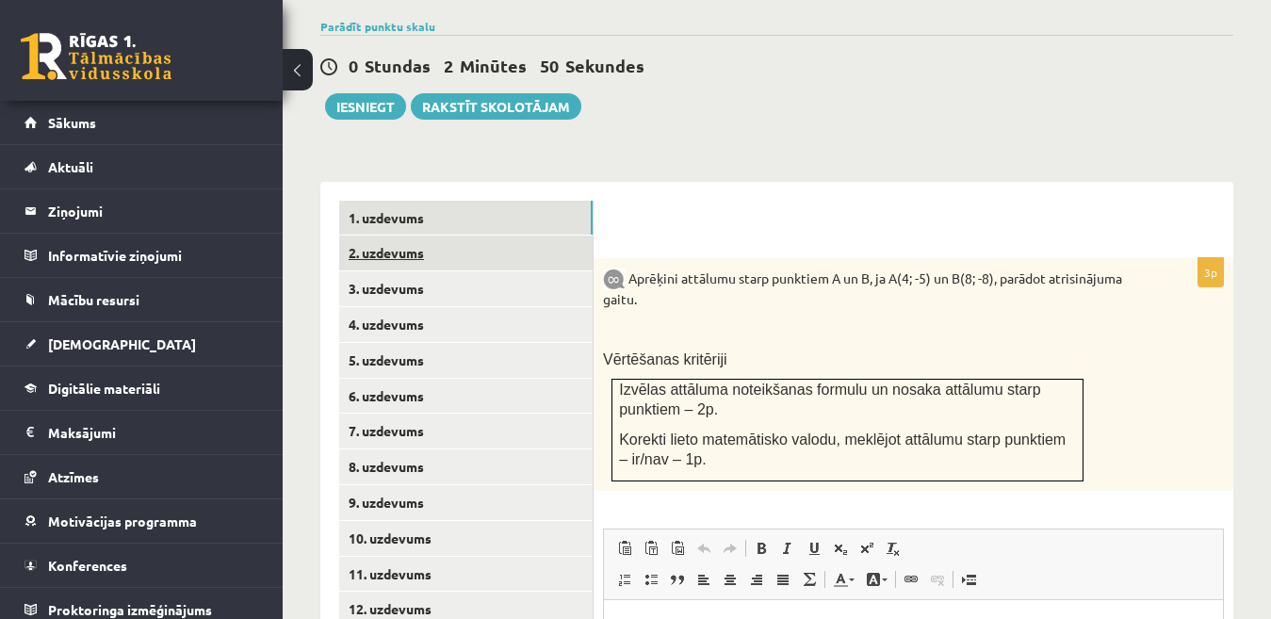
click at [582, 236] on link "2. uzdevums" at bounding box center [466, 253] width 254 height 35
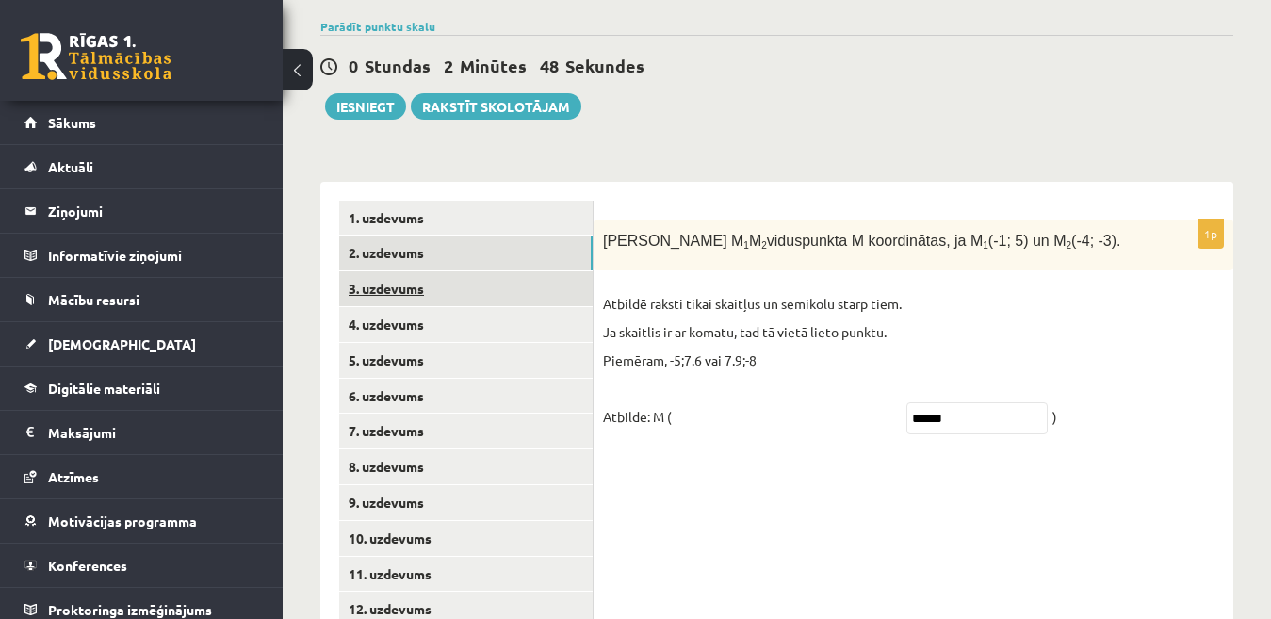
click at [573, 271] on link "3. uzdevums" at bounding box center [466, 288] width 254 height 35
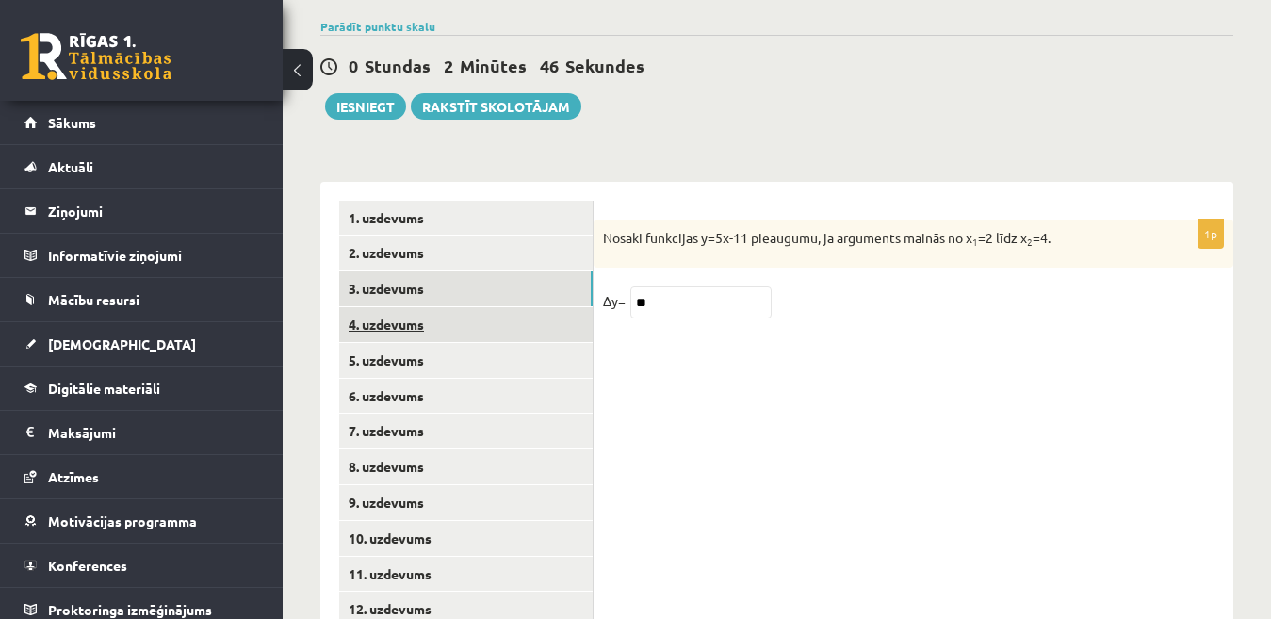
click at [562, 307] on link "4. uzdevums" at bounding box center [466, 324] width 254 height 35
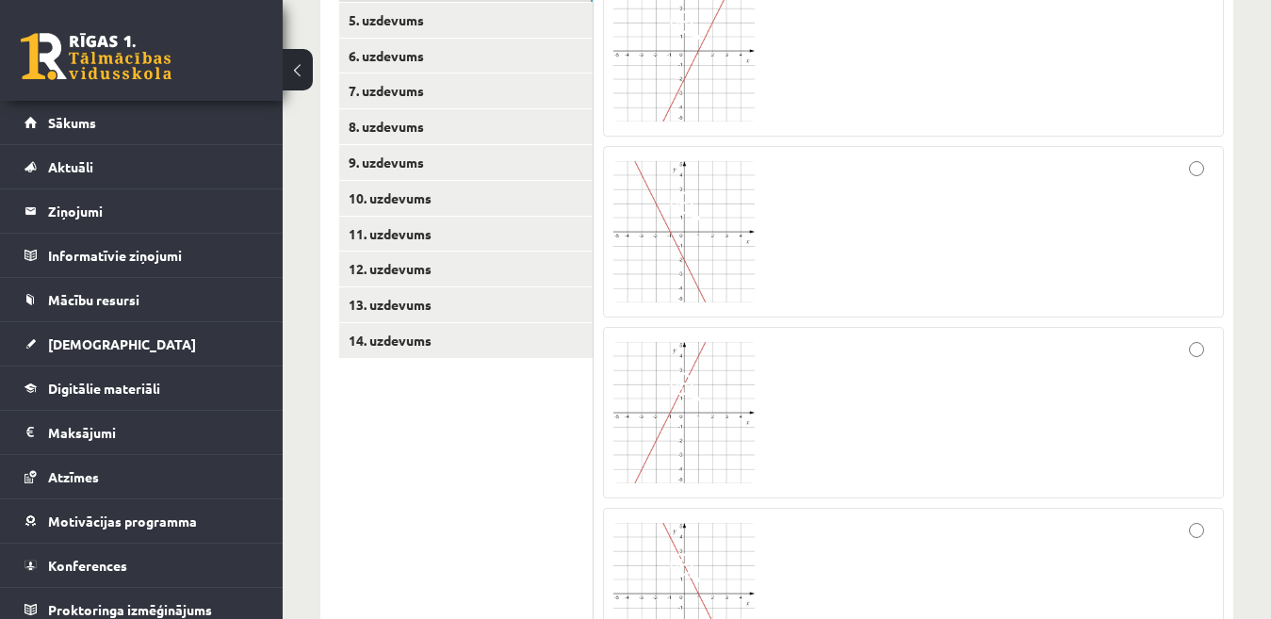
scroll to position [986, 0]
click at [651, 246] on img at bounding box center [684, 234] width 141 height 141
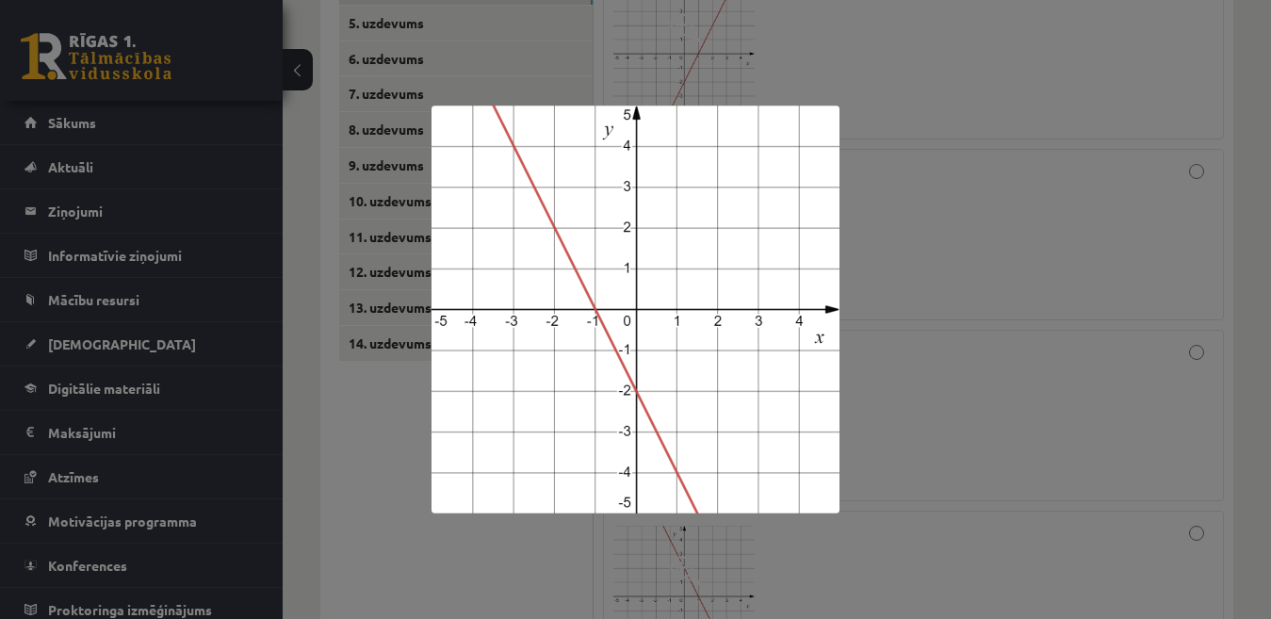
click at [1004, 130] on div at bounding box center [635, 309] width 1271 height 619
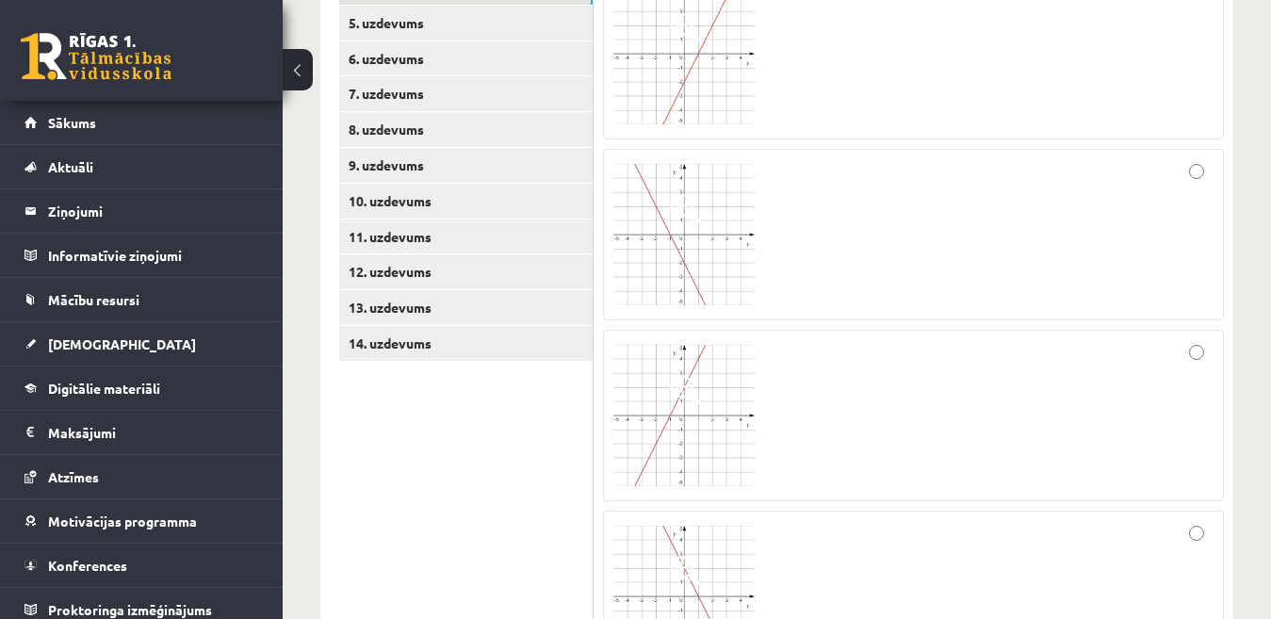
click at [1007, 163] on div at bounding box center [914, 234] width 600 height 151
click at [475, 123] on link "8. uzdevums" at bounding box center [466, 129] width 254 height 35
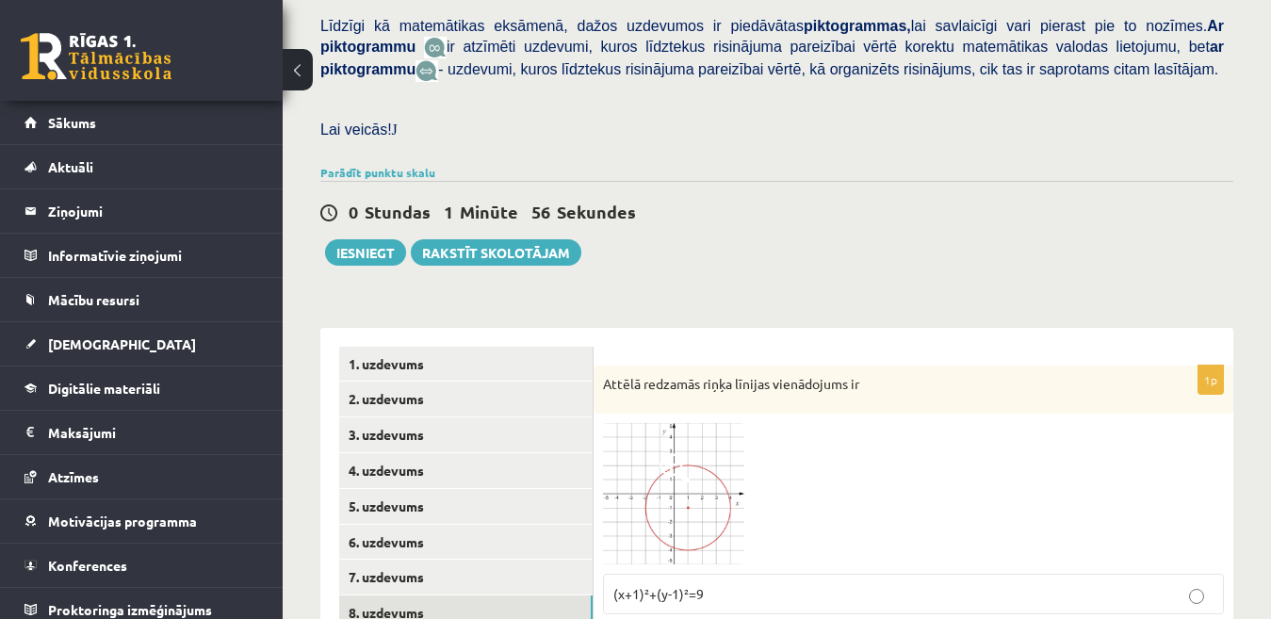
scroll to position [491, 0]
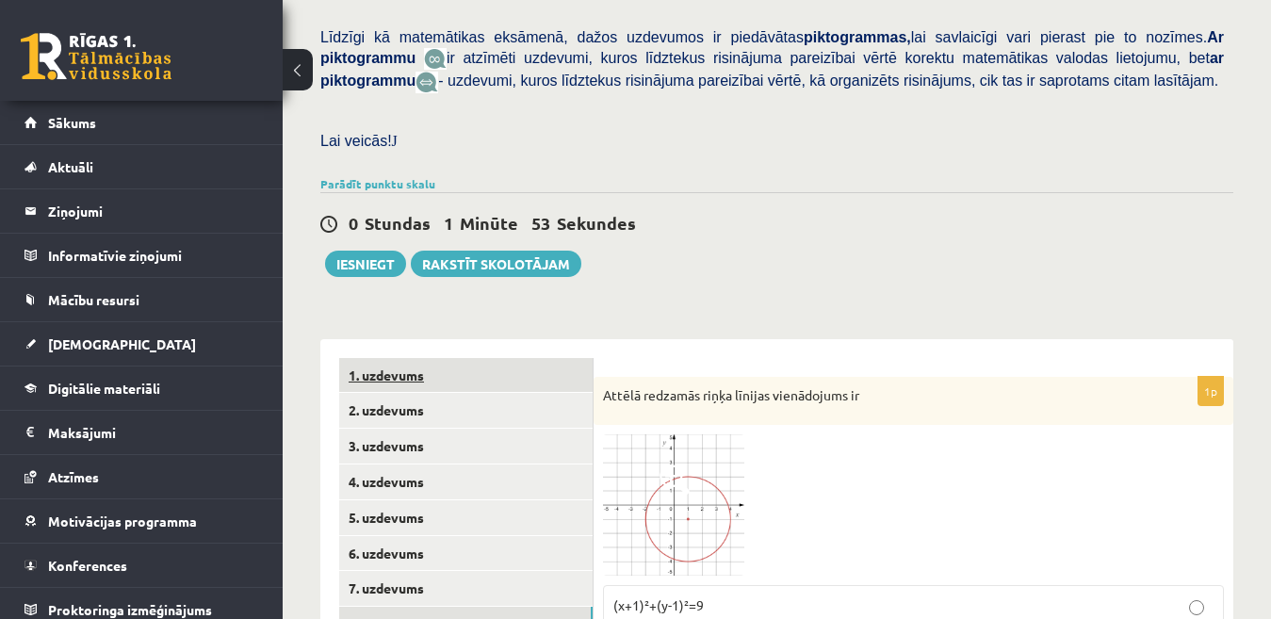
click at [560, 367] on link "1. uzdevums" at bounding box center [466, 375] width 254 height 35
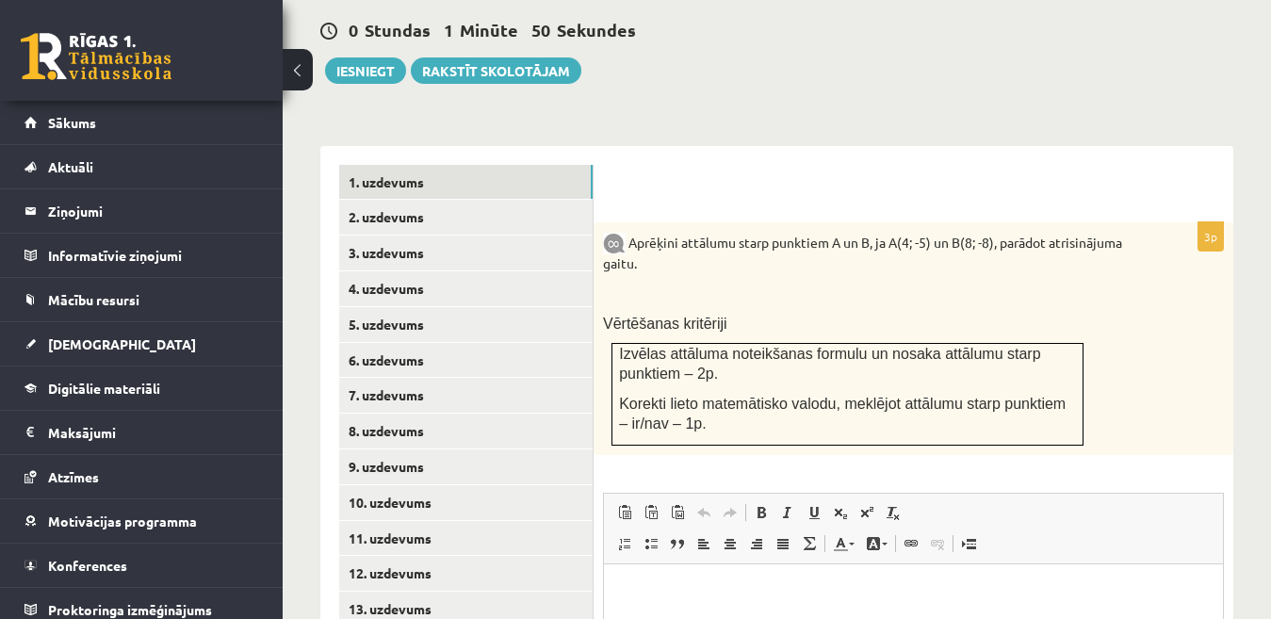
scroll to position [681, 0]
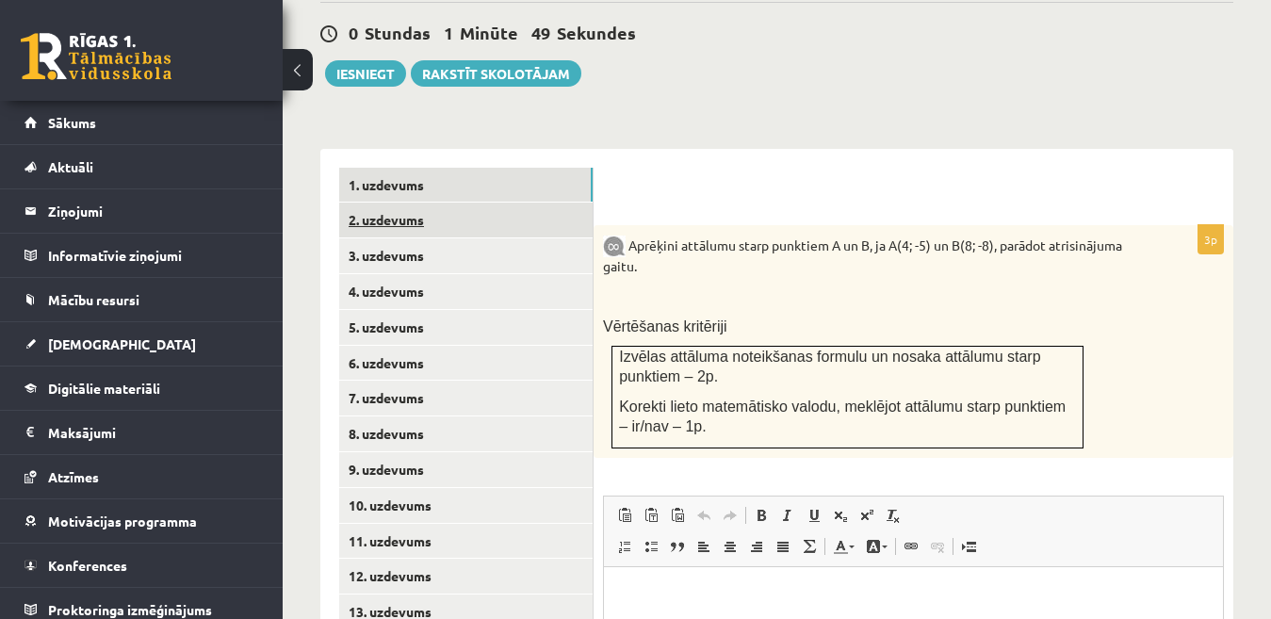
click at [512, 205] on link "2. uzdevums" at bounding box center [466, 220] width 254 height 35
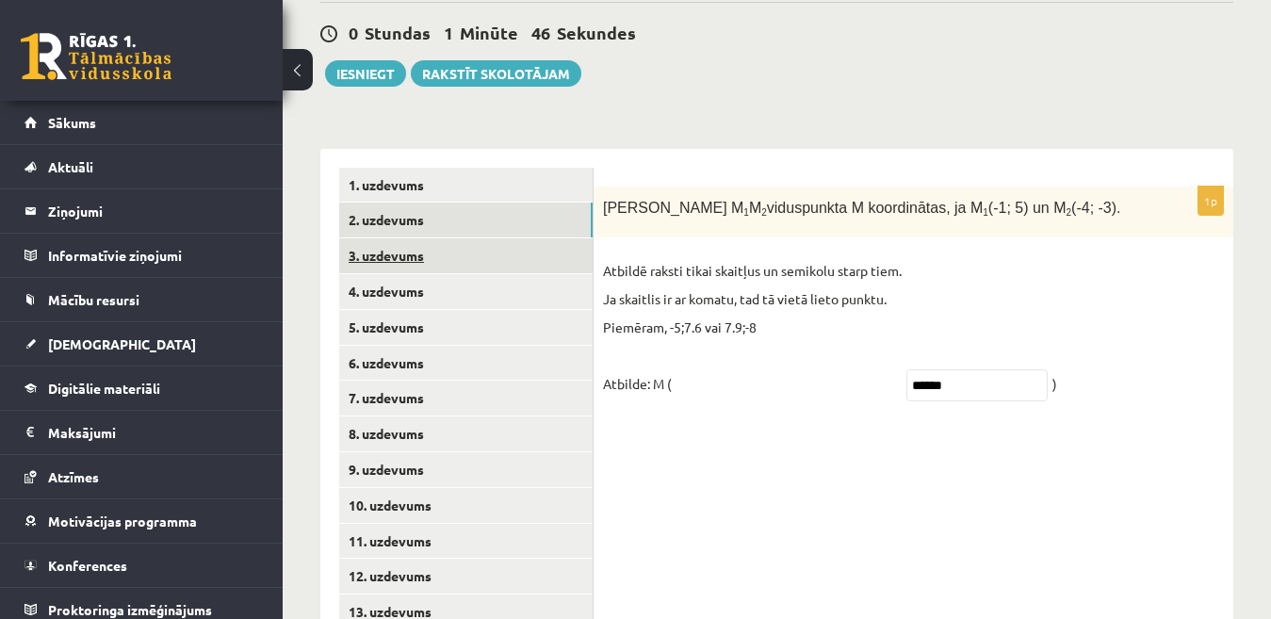
click at [549, 238] on link "3. uzdevums" at bounding box center [466, 255] width 254 height 35
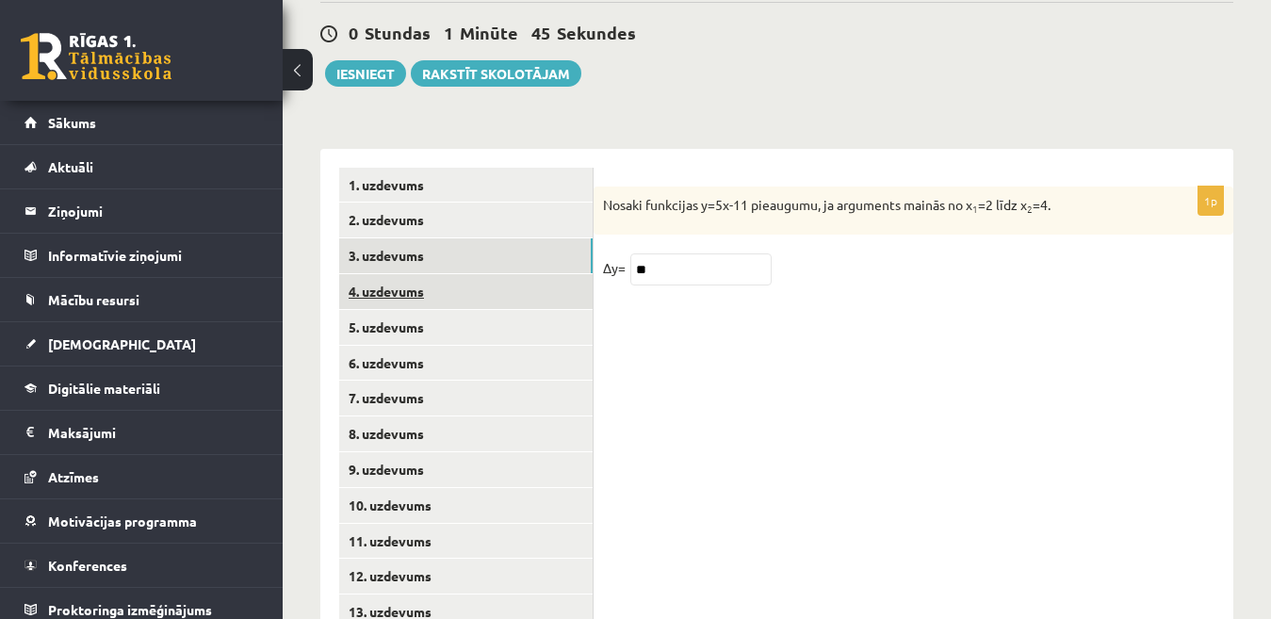
click at [541, 274] on link "4. uzdevums" at bounding box center [466, 291] width 254 height 35
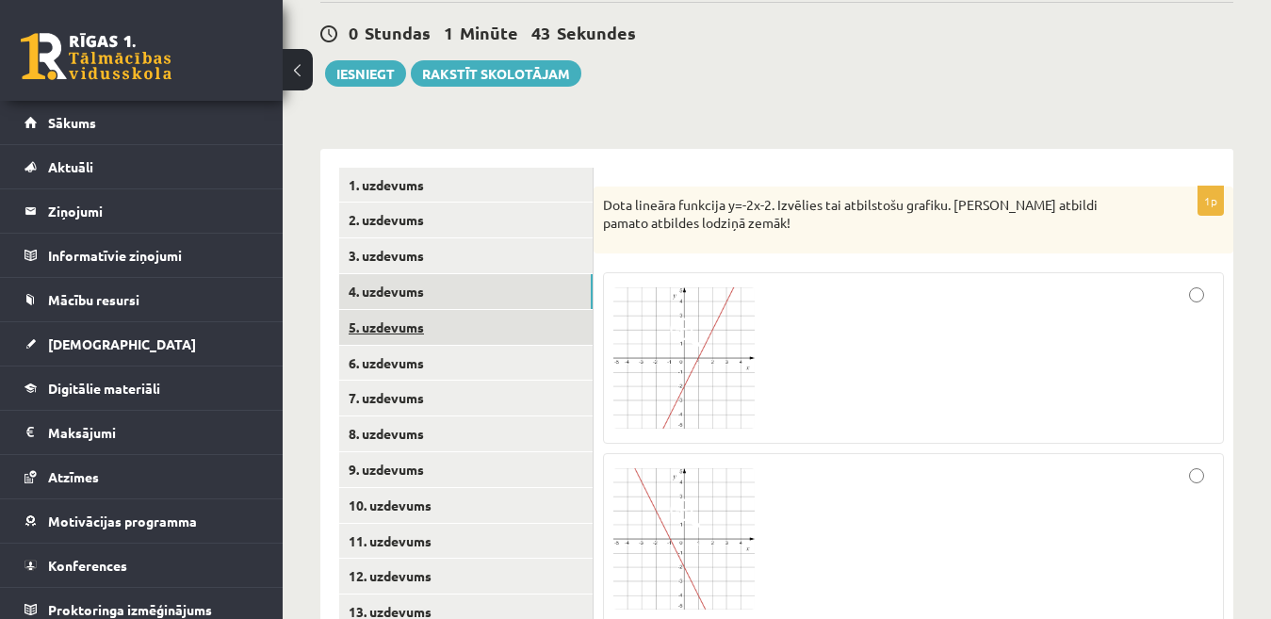
scroll to position [0, 0]
click at [540, 310] on link "5. uzdevums" at bounding box center [466, 327] width 254 height 35
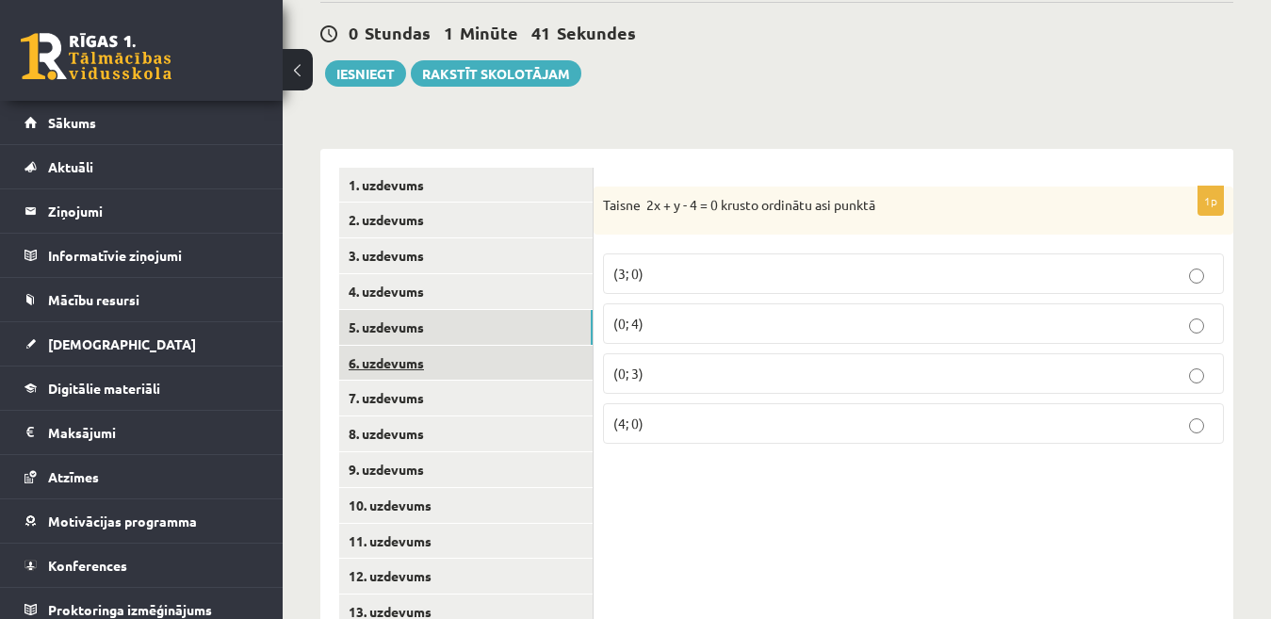
click at [547, 346] on link "6. uzdevums" at bounding box center [466, 363] width 254 height 35
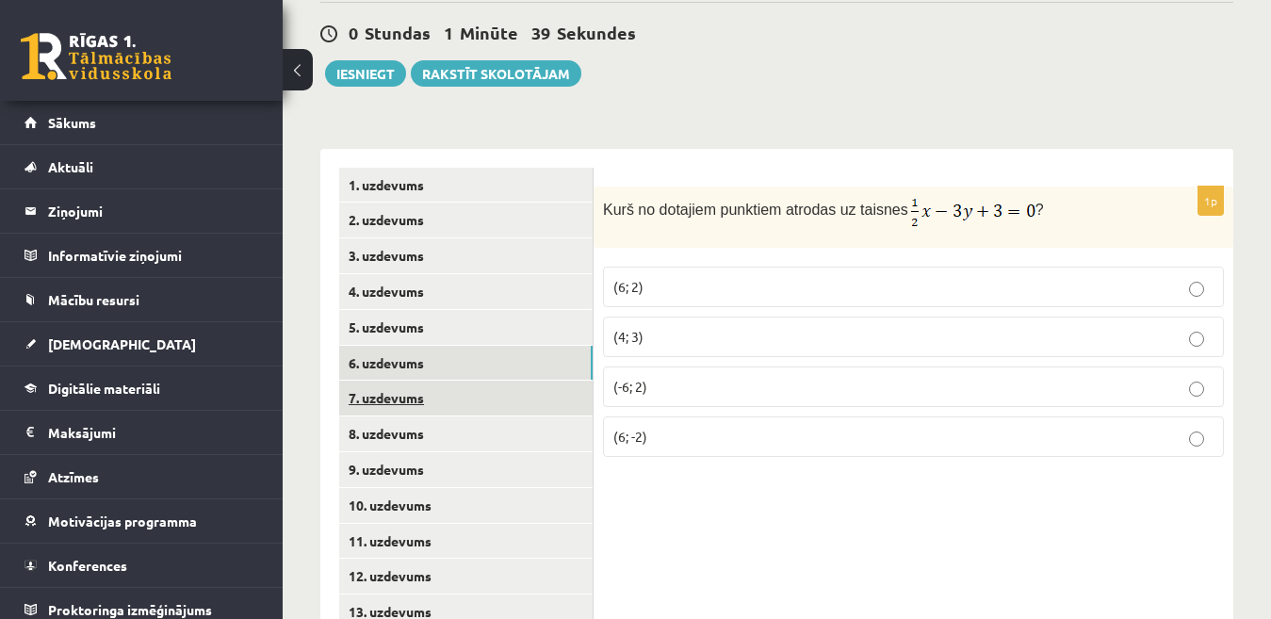
click at [548, 381] on link "7. uzdevums" at bounding box center [466, 398] width 254 height 35
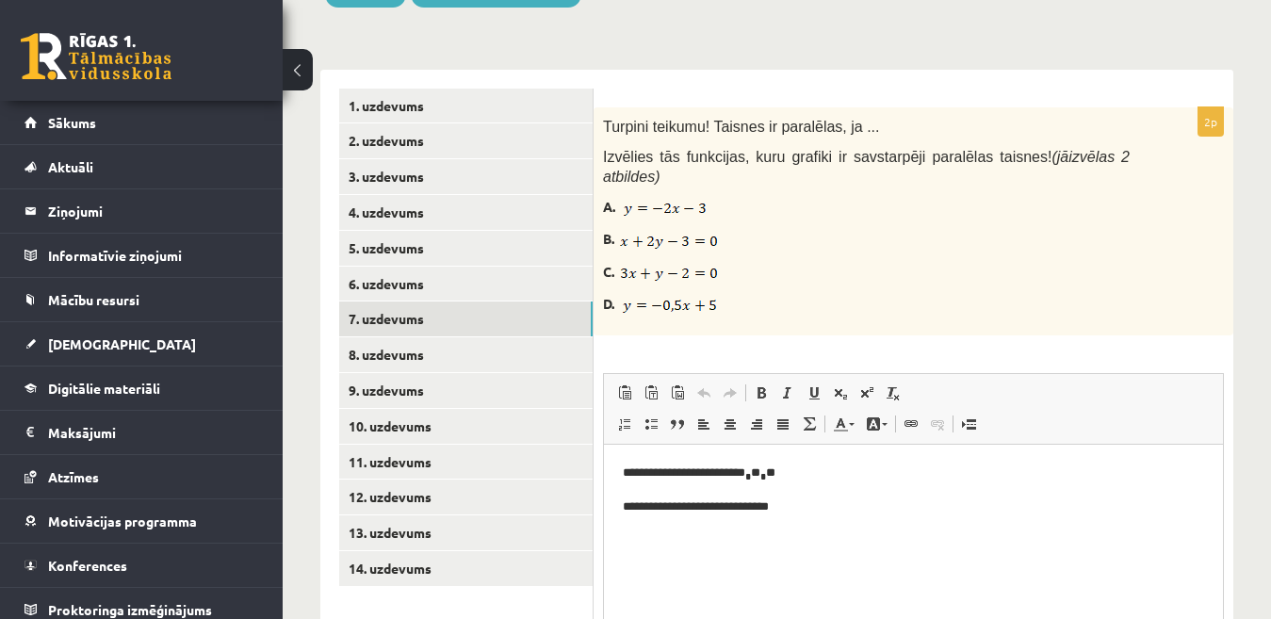
scroll to position [759, 0]
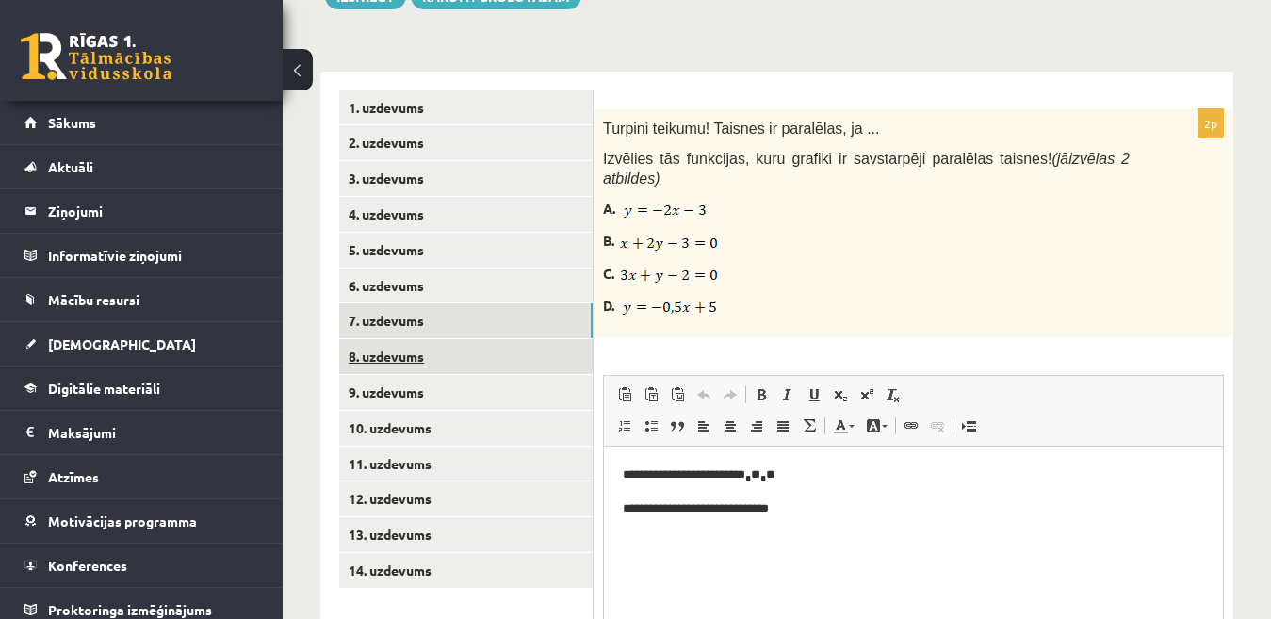
click at [558, 343] on link "8. uzdevums" at bounding box center [466, 356] width 254 height 35
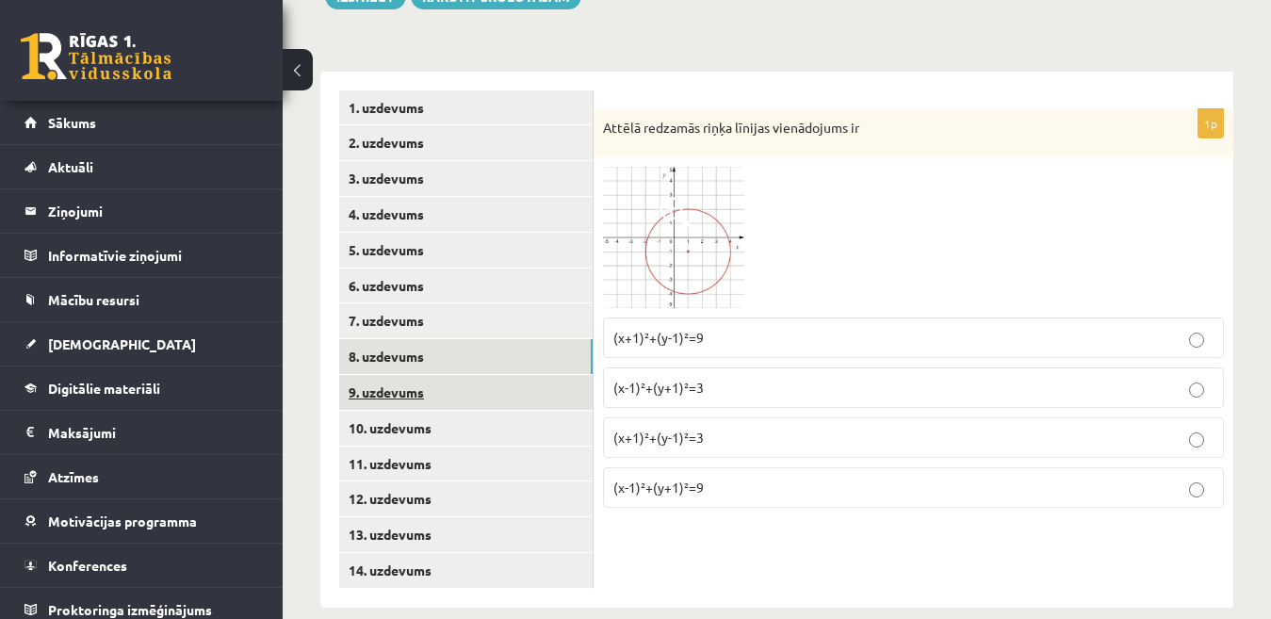
click at [555, 375] on link "9. uzdevums" at bounding box center [466, 392] width 254 height 35
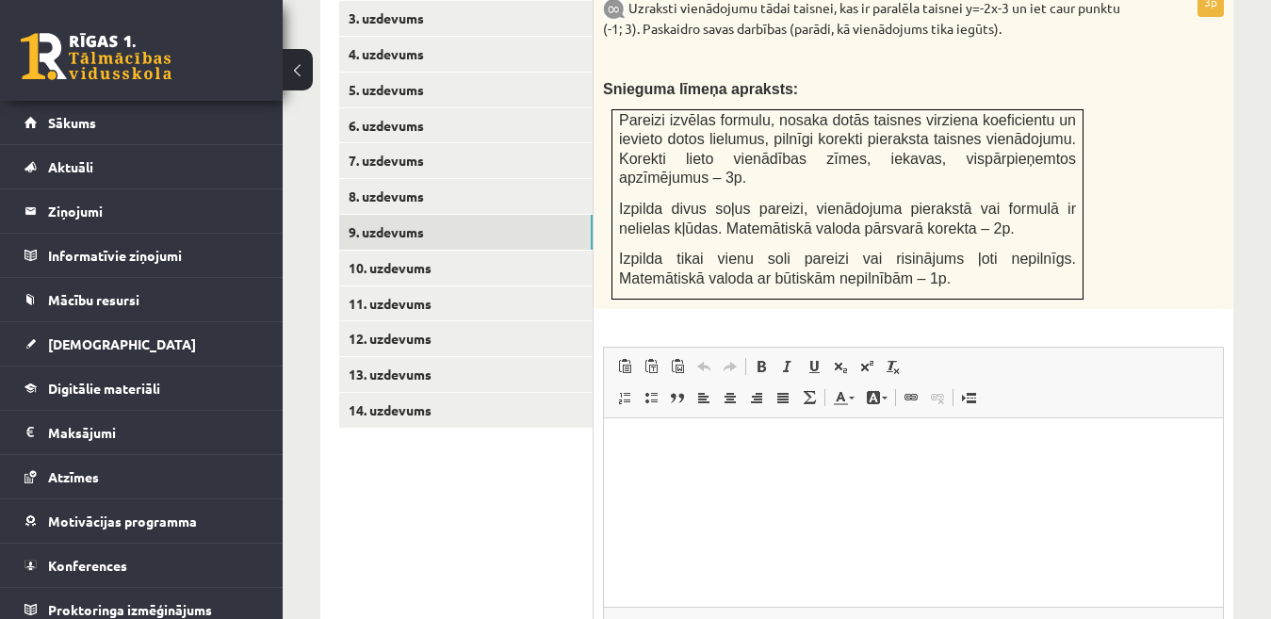
scroll to position [832, 0]
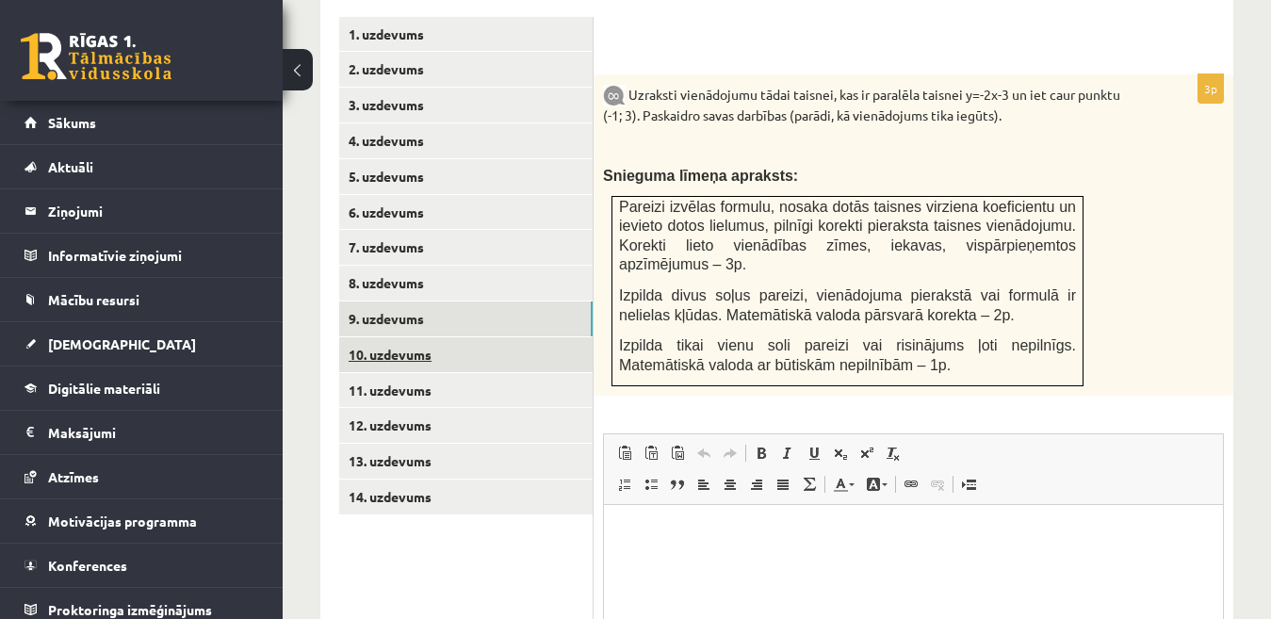
click at [568, 337] on link "10. uzdevums" at bounding box center [466, 354] width 254 height 35
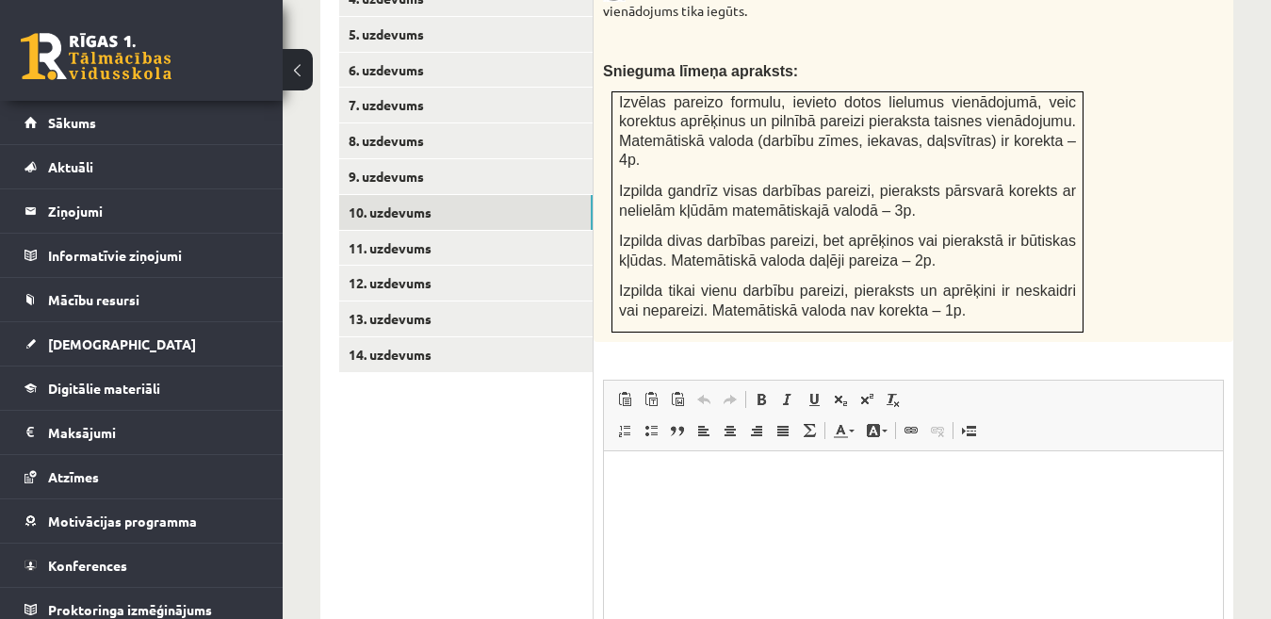
scroll to position [966, 0]
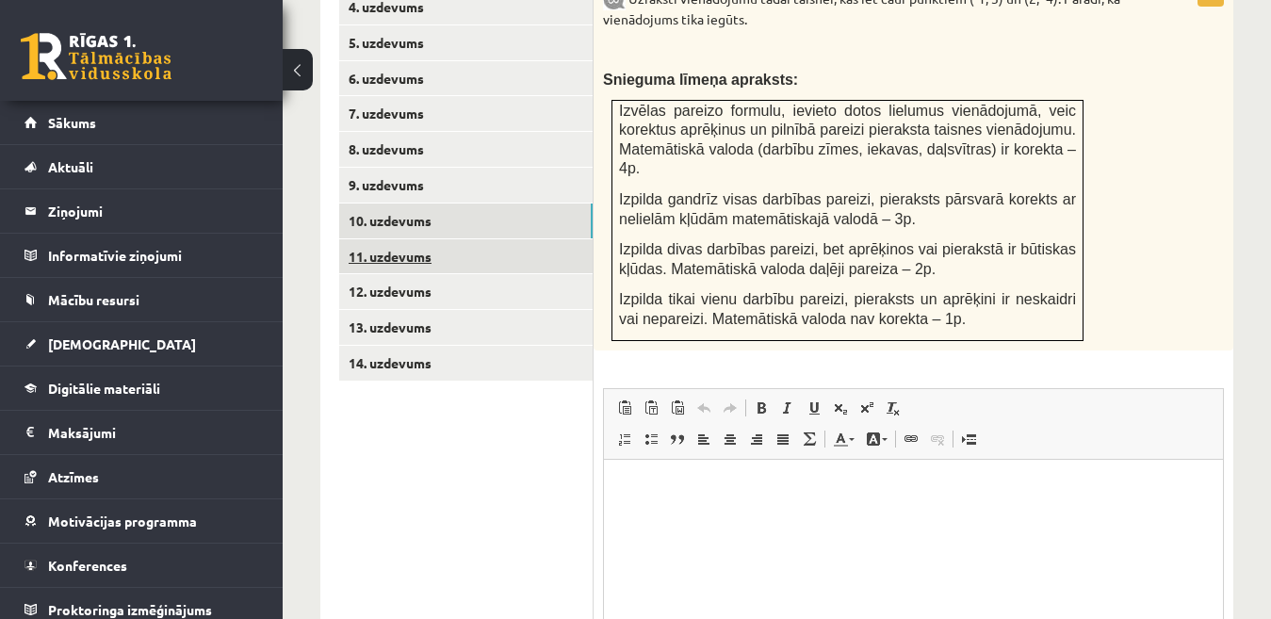
click at [452, 239] on link "11. uzdevums" at bounding box center [466, 256] width 254 height 35
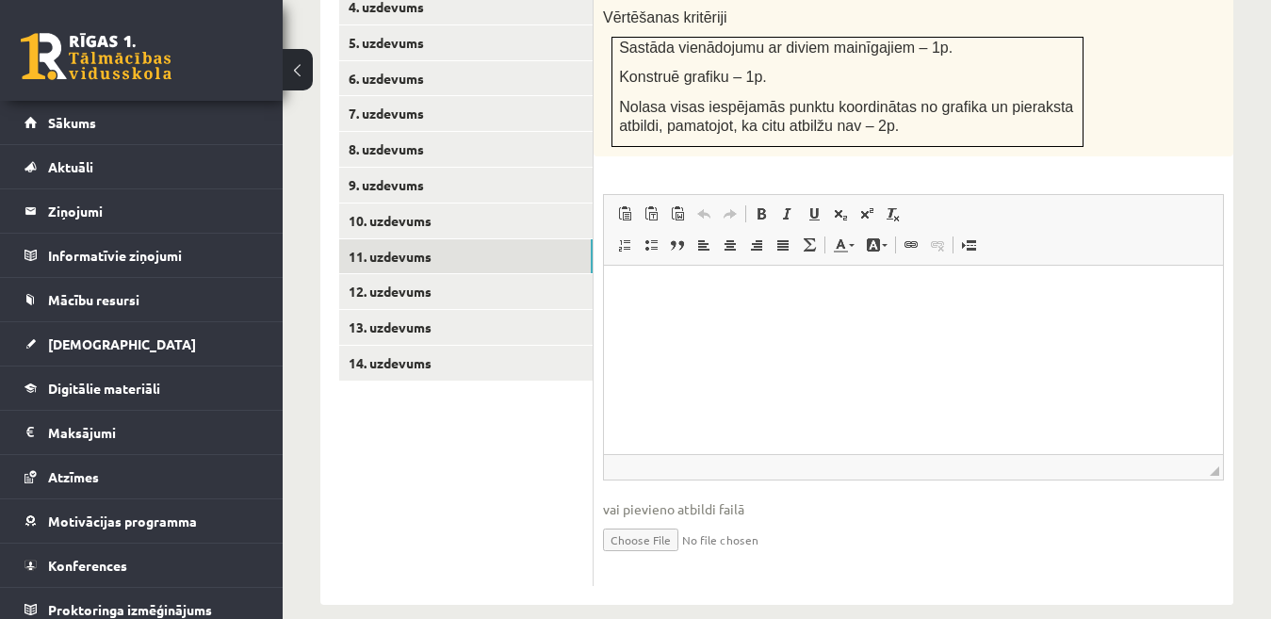
scroll to position [970, 0]
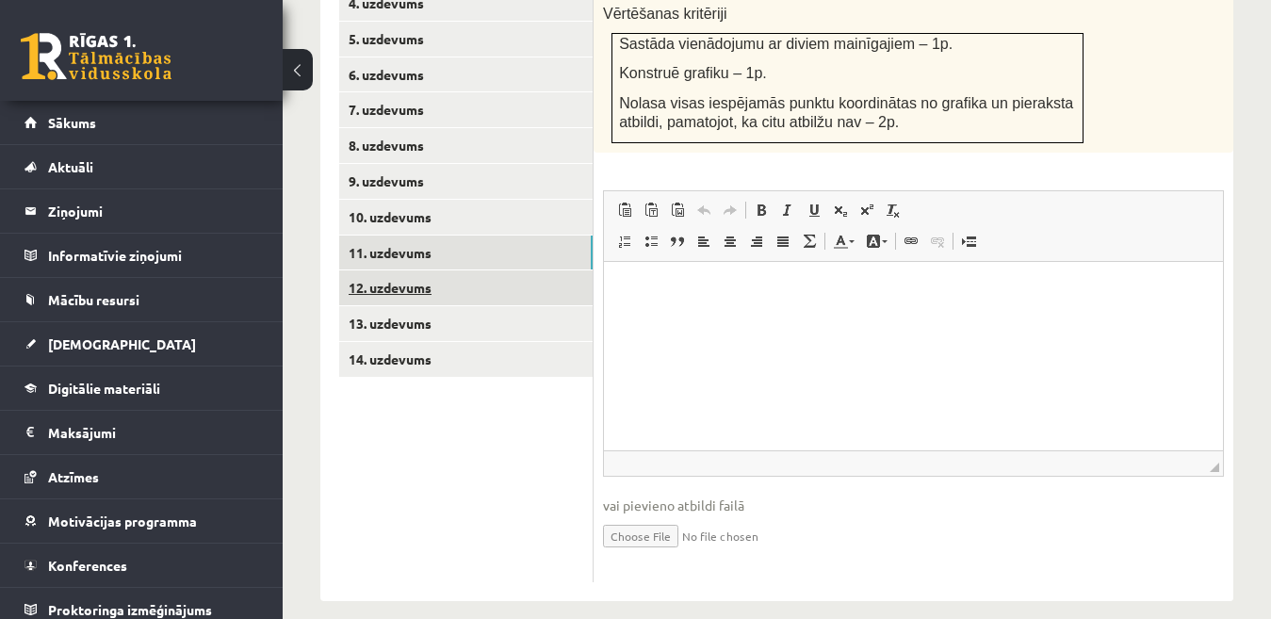
click at [528, 270] on link "12. uzdevums" at bounding box center [466, 287] width 254 height 35
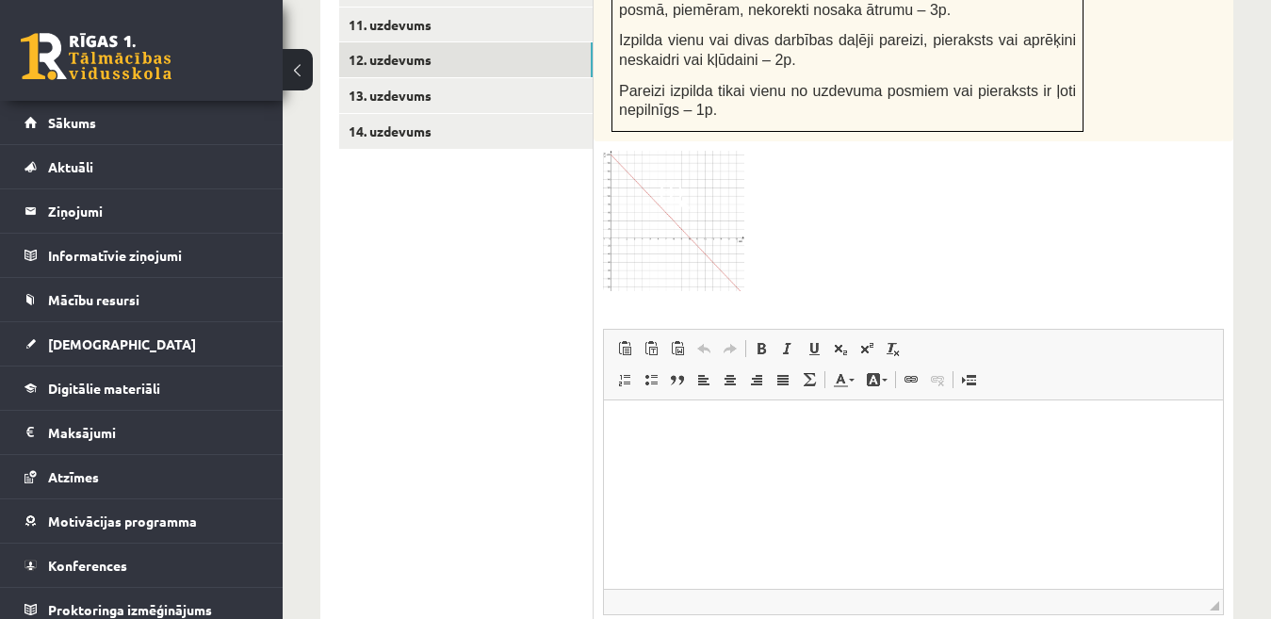
scroll to position [1026, 0]
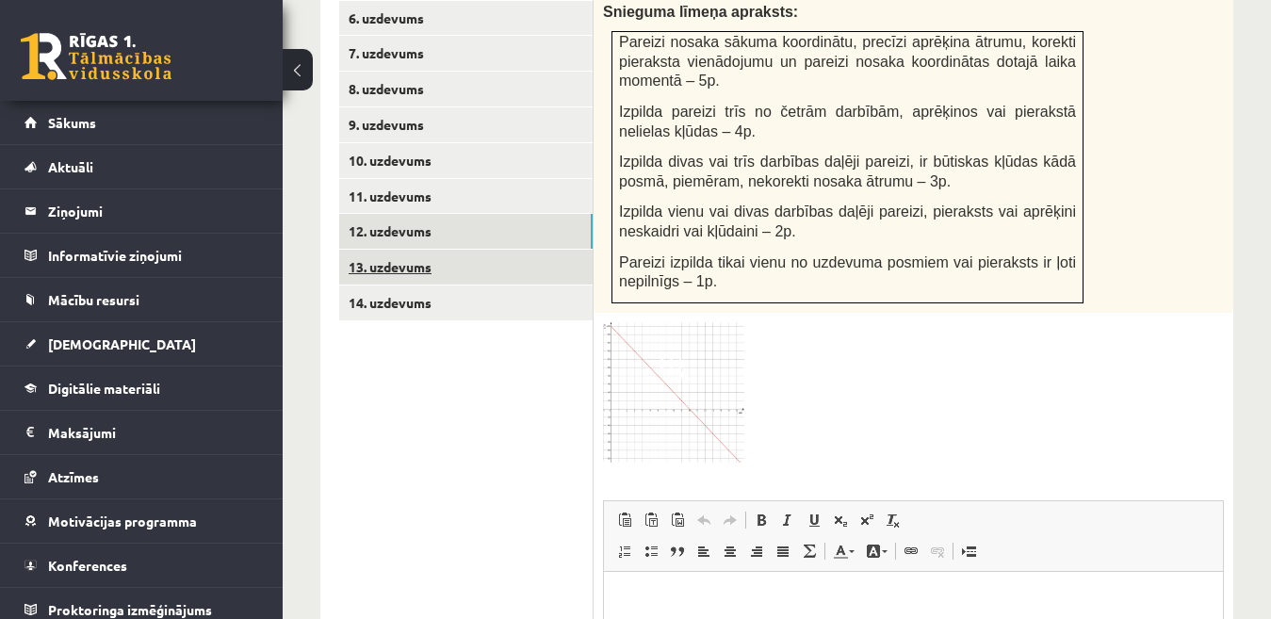
click at [576, 250] on link "13. uzdevums" at bounding box center [466, 267] width 254 height 35
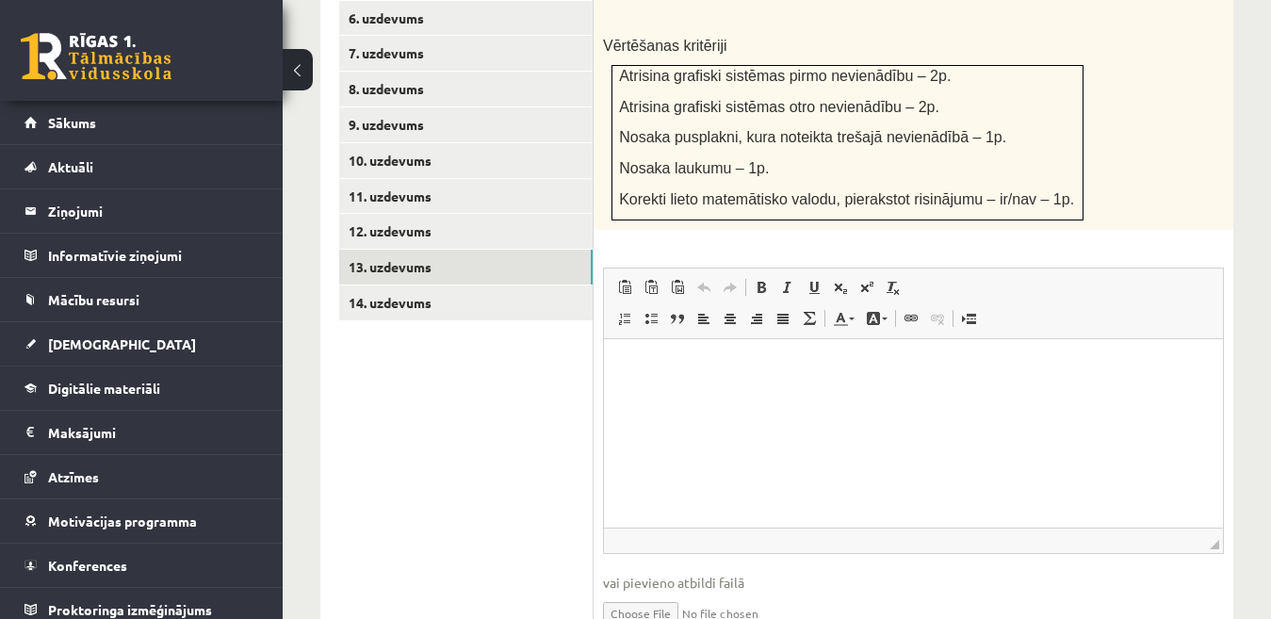
scroll to position [1123, 0]
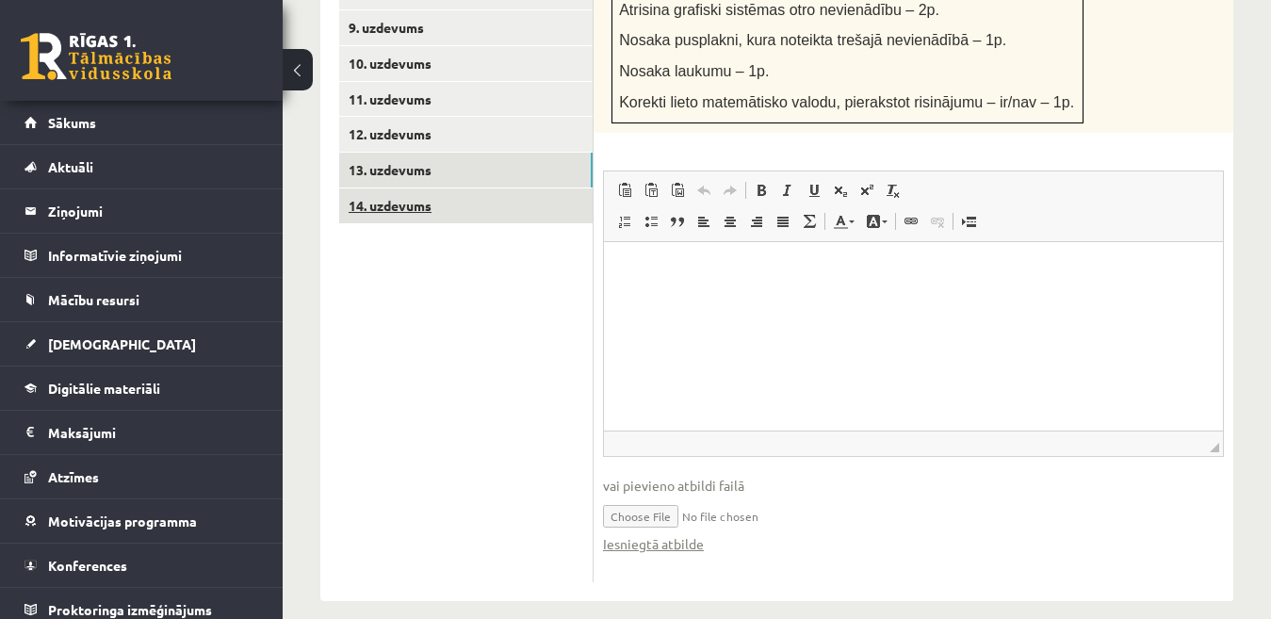
click at [522, 192] on link "14. uzdevums" at bounding box center [466, 205] width 254 height 35
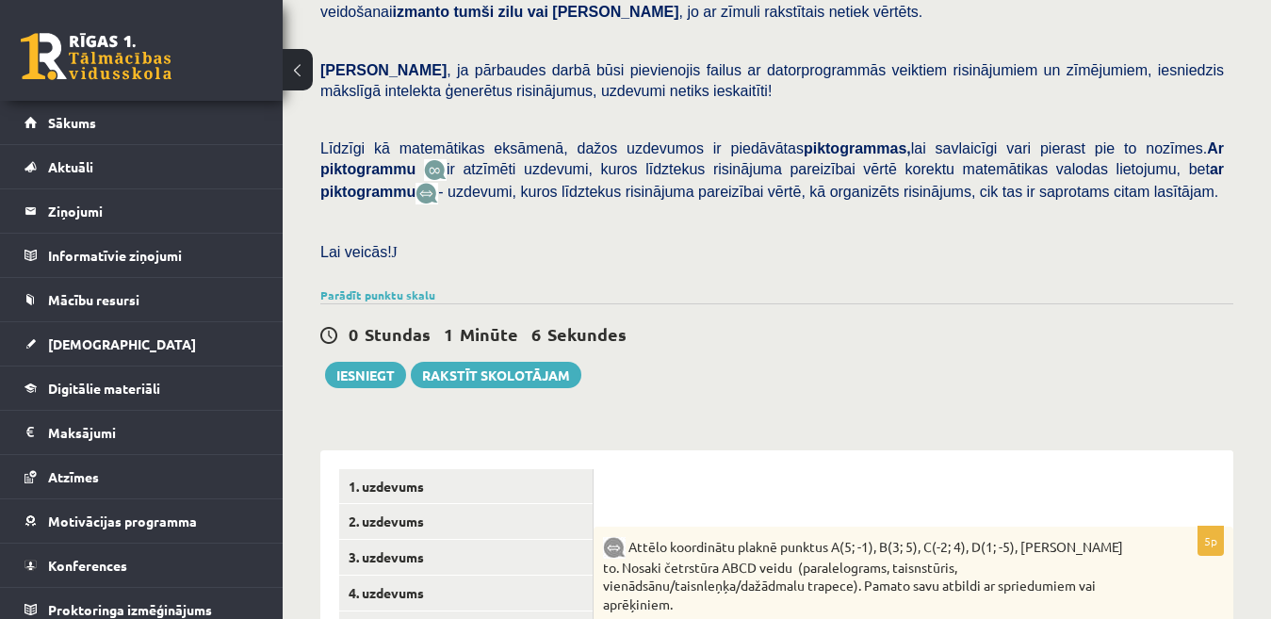
scroll to position [418, 0]
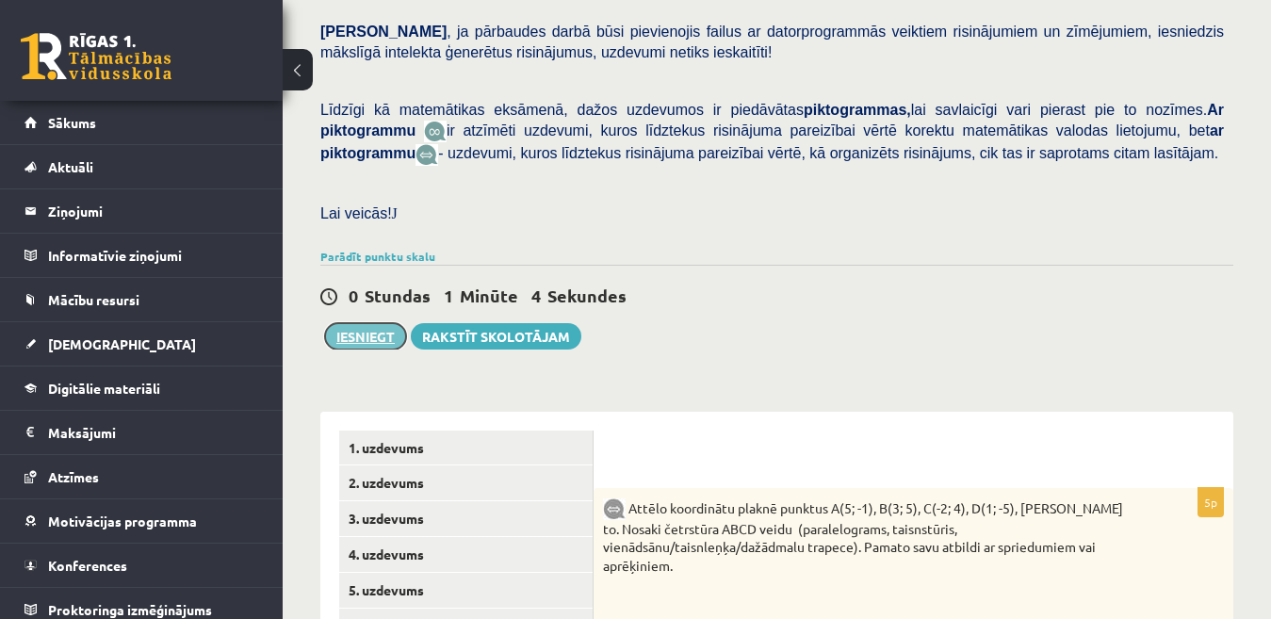
click at [366, 323] on button "Iesniegt" at bounding box center [365, 336] width 81 height 26
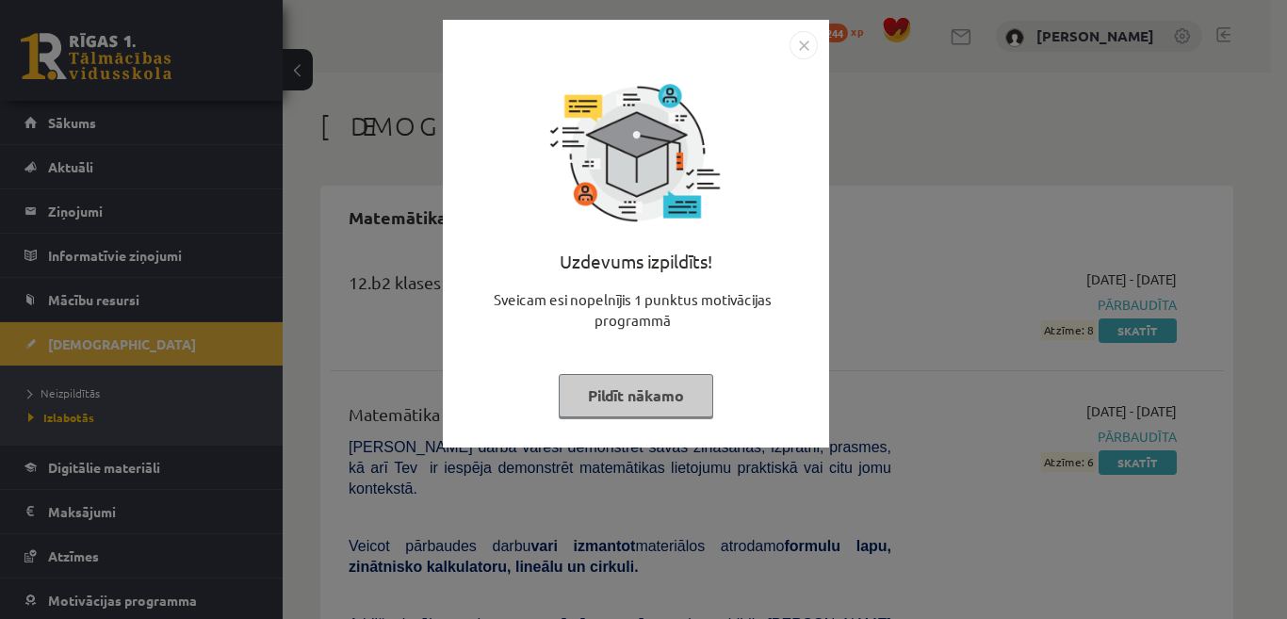
click at [702, 378] on button "Pildīt nākamo" at bounding box center [636, 395] width 155 height 43
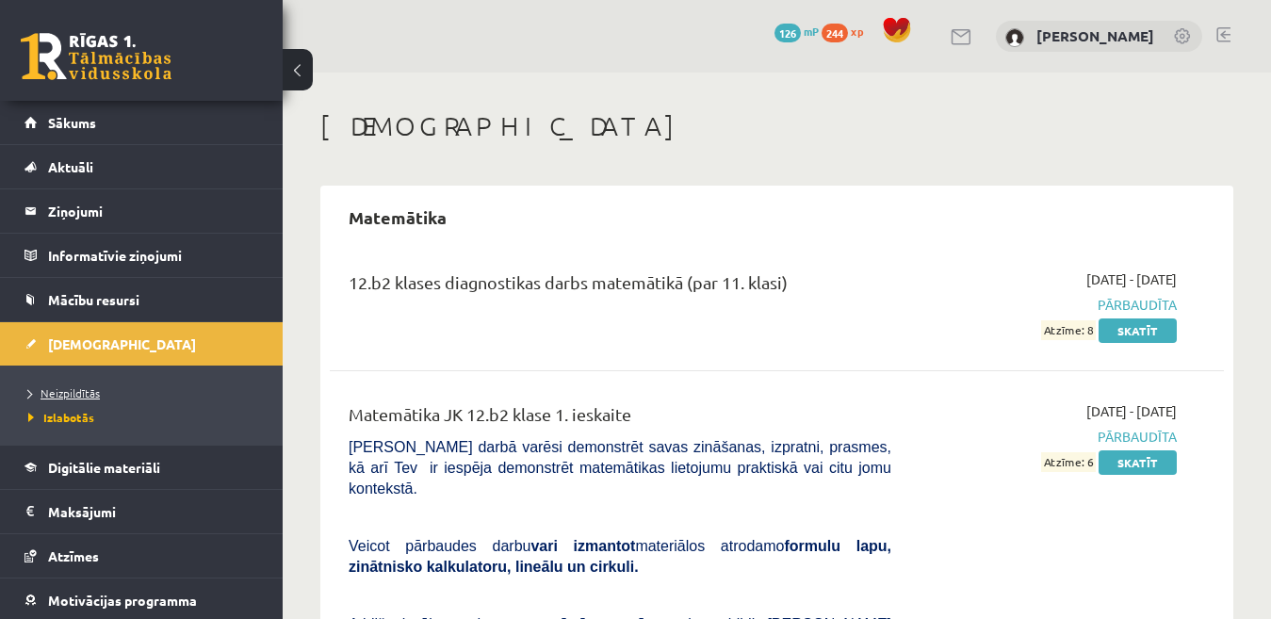
click at [82, 394] on span "Neizpildītās" at bounding box center [64, 392] width 72 height 15
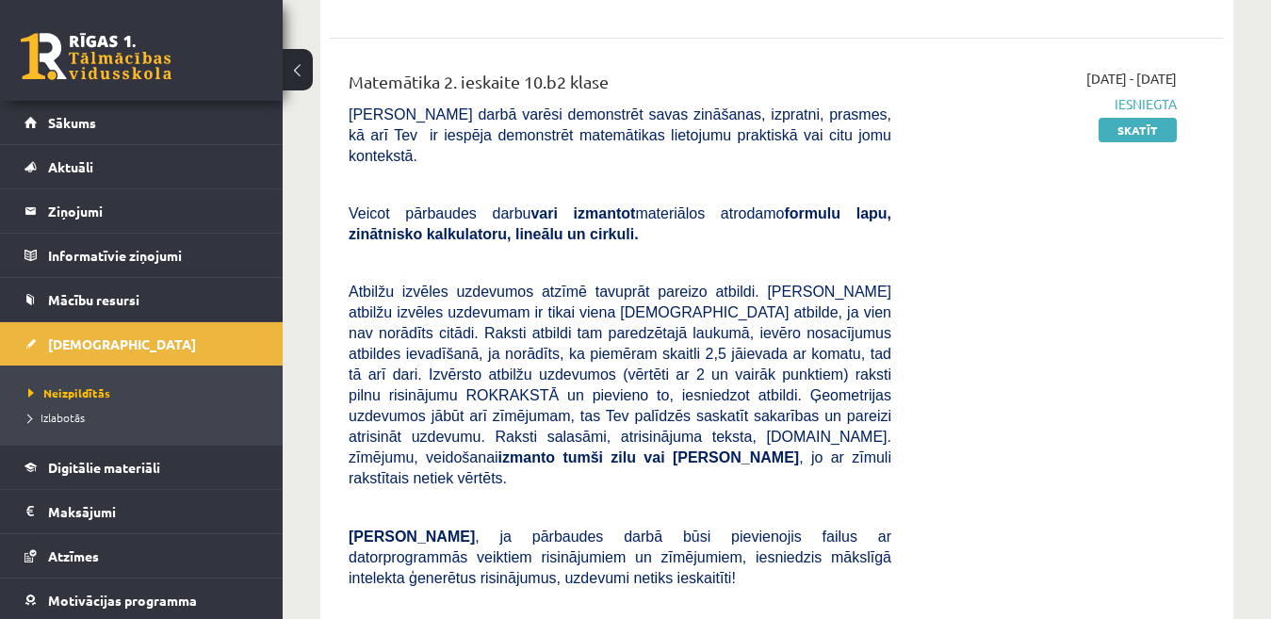
scroll to position [958, 0]
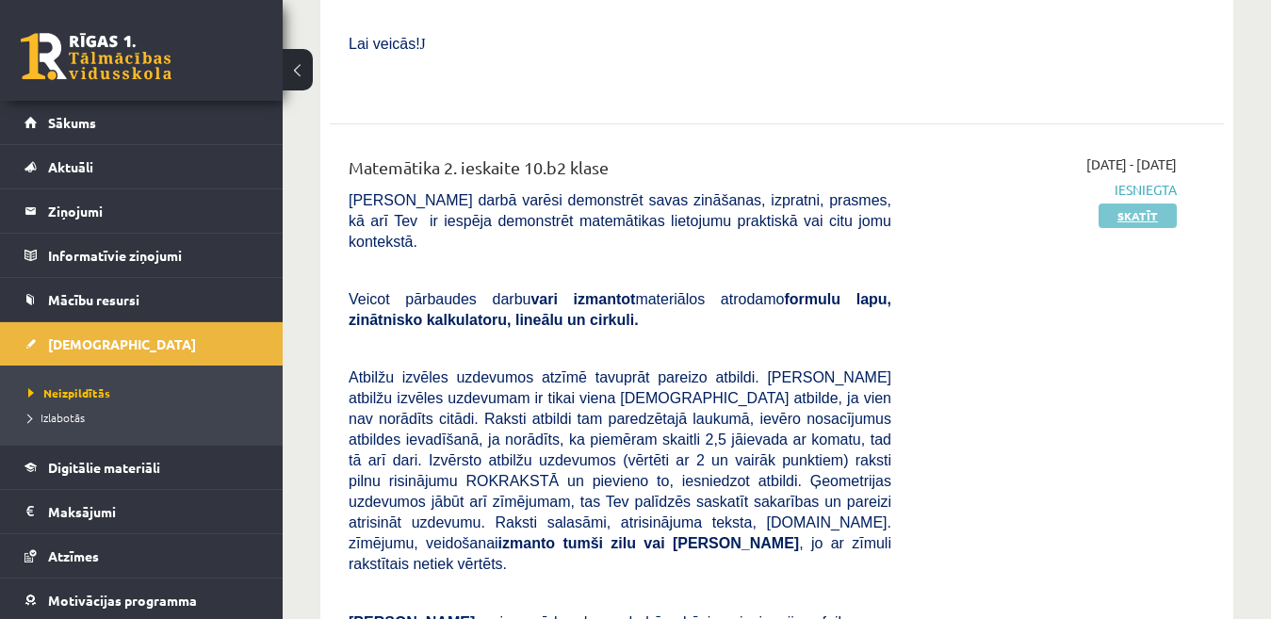
click at [1159, 204] on link "Skatīt" at bounding box center [1138, 216] width 78 height 25
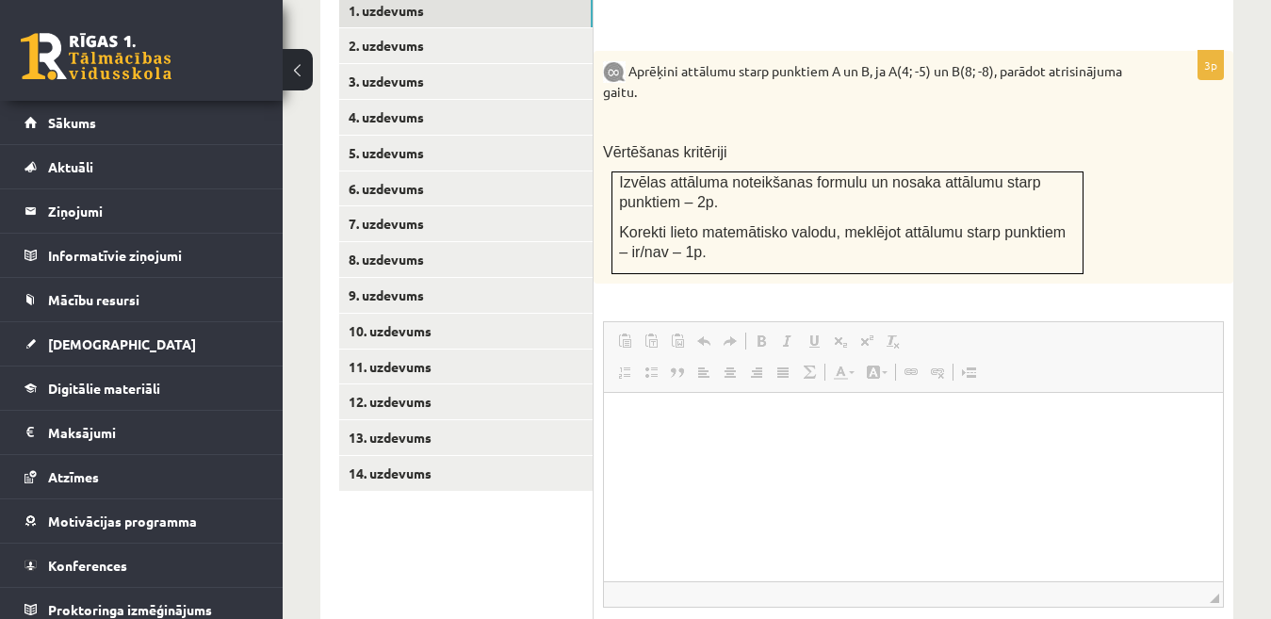
scroll to position [741, 0]
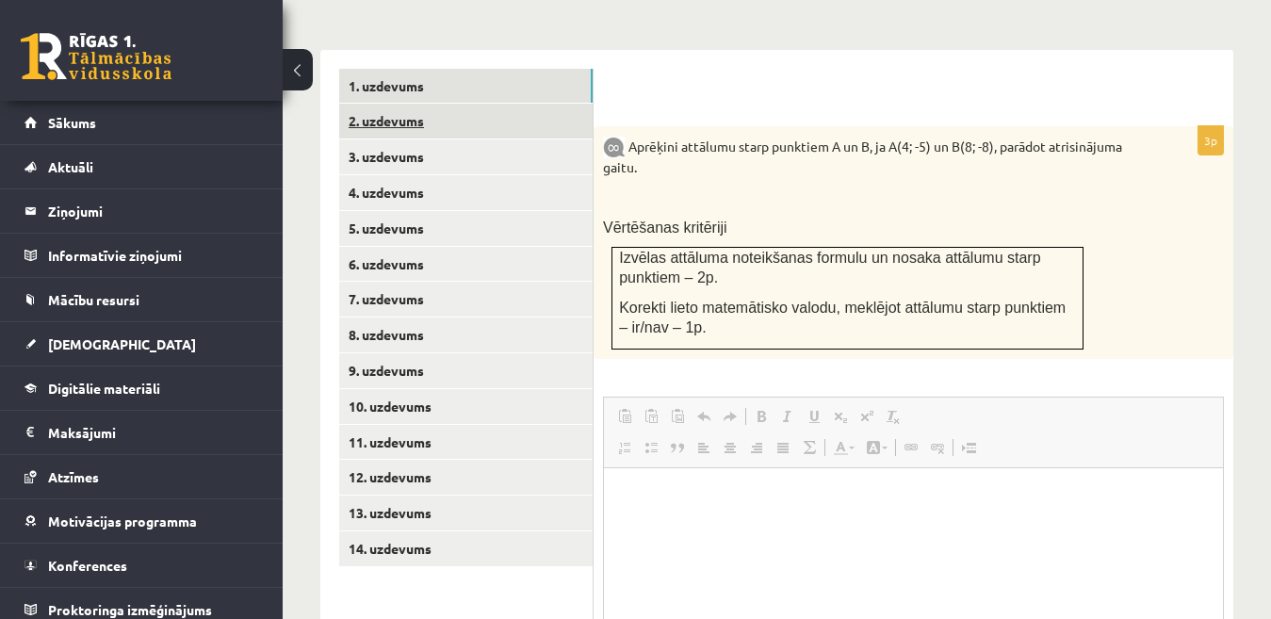
click at [530, 104] on link "2. uzdevums" at bounding box center [466, 121] width 254 height 35
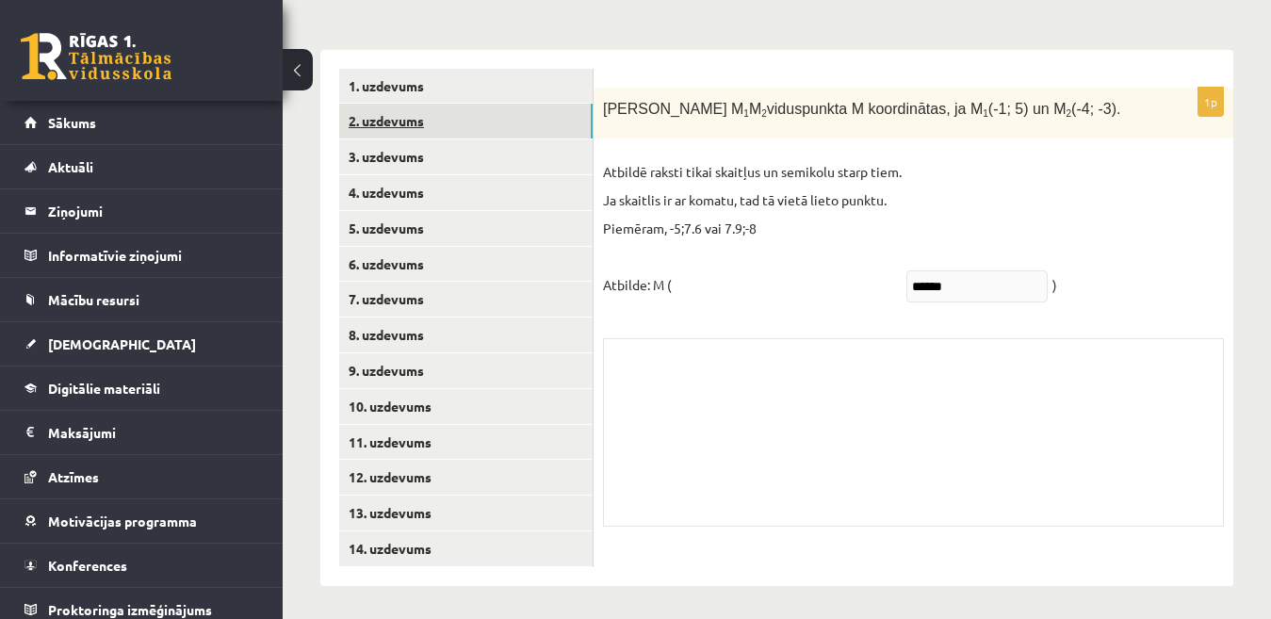
scroll to position [725, 0]
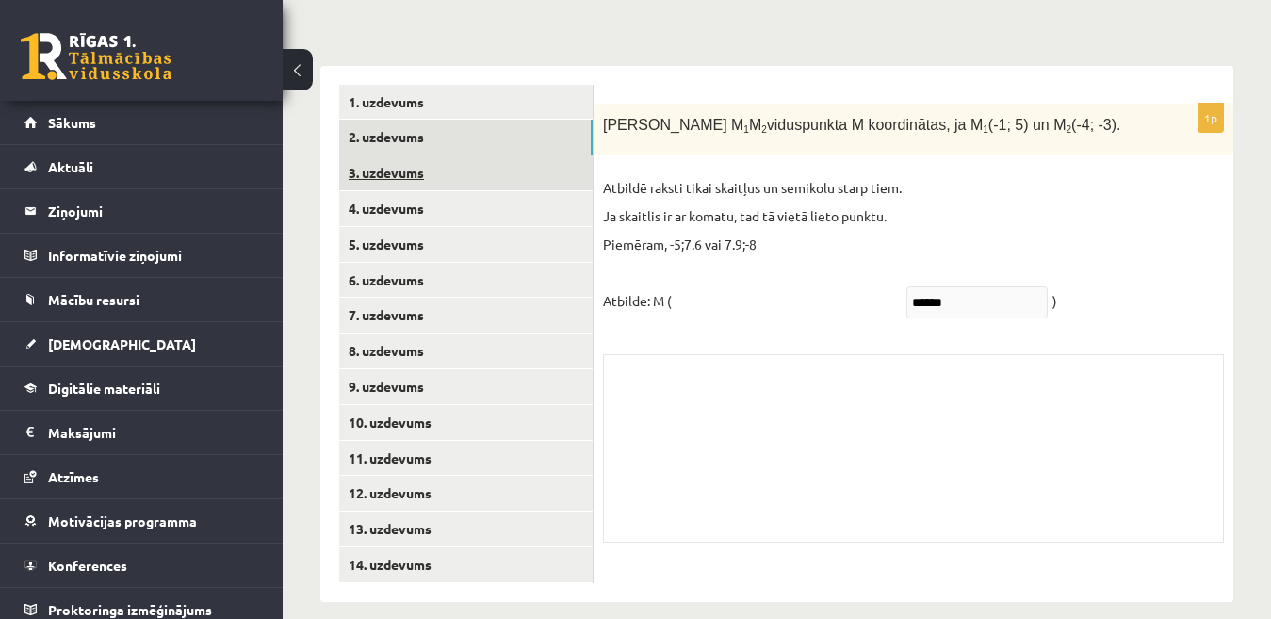
click at [574, 159] on link "3. uzdevums" at bounding box center [466, 172] width 254 height 35
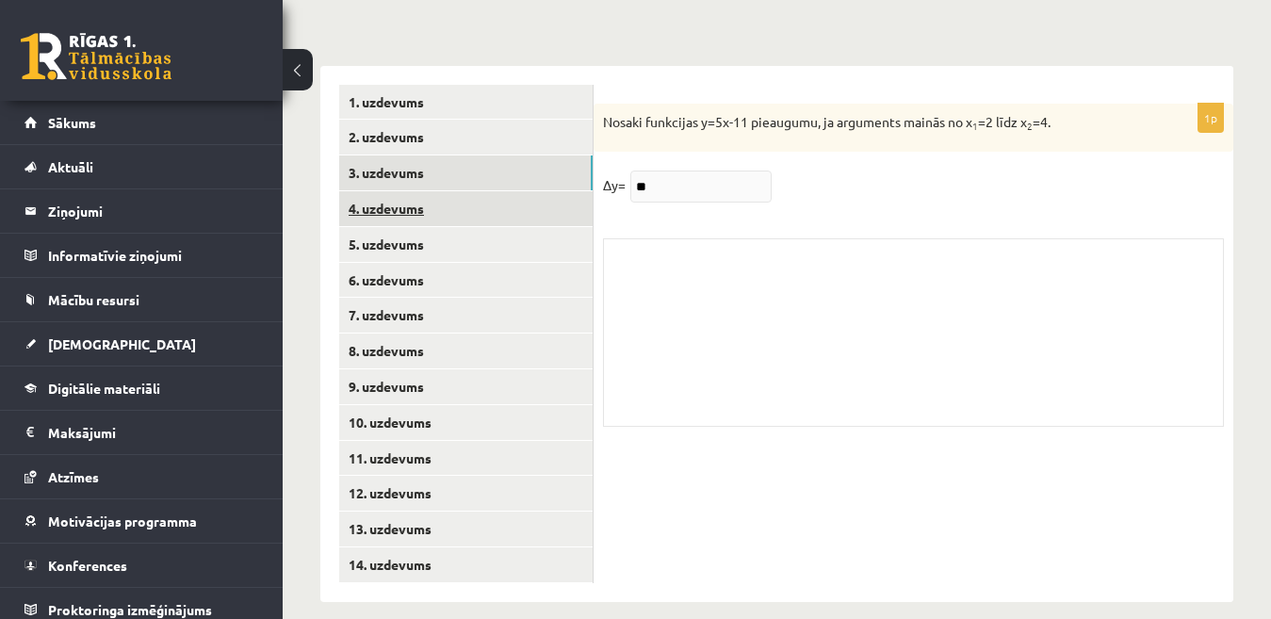
click at [568, 191] on link "4. uzdevums" at bounding box center [466, 208] width 254 height 35
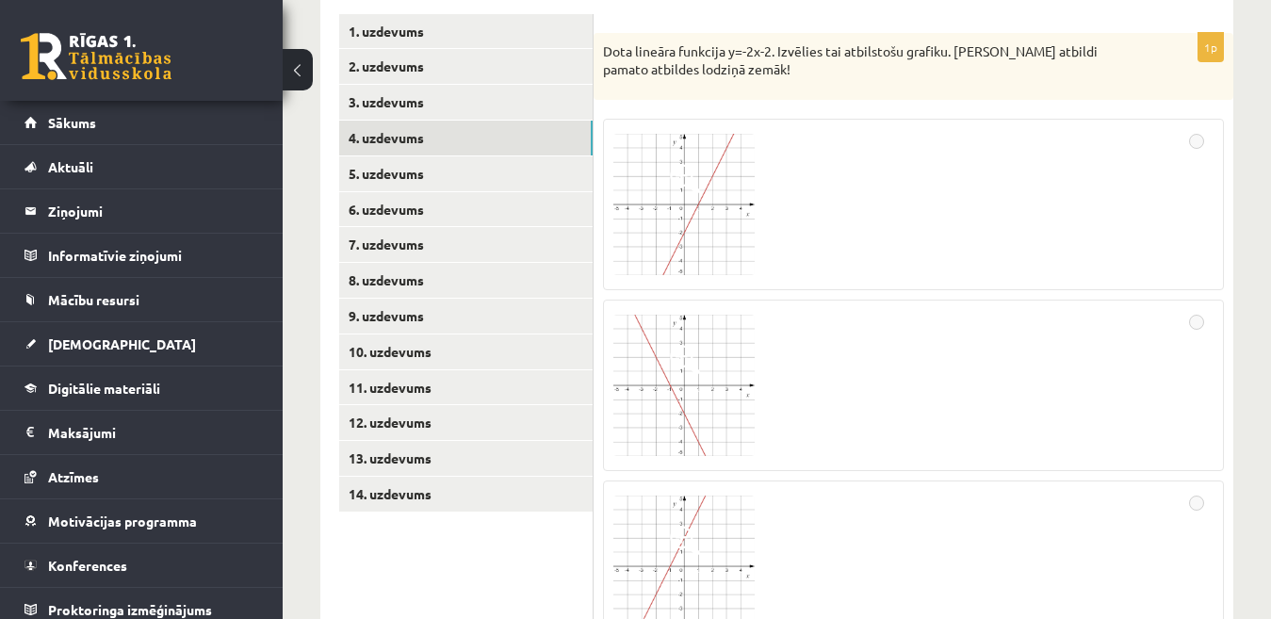
scroll to position [783, 0]
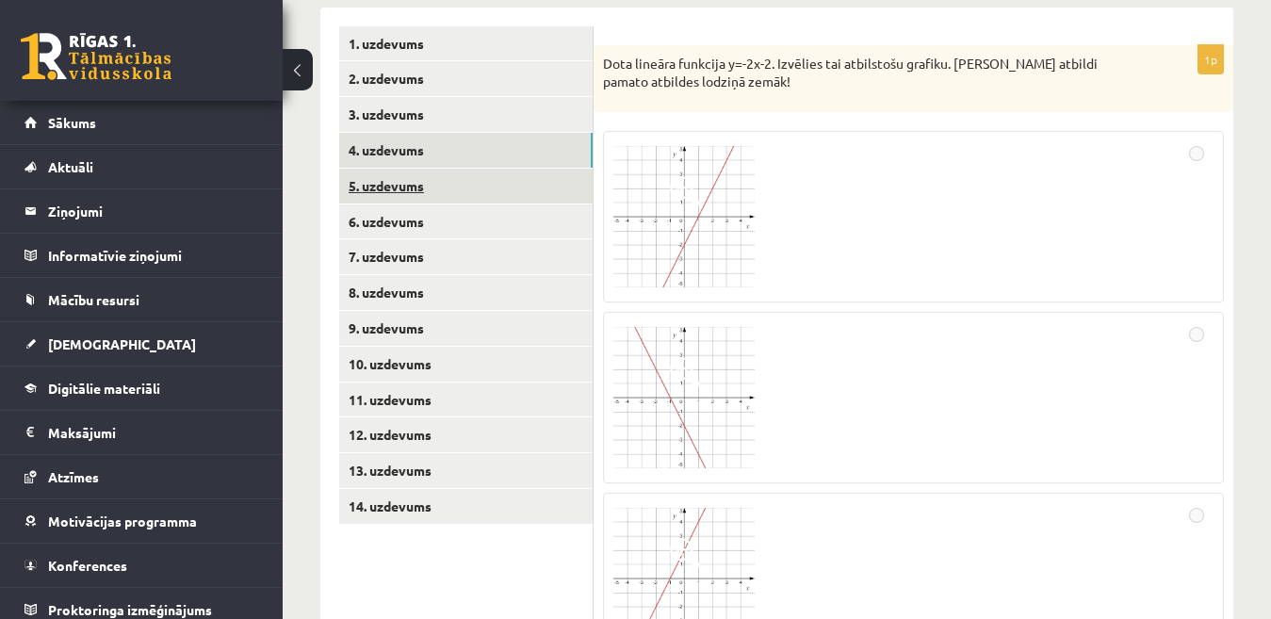
click at [564, 169] on link "5. uzdevums" at bounding box center [466, 186] width 254 height 35
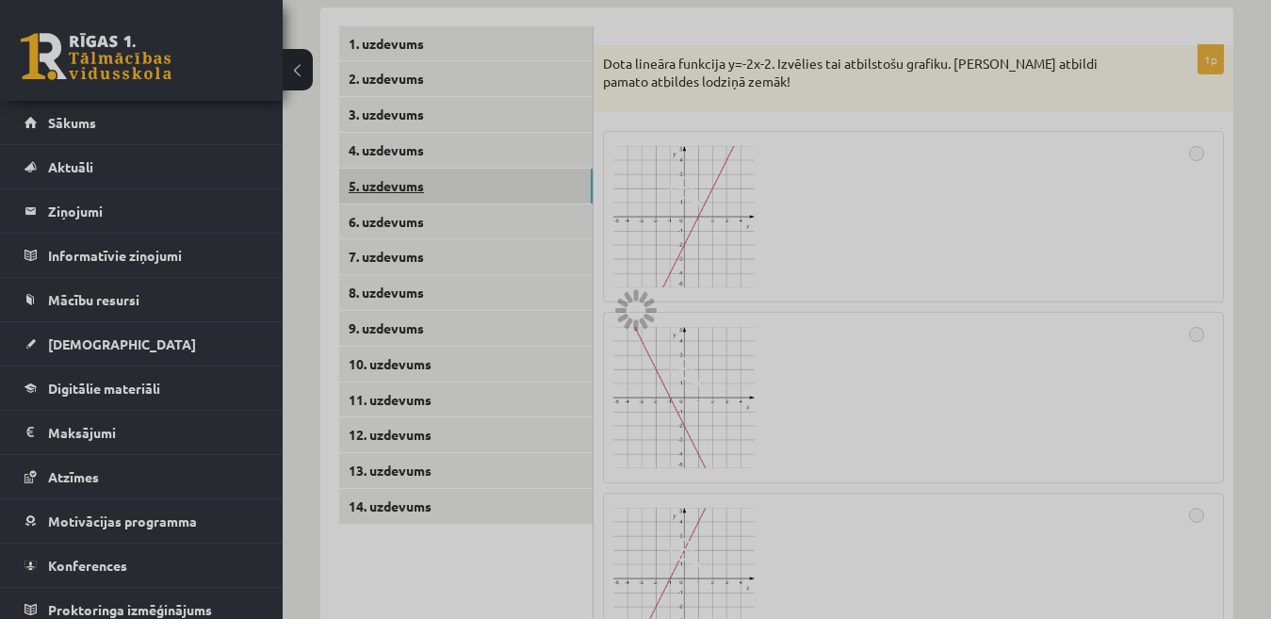
scroll to position [734, 0]
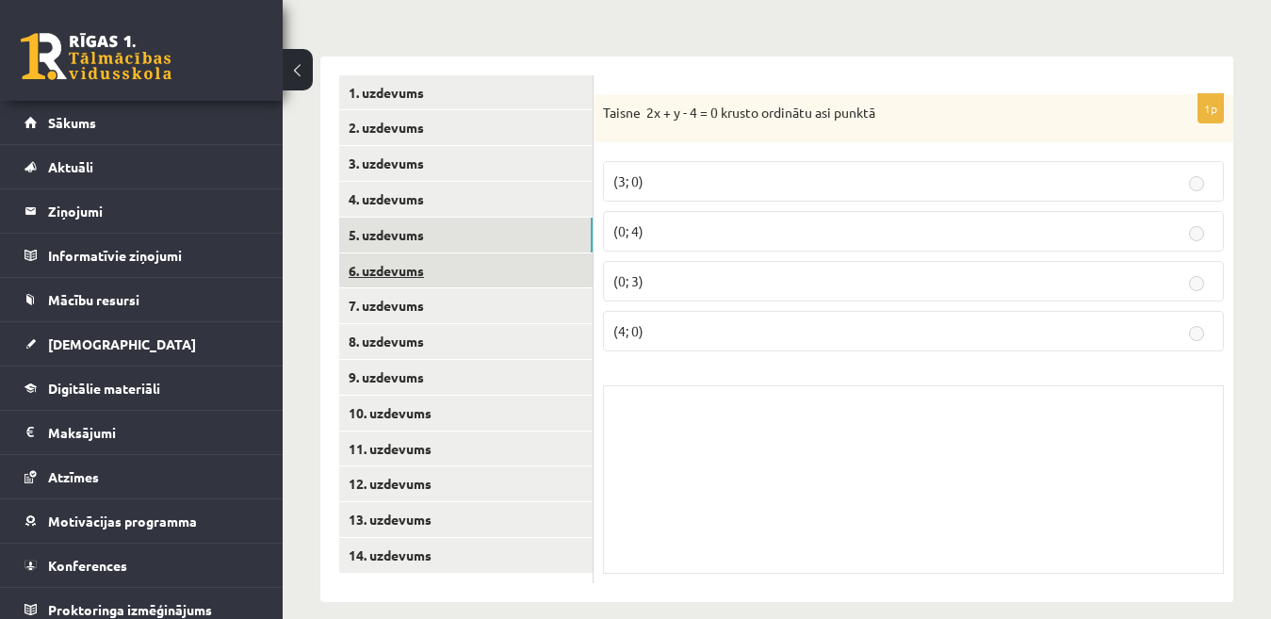
click at [560, 254] on link "6. uzdevums" at bounding box center [466, 271] width 254 height 35
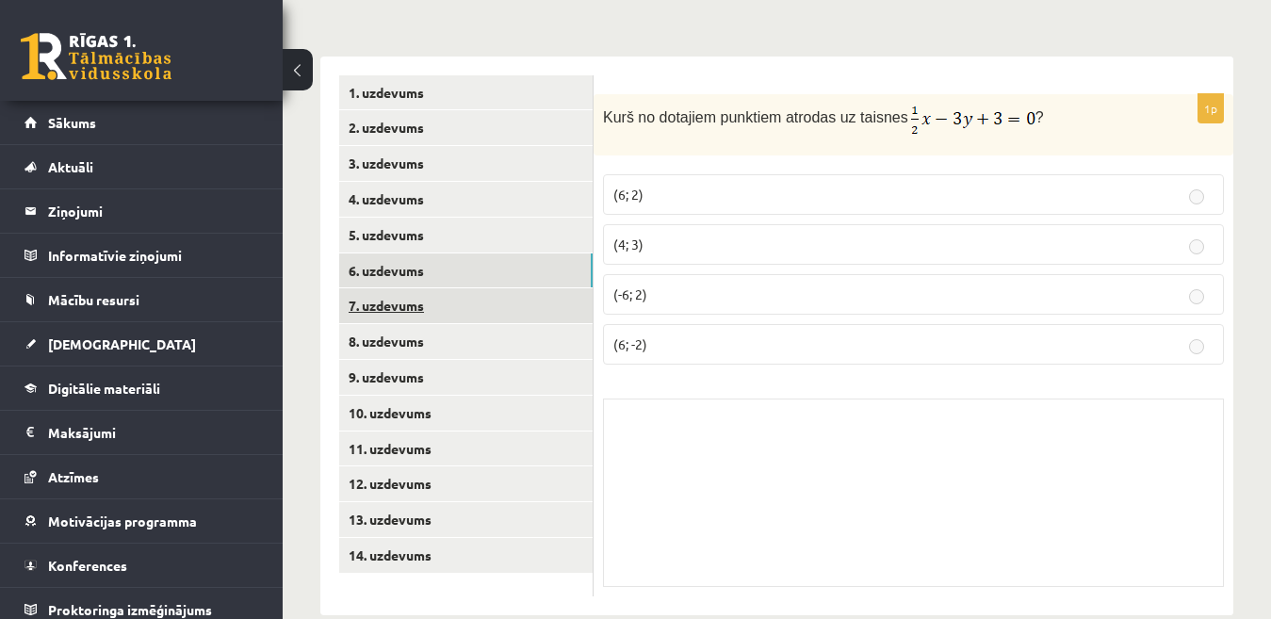
click at [569, 288] on link "7. uzdevums" at bounding box center [466, 305] width 254 height 35
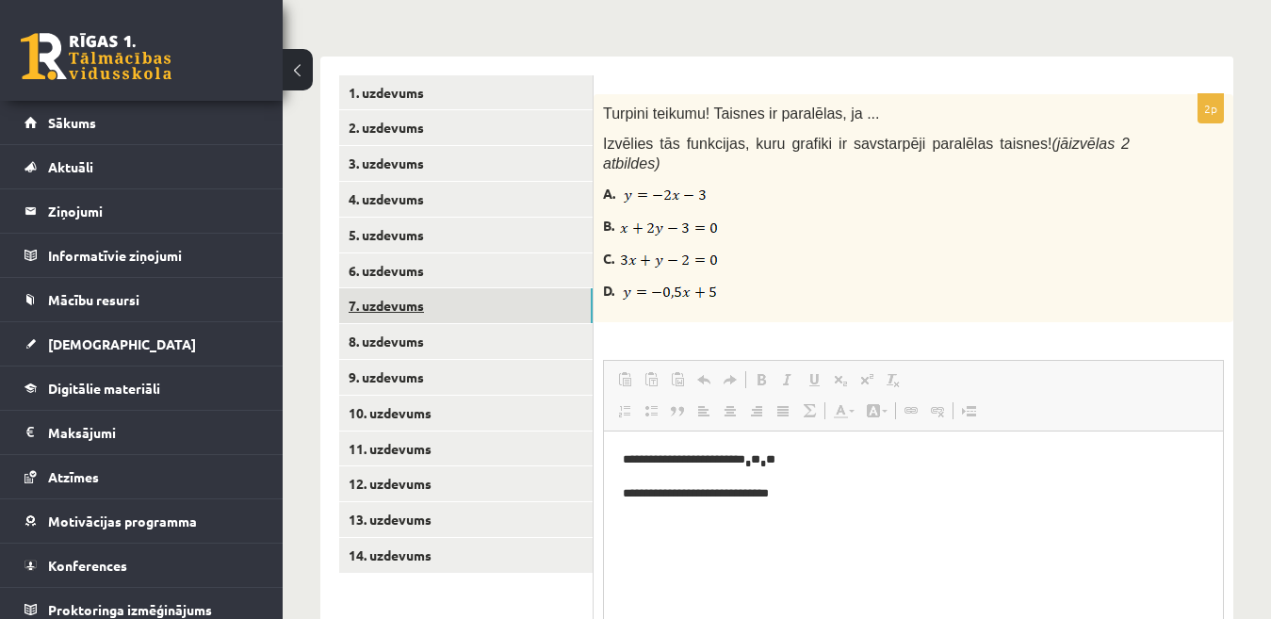
scroll to position [0, 0]
click at [565, 324] on link "8. uzdevums" at bounding box center [466, 341] width 254 height 35
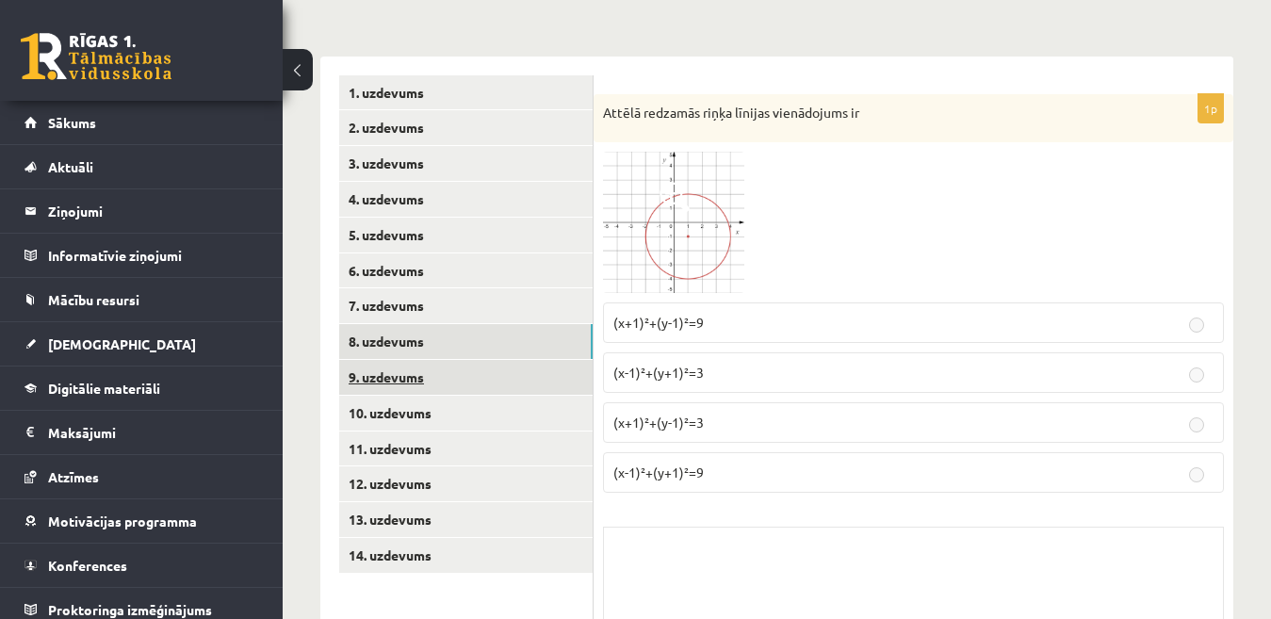
click at [564, 360] on link "9. uzdevums" at bounding box center [466, 377] width 254 height 35
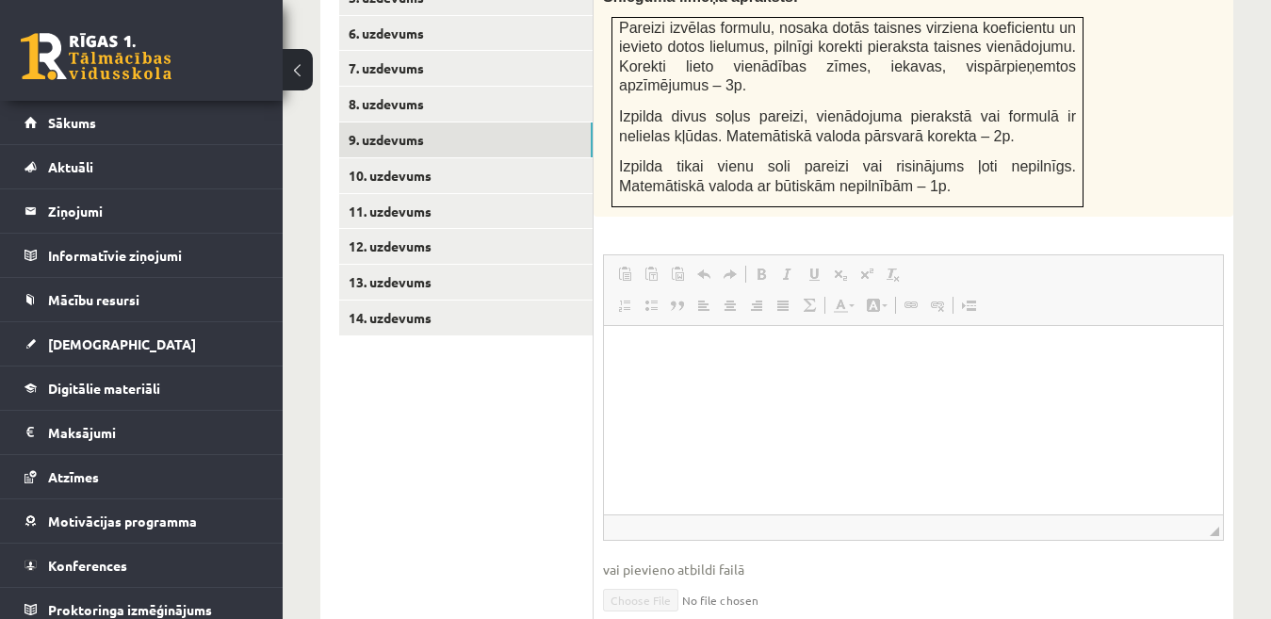
scroll to position [845, 0]
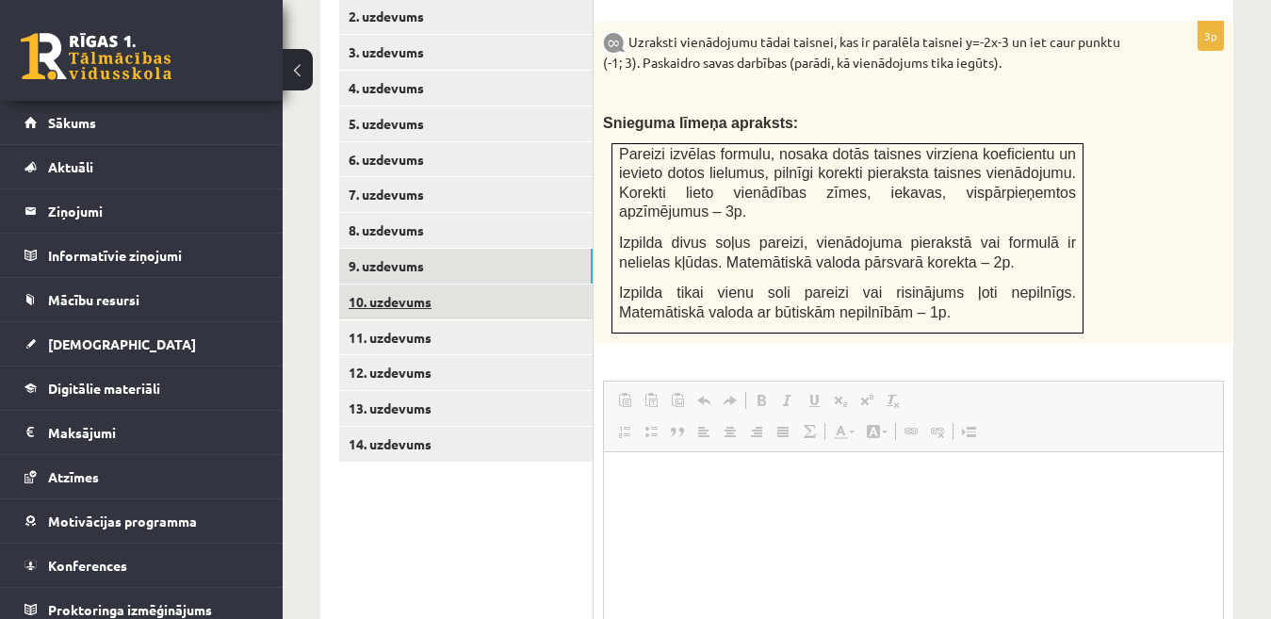
click at [575, 285] on link "10. uzdevums" at bounding box center [466, 302] width 254 height 35
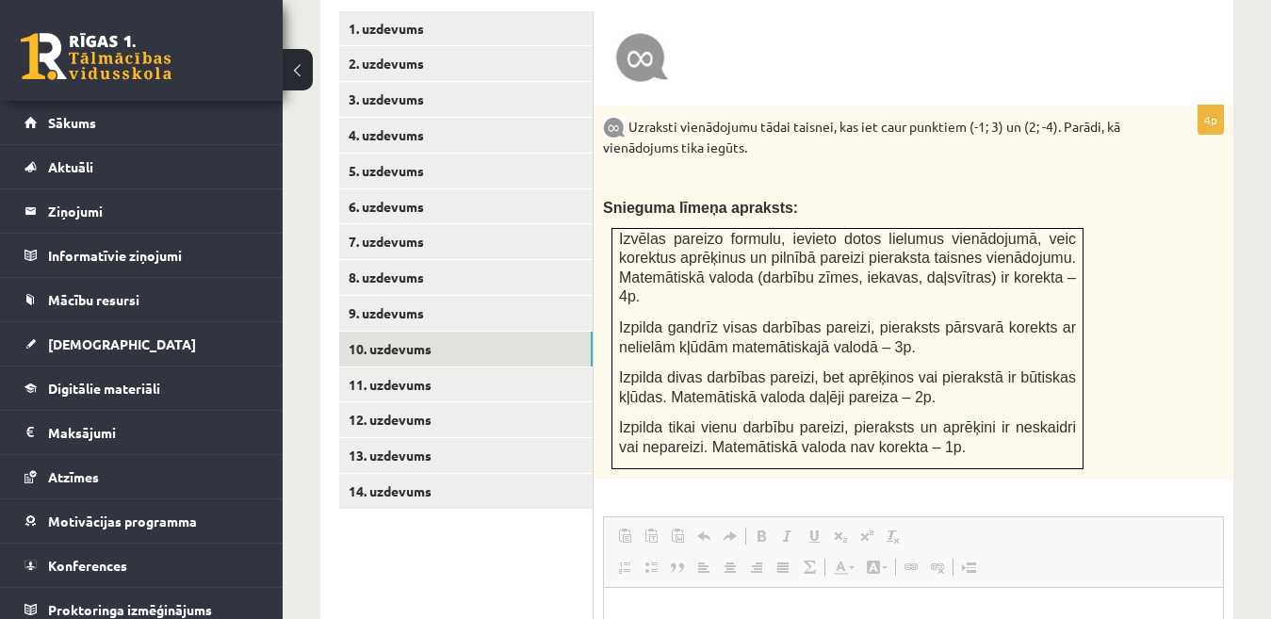
scroll to position [801, 0]
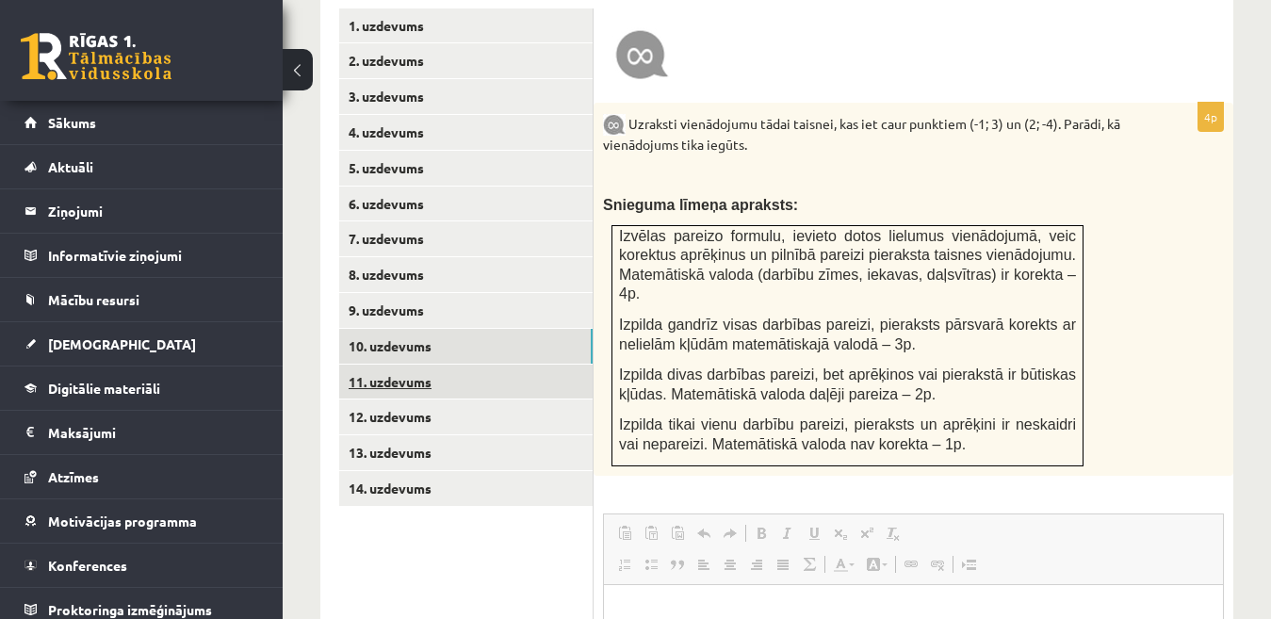
click at [571, 365] on link "11. uzdevums" at bounding box center [466, 382] width 254 height 35
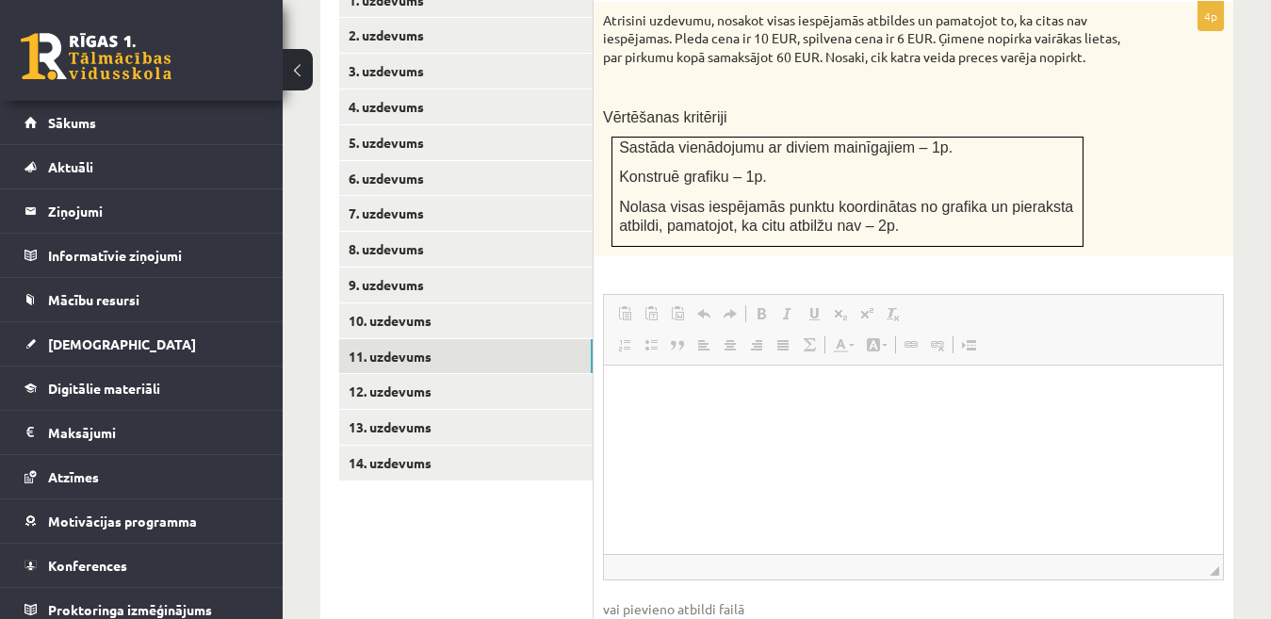
scroll to position [818, 0]
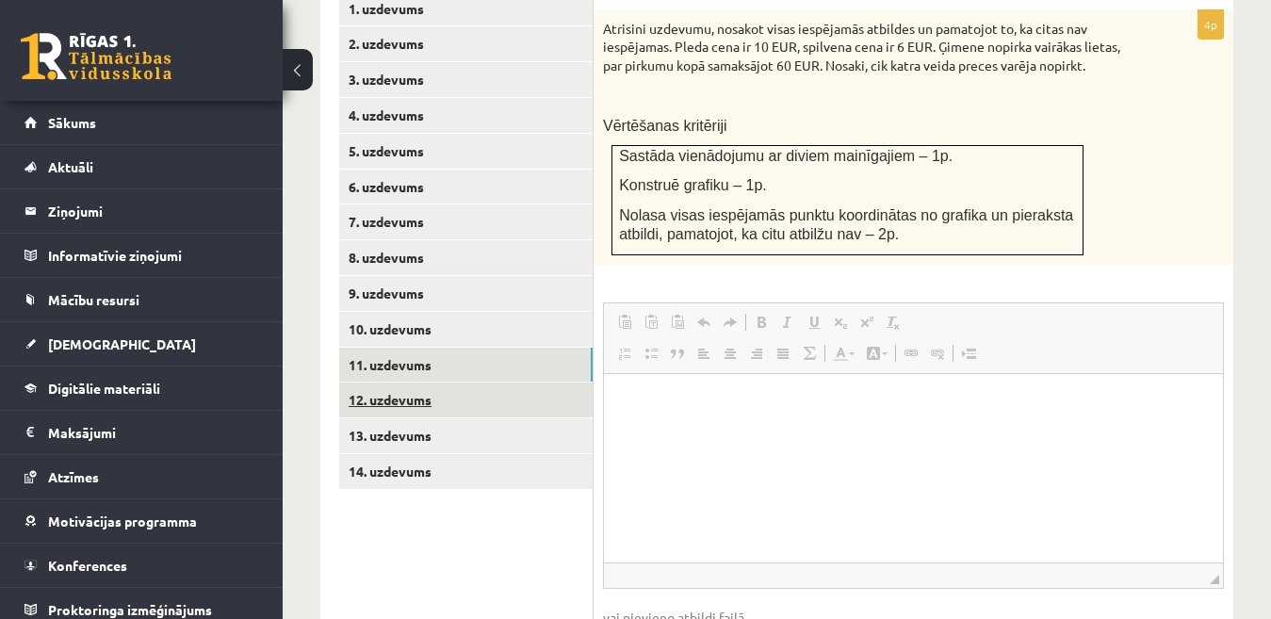
click at [582, 383] on link "12. uzdevums" at bounding box center [466, 400] width 254 height 35
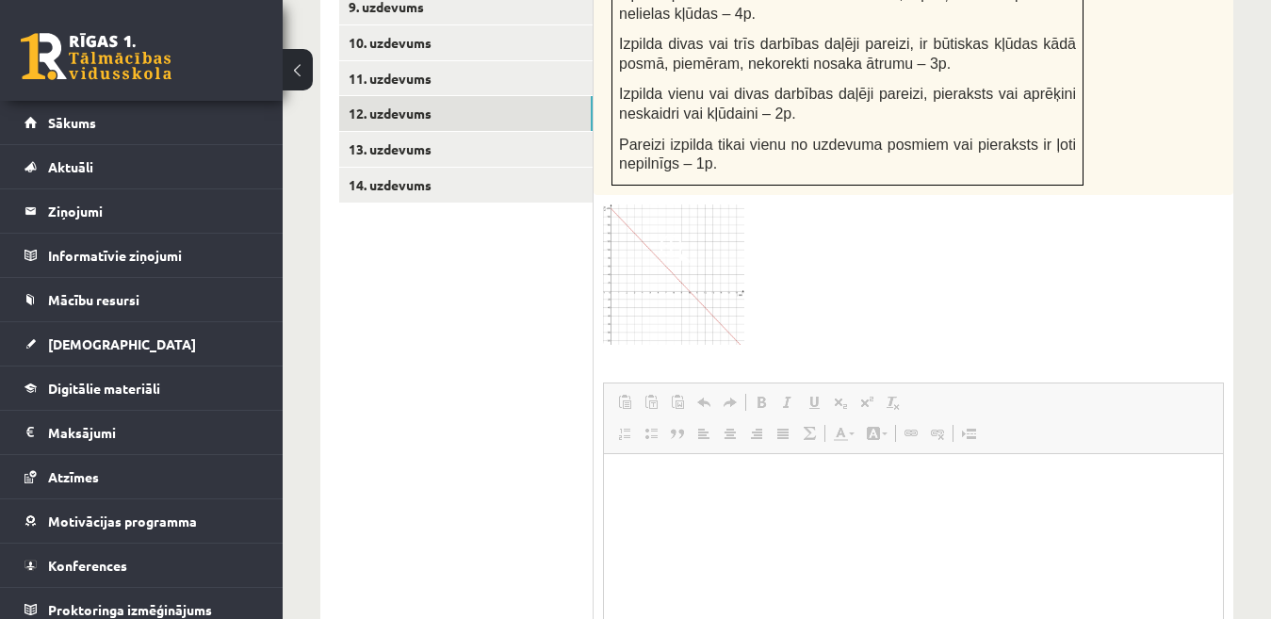
scroll to position [970, 0]
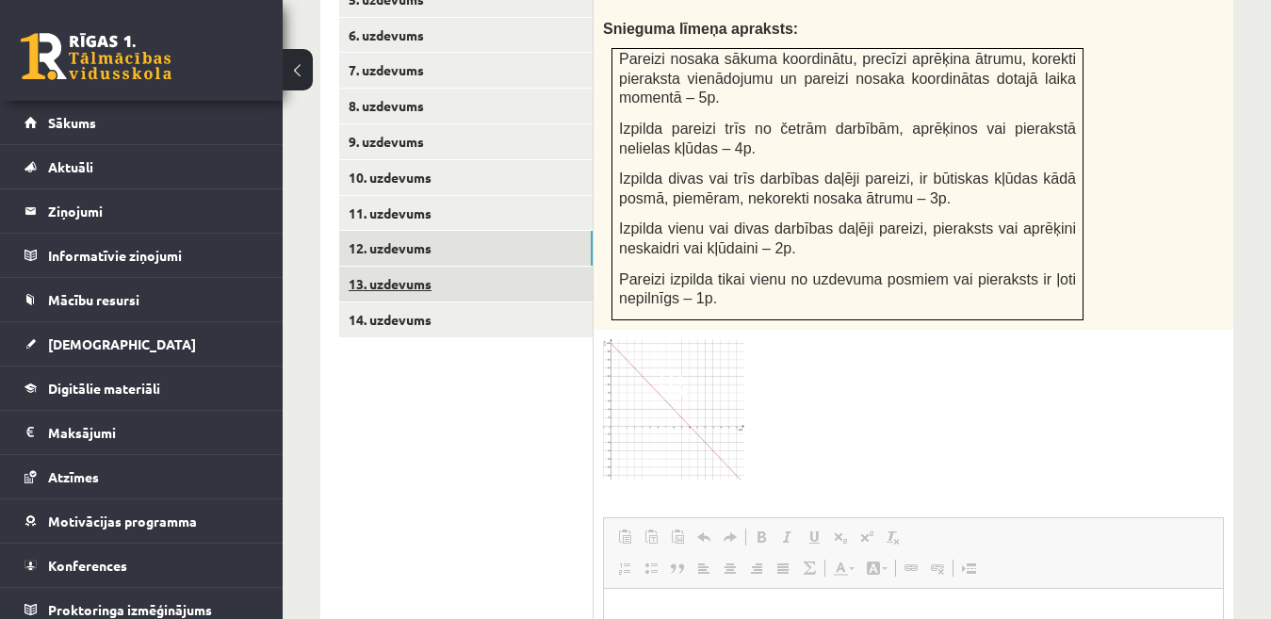
click at [573, 270] on link "13. uzdevums" at bounding box center [466, 284] width 254 height 35
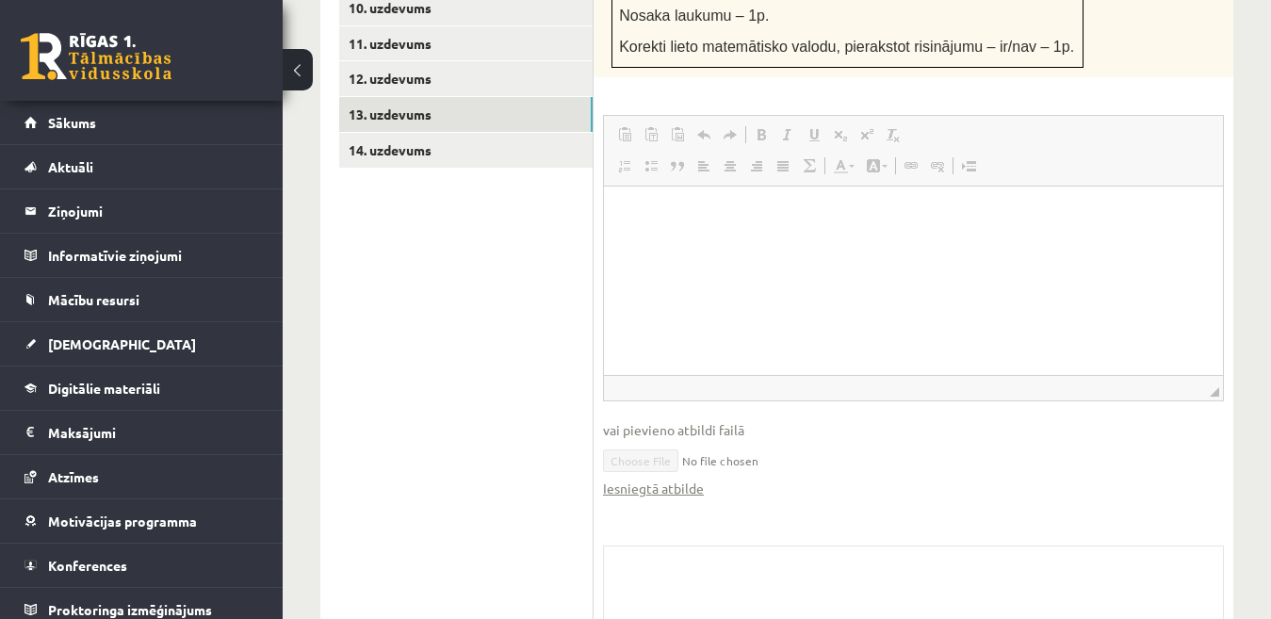
scroll to position [1124, 0]
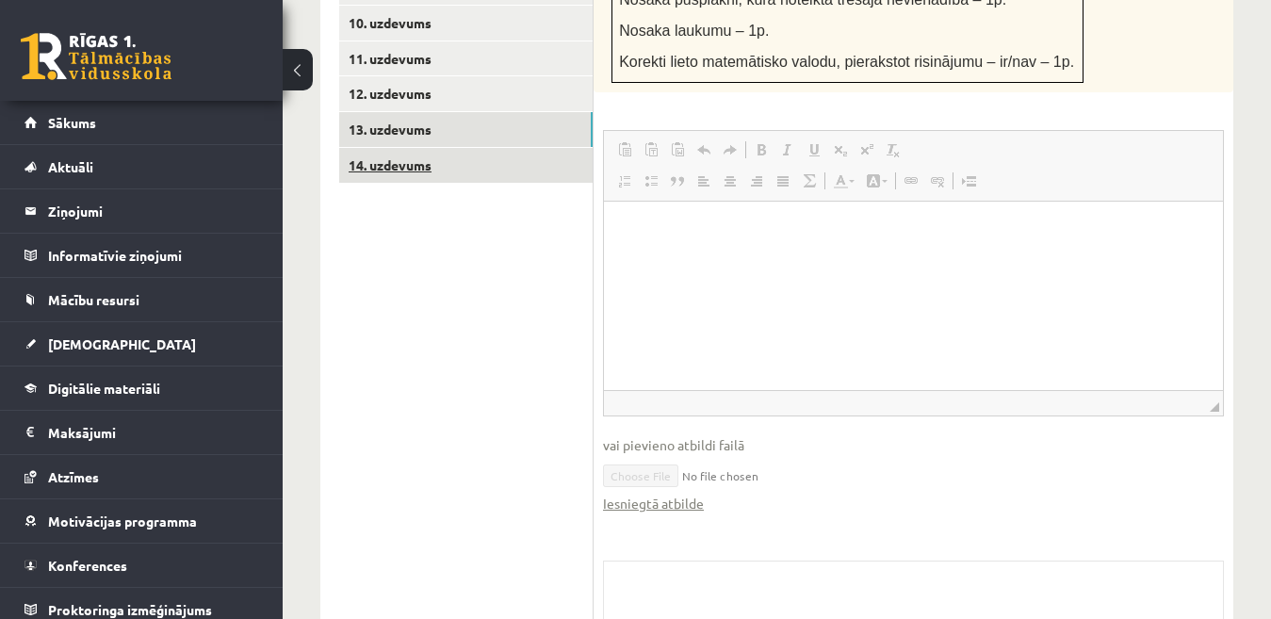
click at [568, 148] on link "14. uzdevums" at bounding box center [466, 165] width 254 height 35
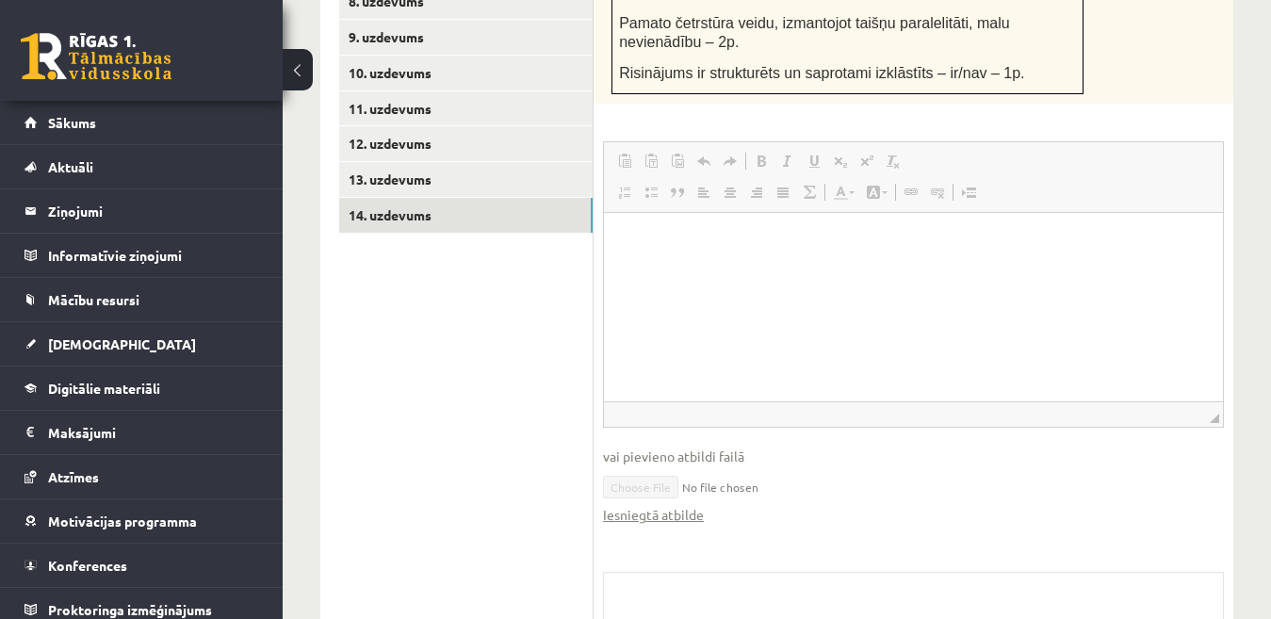
scroll to position [0, 0]
click at [86, 123] on span "Sākums" at bounding box center [72, 122] width 48 height 17
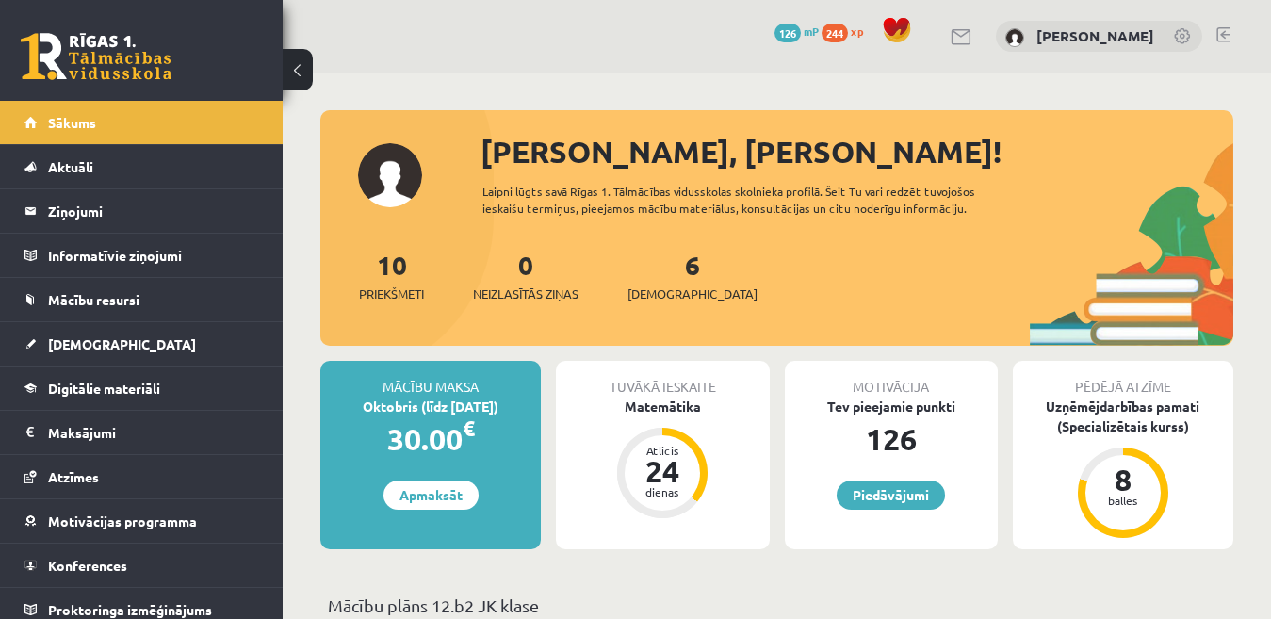
click at [1224, 32] on link at bounding box center [1224, 34] width 14 height 15
